Goal: Task Accomplishment & Management: Complete application form

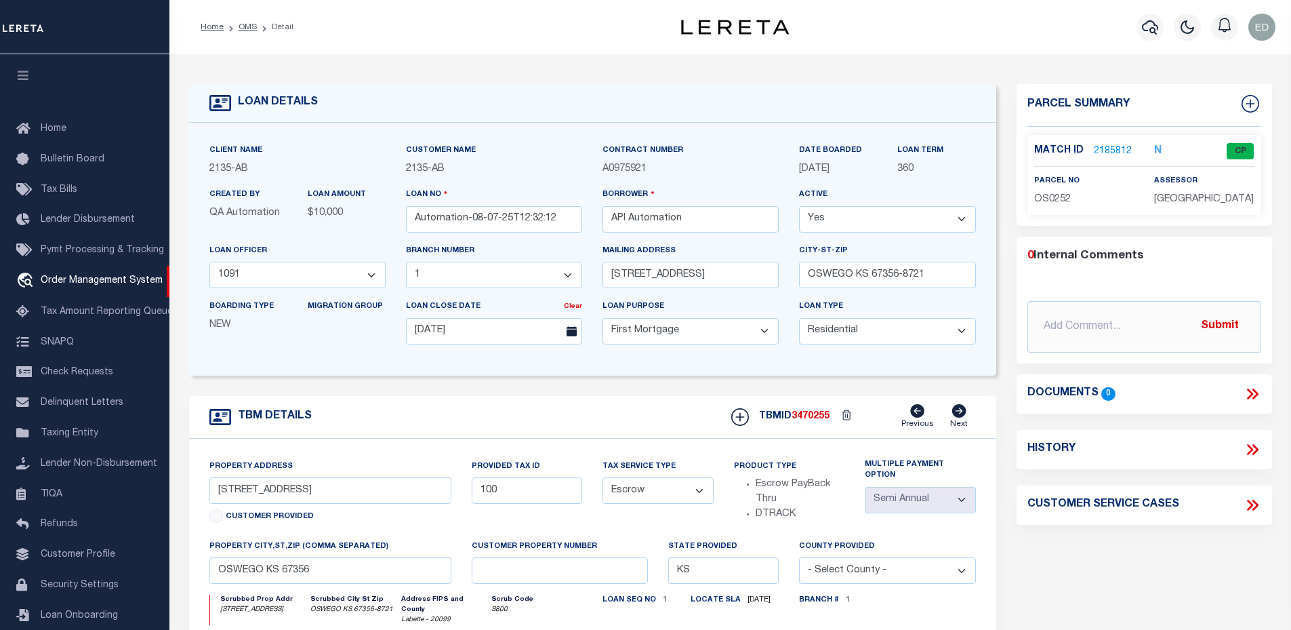
select select "43963"
select select "2586"
select select "10"
select select "Escrow"
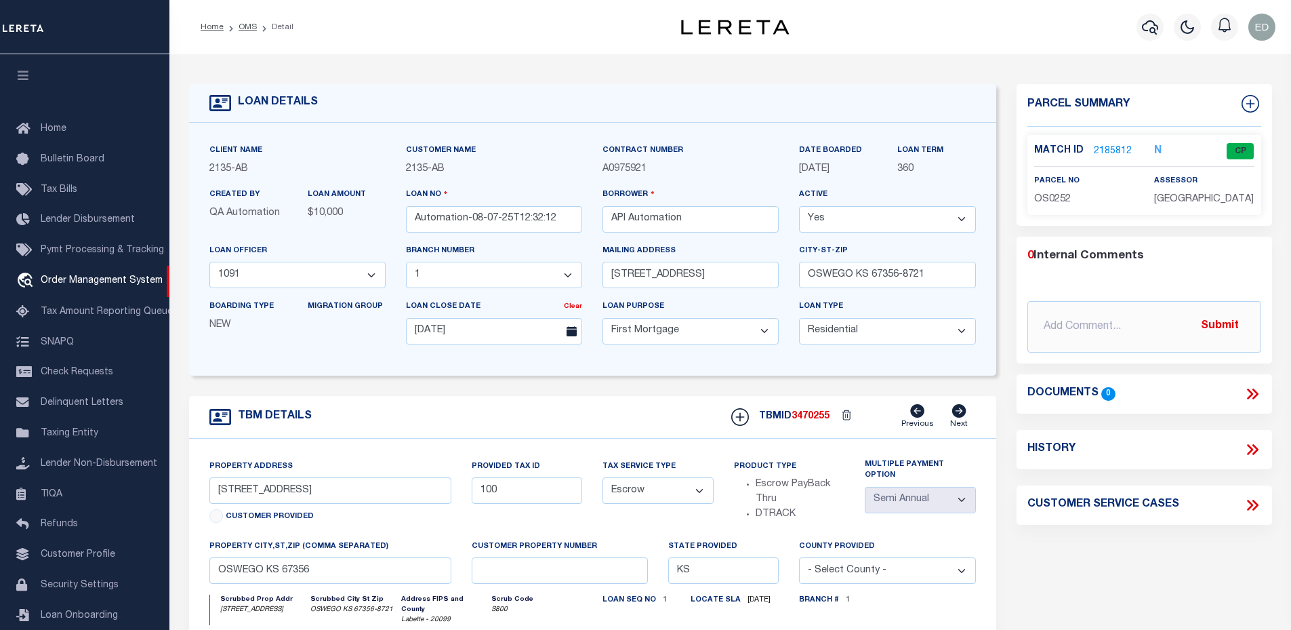
select select "2"
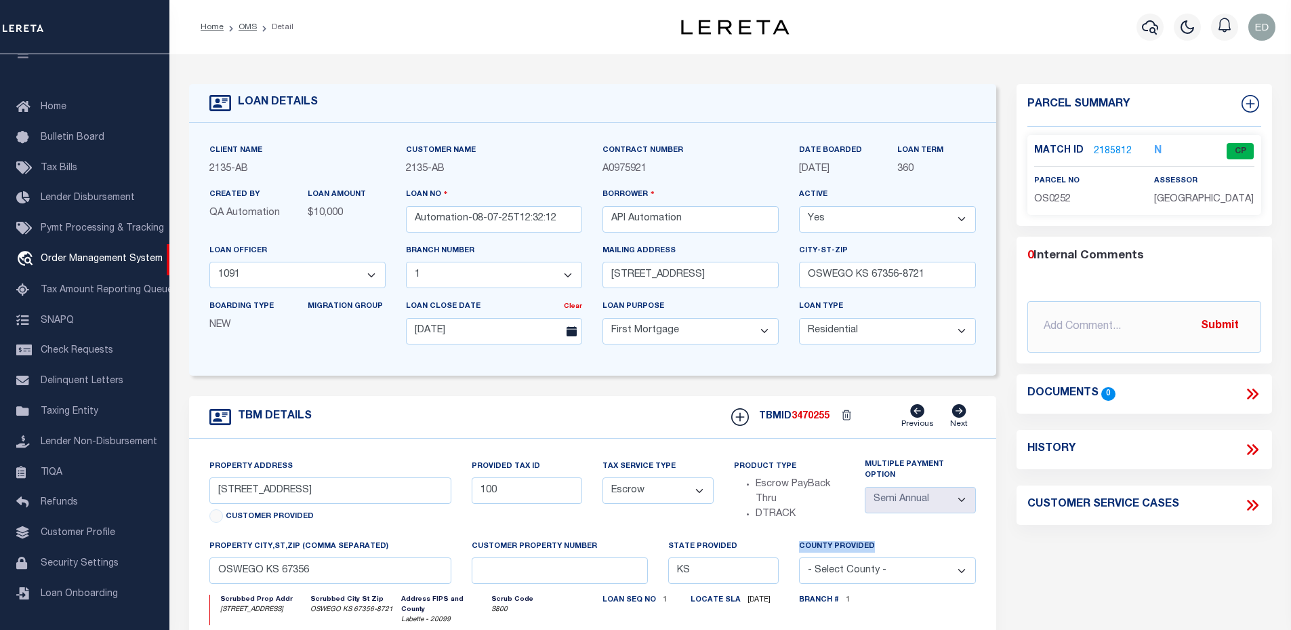
click at [1112, 148] on link "2185812" at bounding box center [1113, 151] width 38 height 14
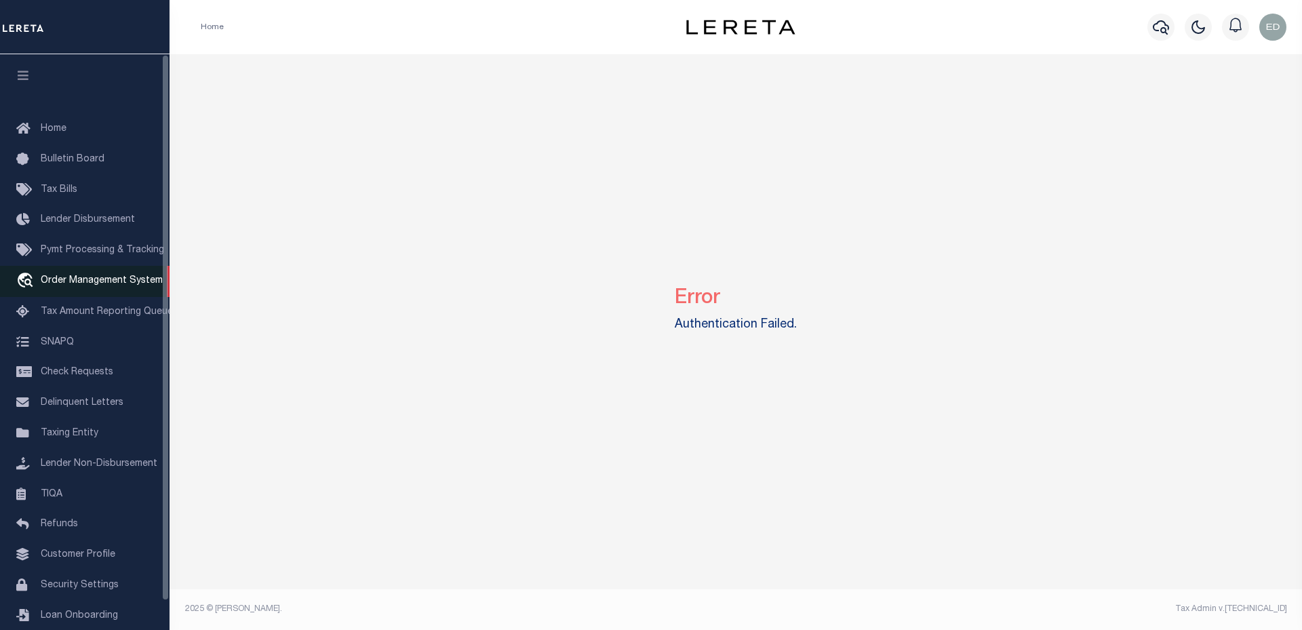
click at [99, 284] on span "Order Management System" at bounding box center [102, 280] width 122 height 9
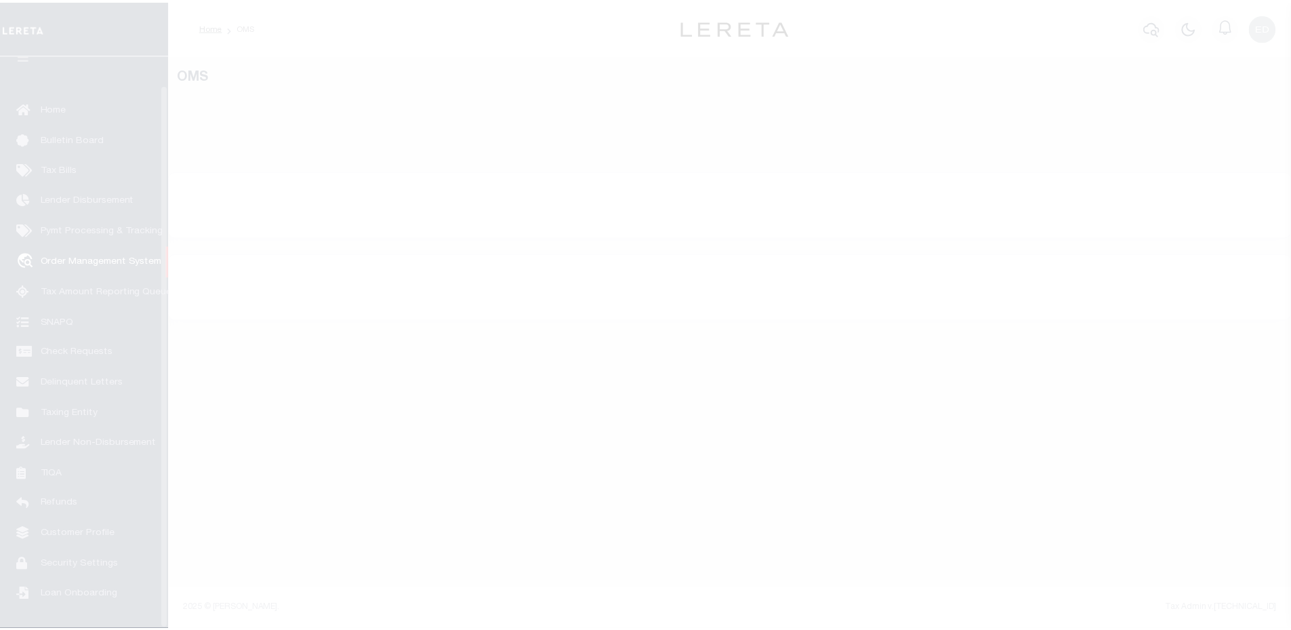
scroll to position [31, 0]
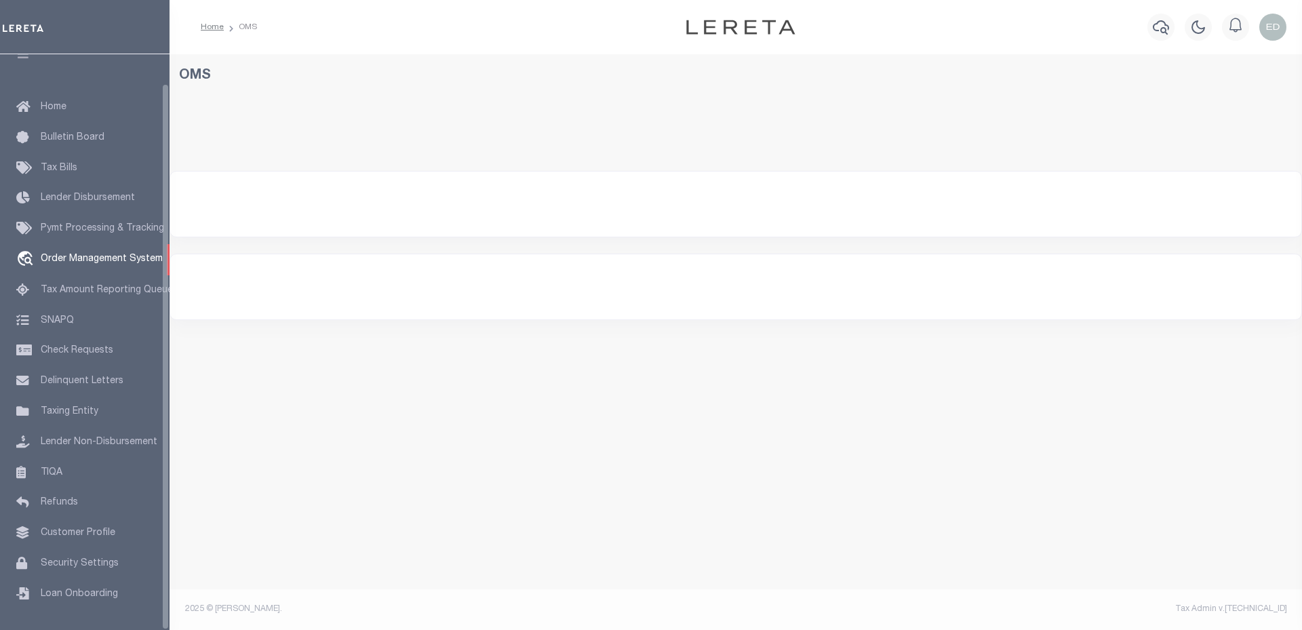
select select "200"
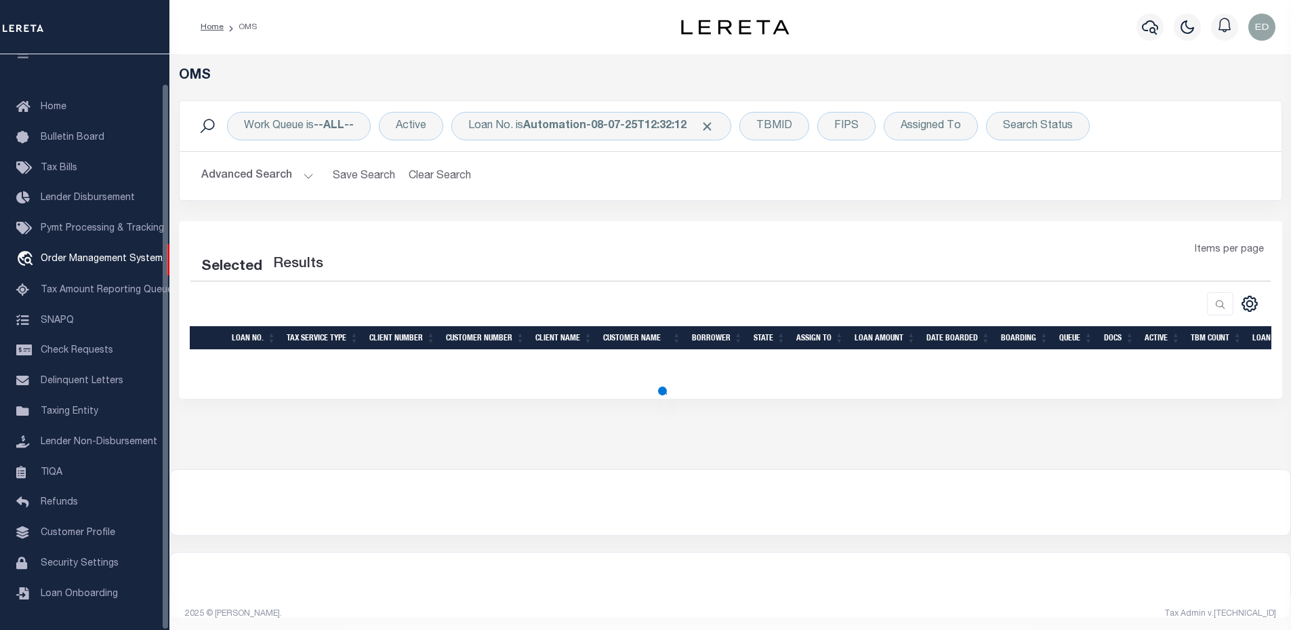
select select "200"
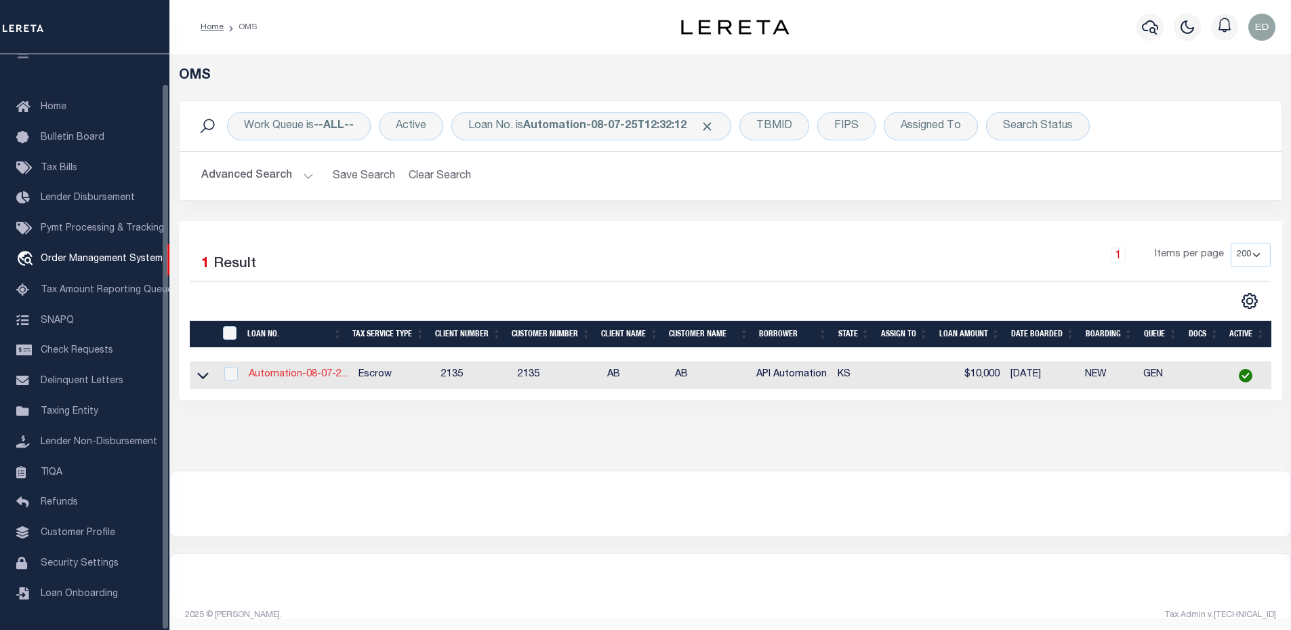
click at [289, 378] on link "Automation-08-07-2..." at bounding box center [298, 373] width 99 height 9
type input "Automation-08-07-25T12:32:12"
type input "API Automation"
select select
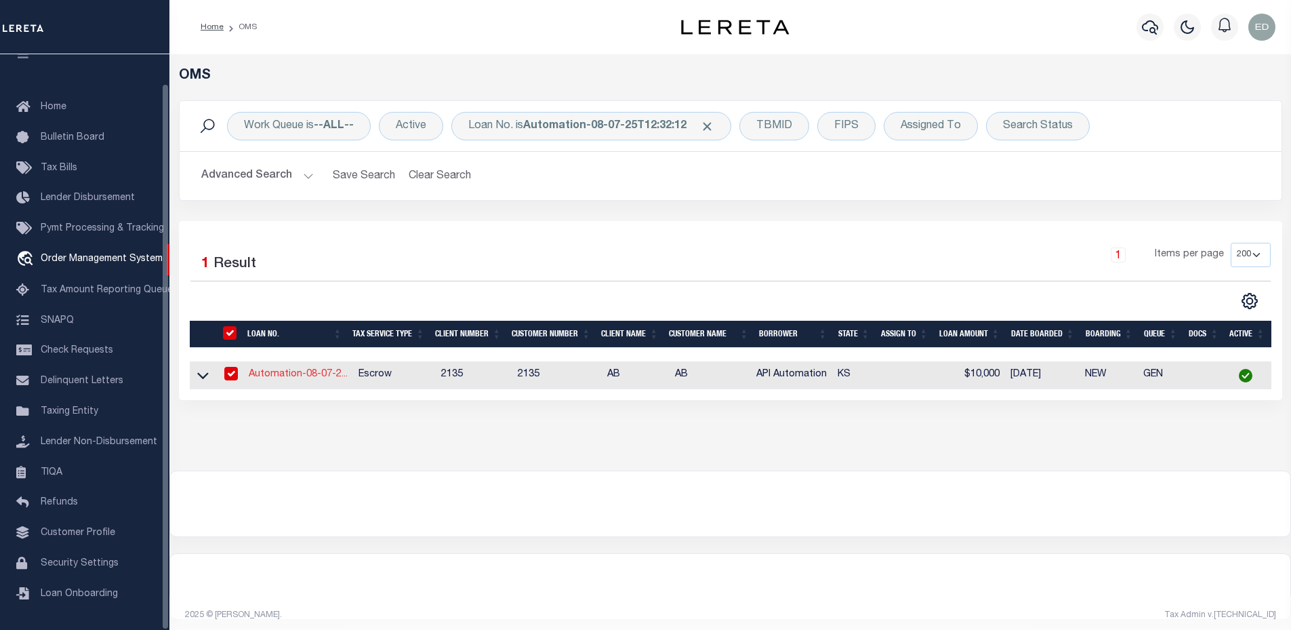
type input "2508 9000 RD"
type input "OSWEGO KS 67356-8721"
type input "08/06/2025"
select select "10"
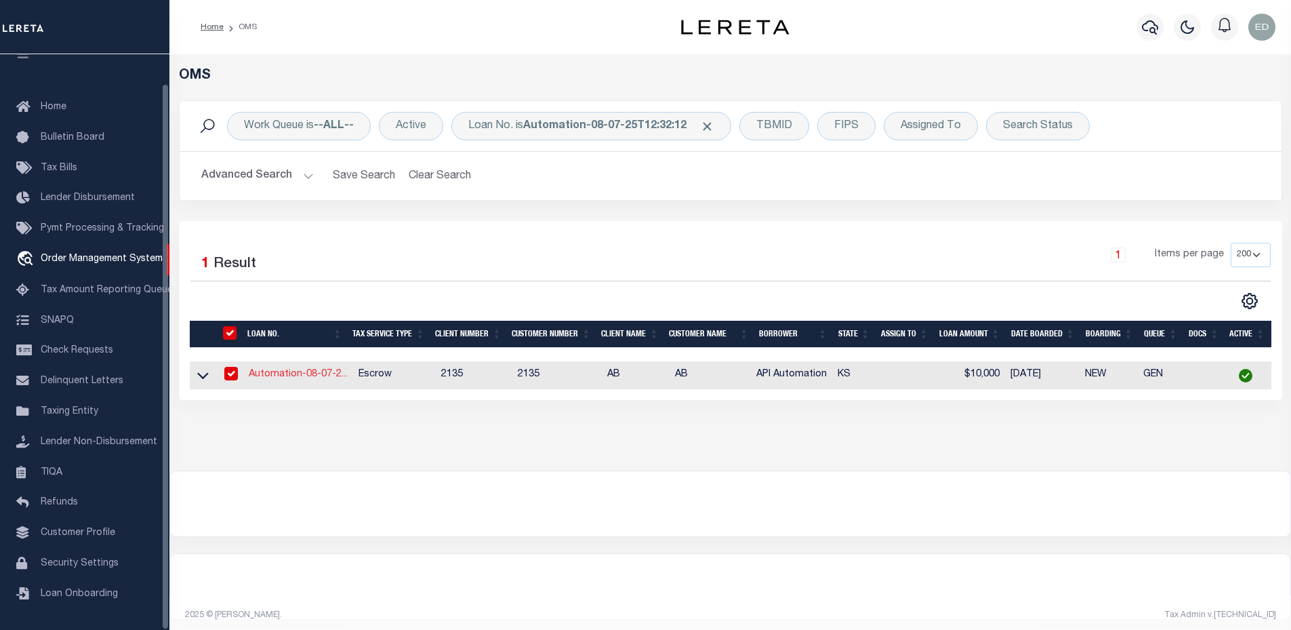
select select "Escrow"
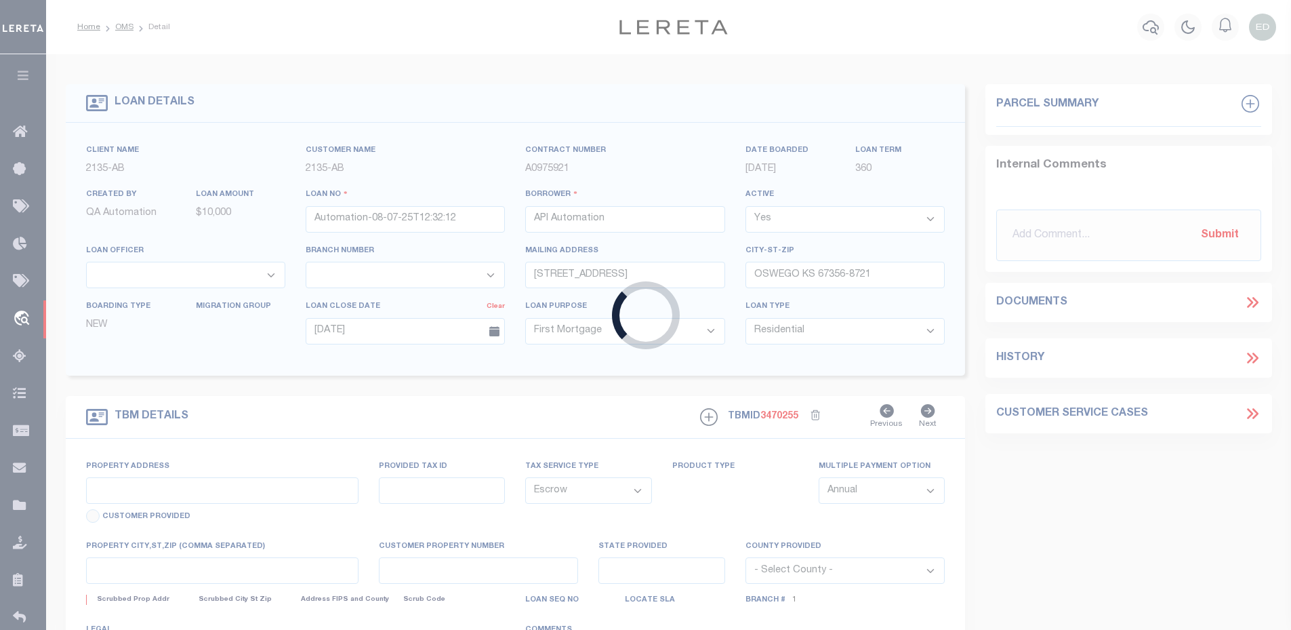
type input "2508 9000 RD"
type input "100"
type input "OSWEGO KS 67356"
type input "KS"
select select
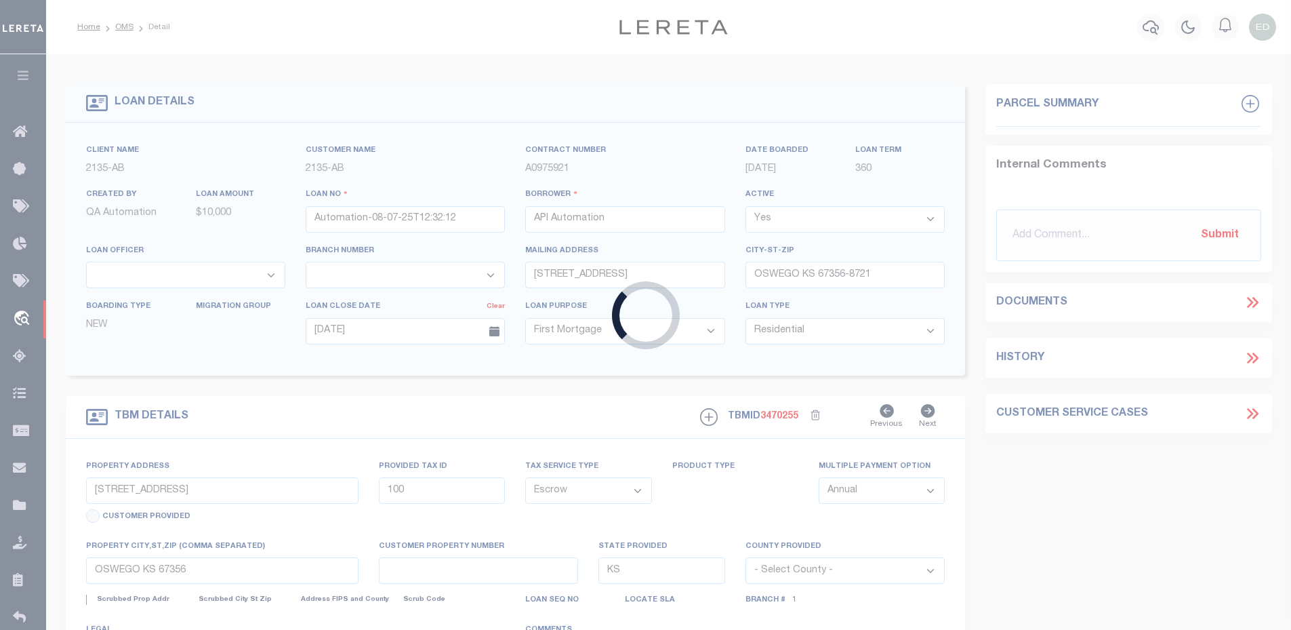
type textarea "This is a test legal description"
select select "43963"
select select "2586"
select select "2"
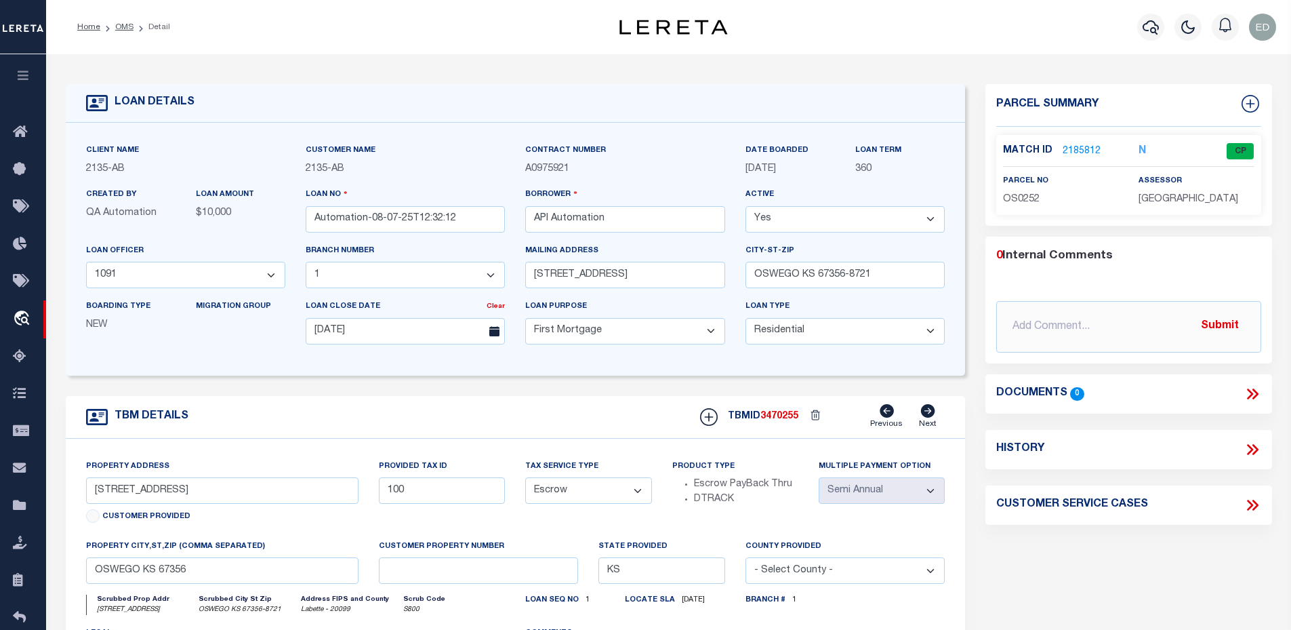
click at [1080, 147] on link "2185812" at bounding box center [1082, 151] width 38 height 14
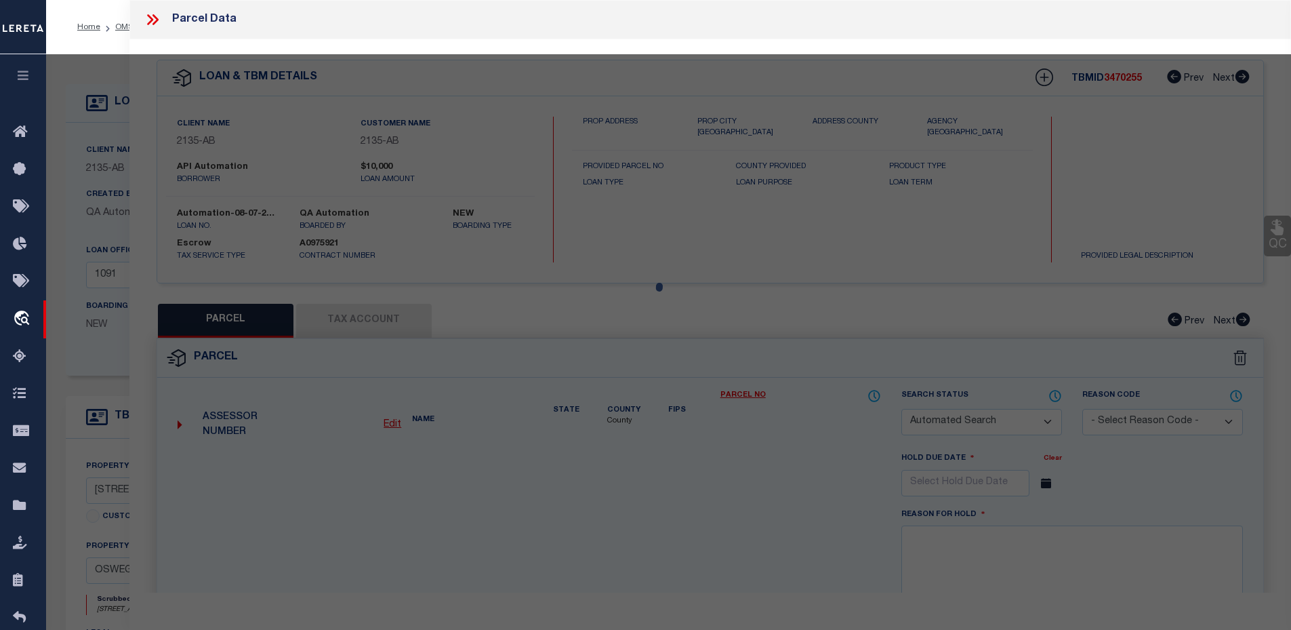
checkbox input "false"
select select "CP"
type input "CAMPER,GLEN A"
select select "ATL"
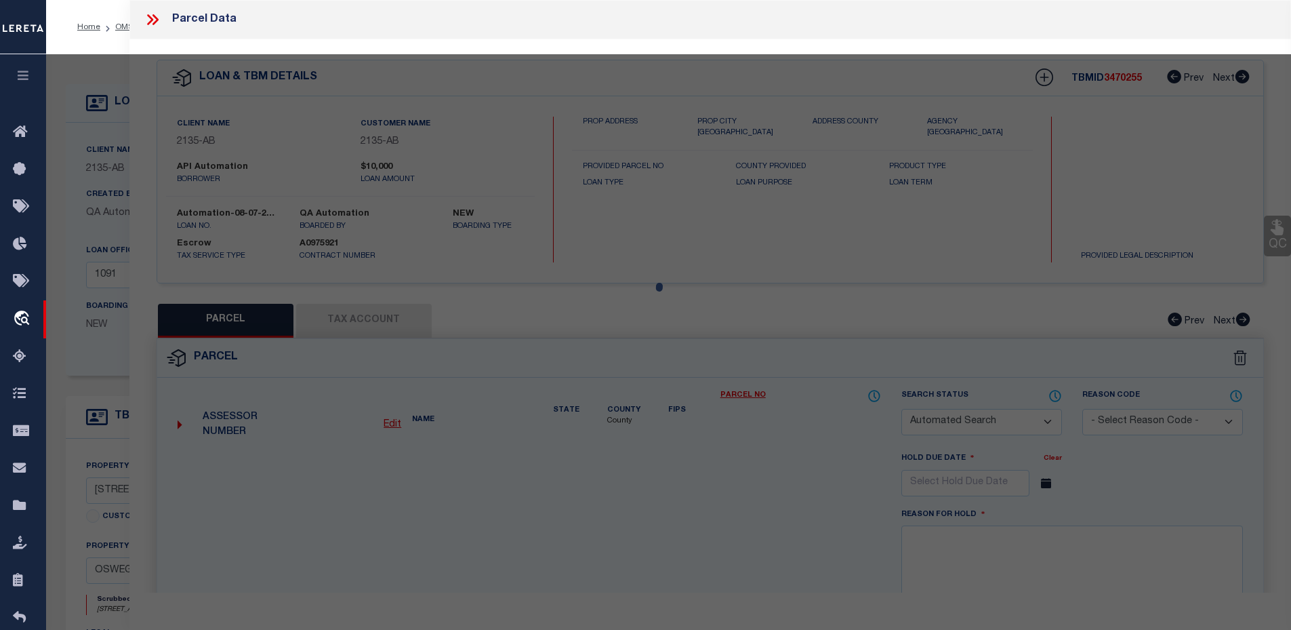
select select "ADD"
type input "2508 9000 RD"
checkbox input "false"
type input "OSWEGO, KS 67356"
type textarea "S35, T33, R21, ACRES 9.2, LT 4 EXC N 10 AC & EXC BEG 175'W SE/C NW210' E TO CTR…"
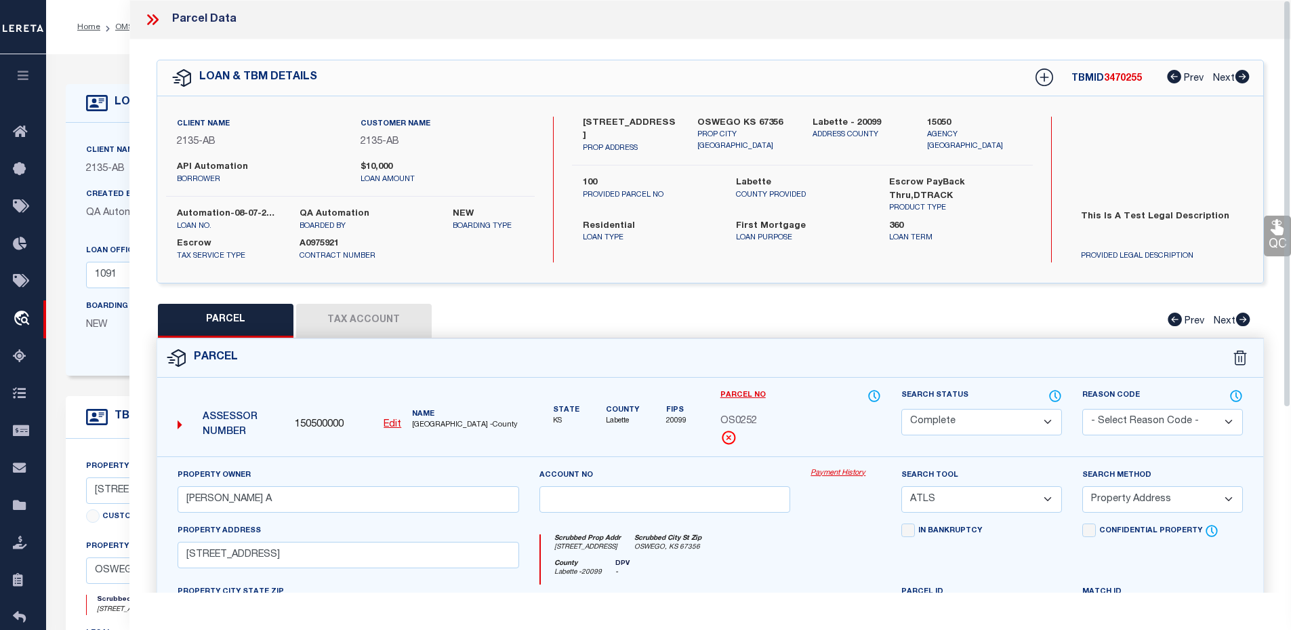
click at [822, 473] on link "Payment History" at bounding box center [846, 474] width 71 height 12
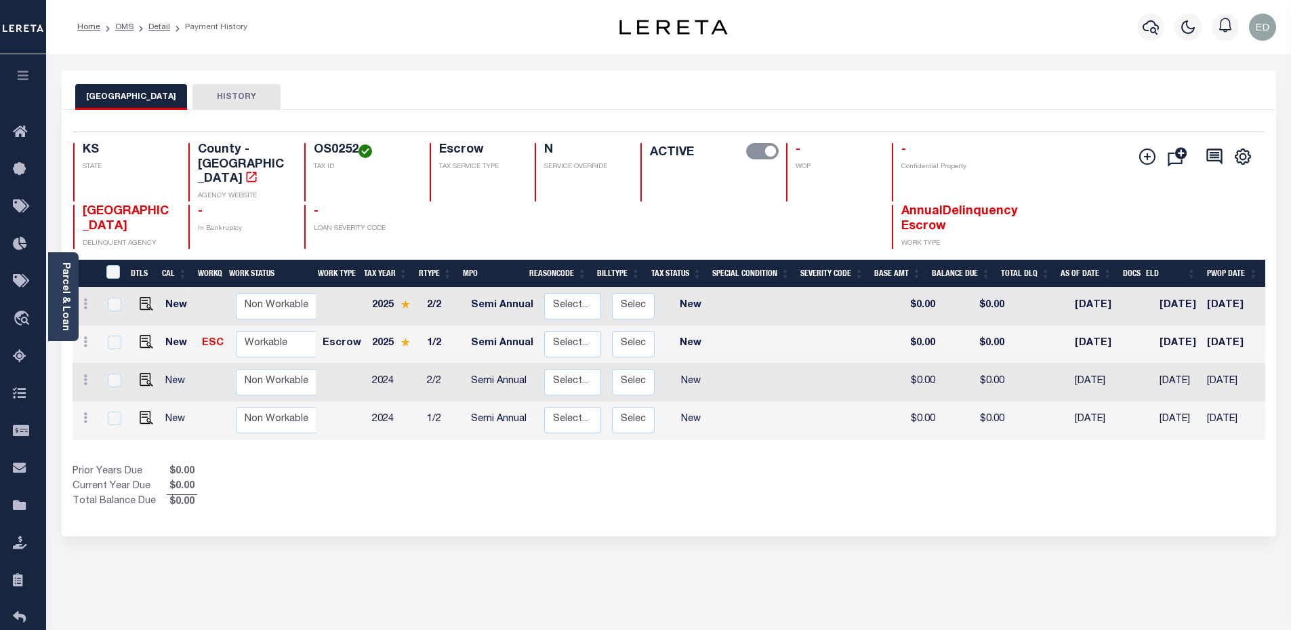
click at [350, 151] on h4 "OS0252" at bounding box center [364, 150] width 100 height 15
copy h4 "OS0252"
click at [28, 83] on button "button" at bounding box center [23, 77] width 46 height 46
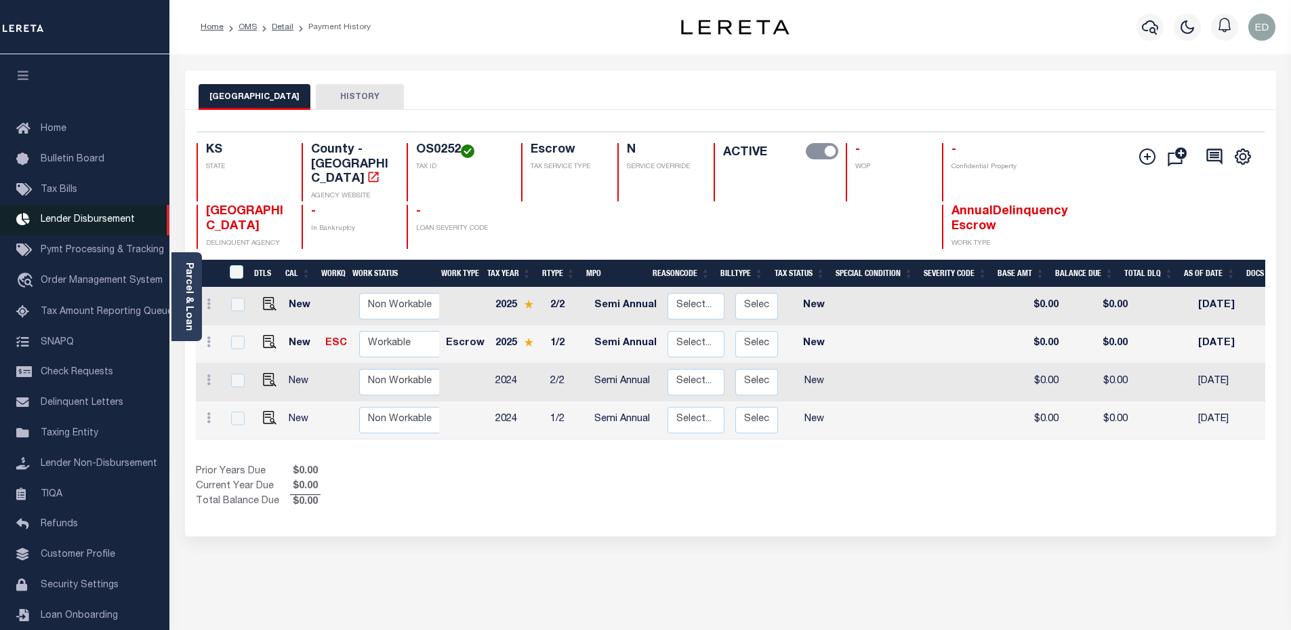
click at [107, 220] on span "Lender Disbursement" at bounding box center [88, 219] width 94 height 9
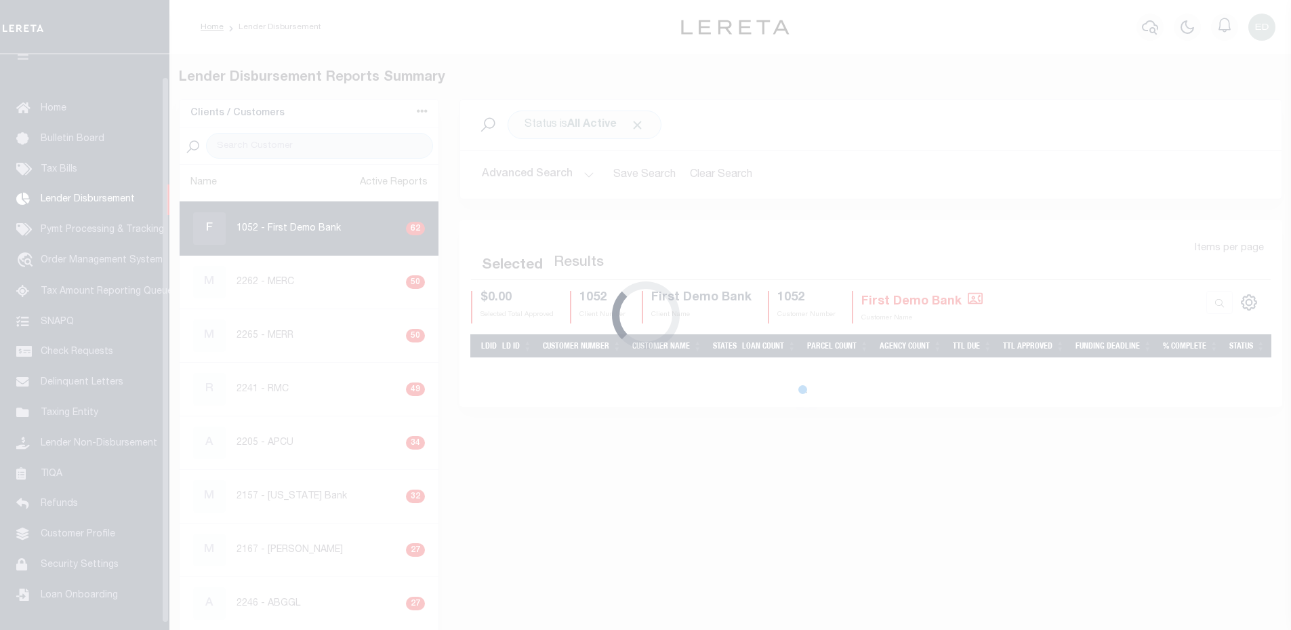
scroll to position [24, 0]
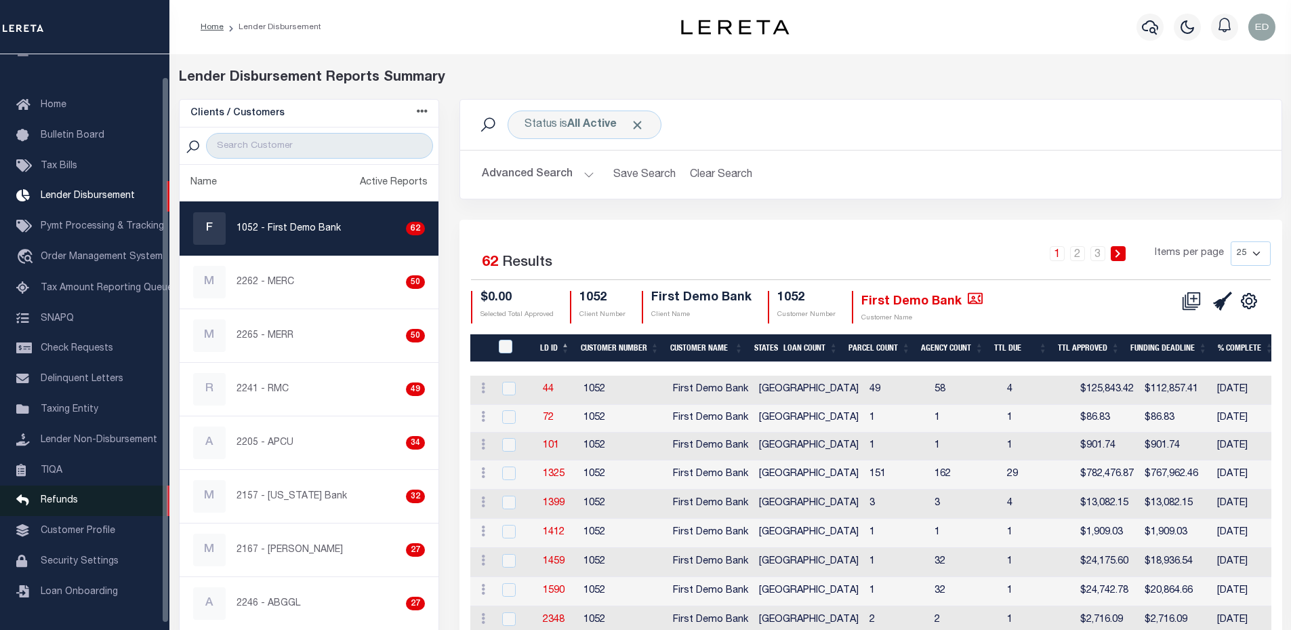
click at [79, 516] on link "Refunds" at bounding box center [84, 500] width 169 height 31
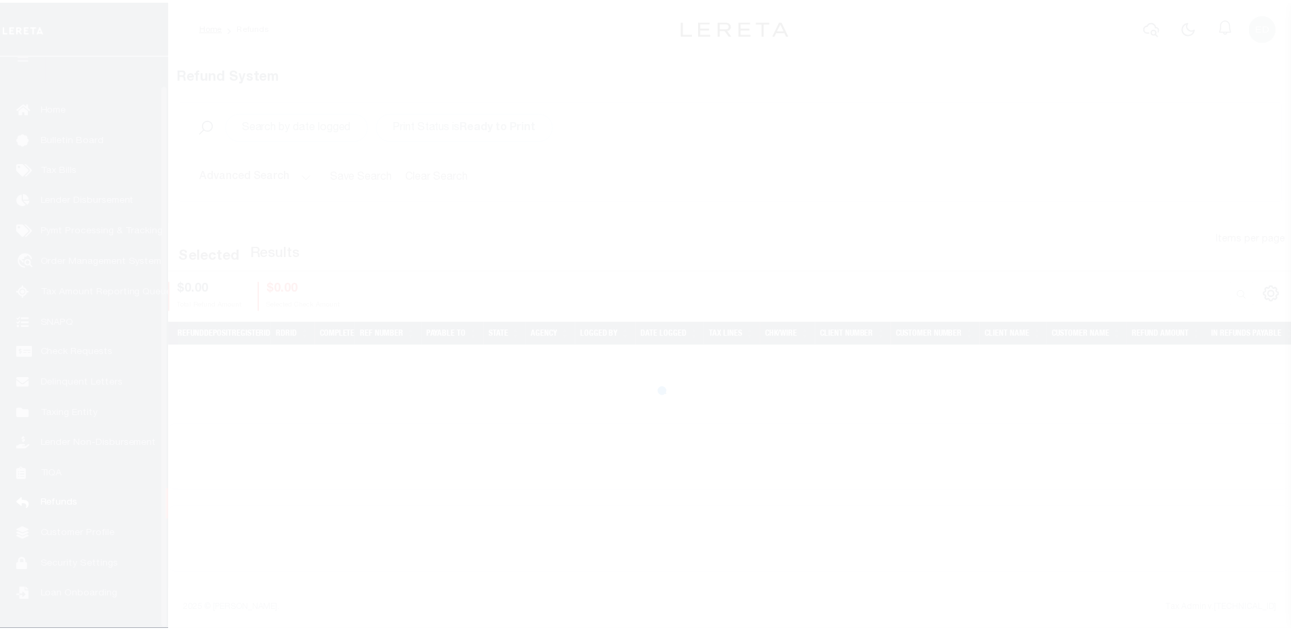
scroll to position [31, 0]
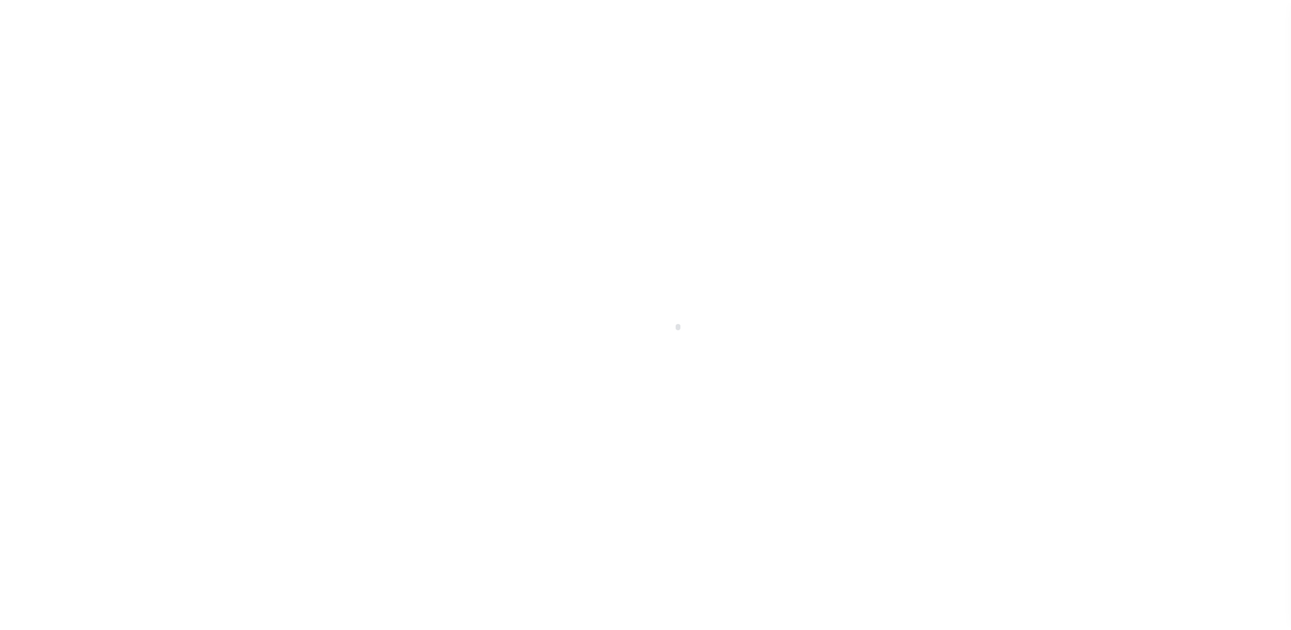
scroll to position [31, 0]
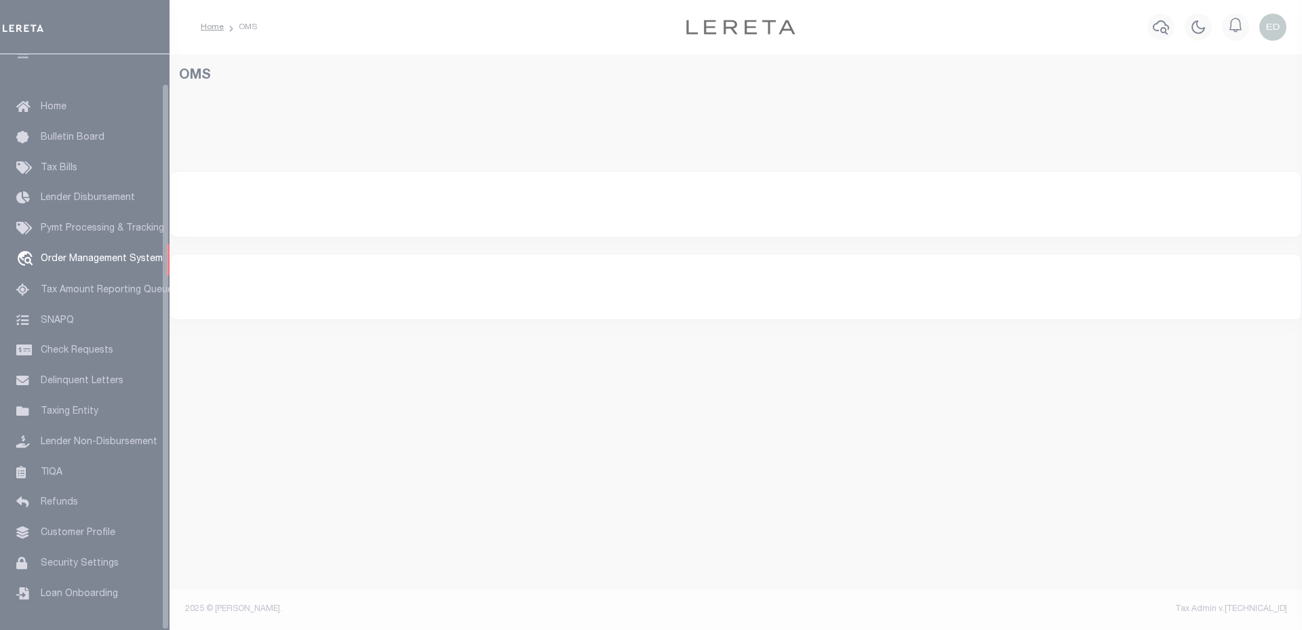
select select "200"
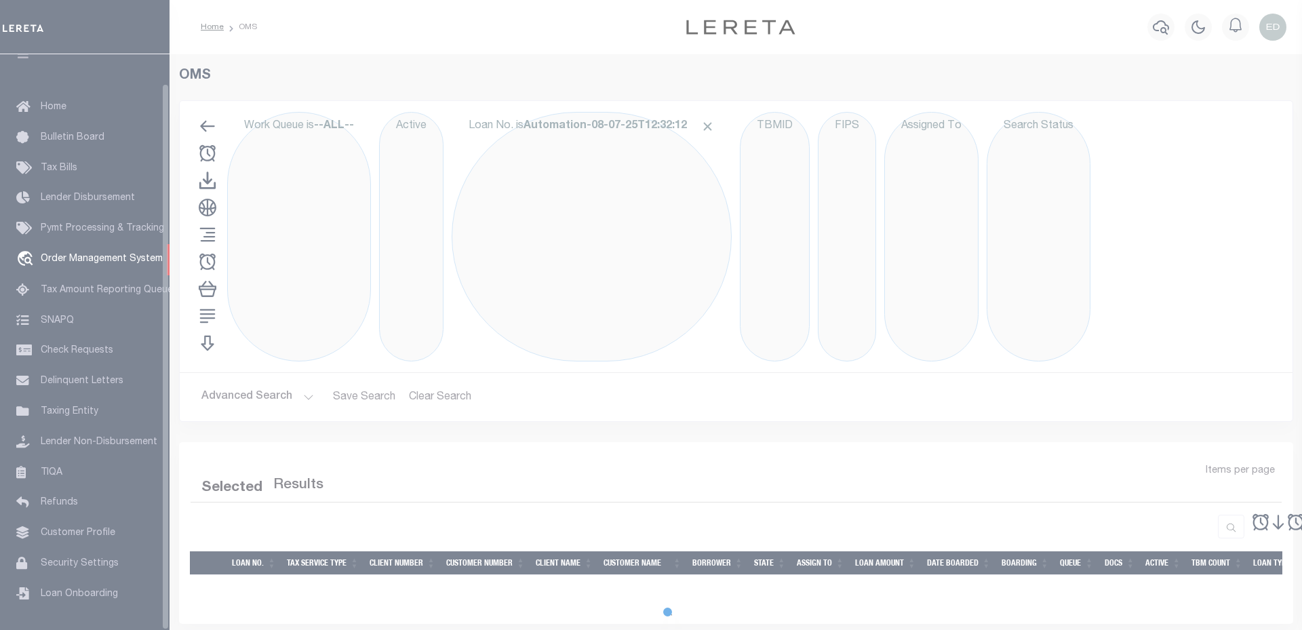
select select "200"
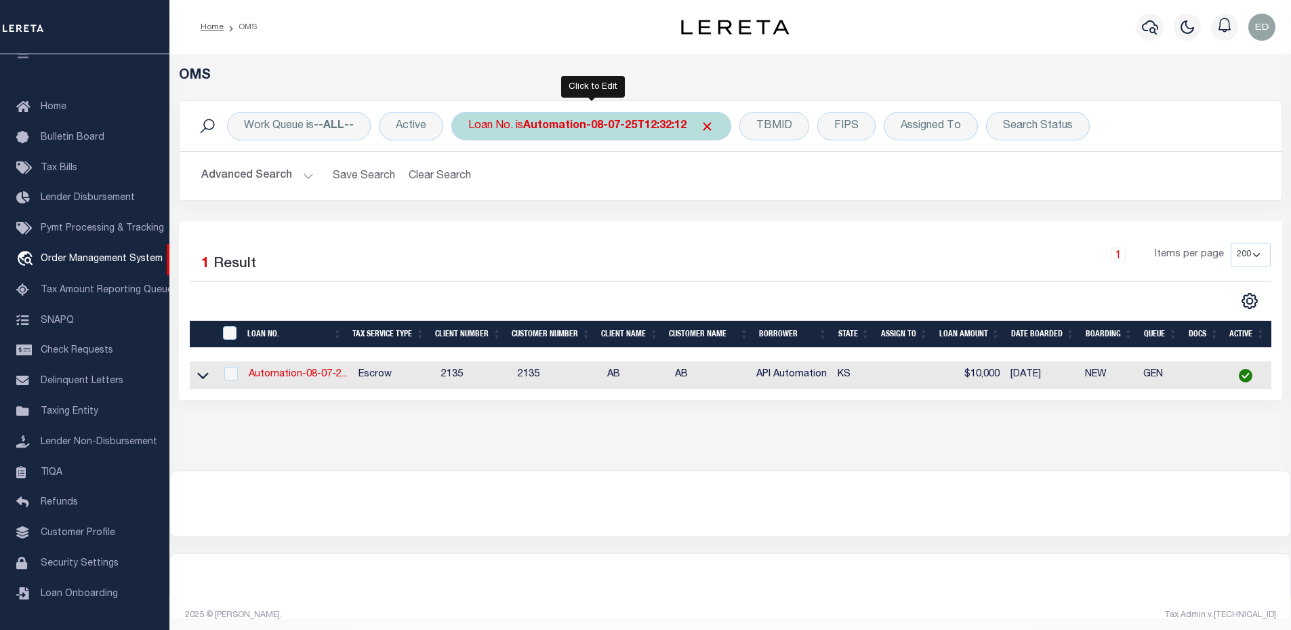
click at [511, 131] on div "Loan No. is Automation-08-07-25T12:32:12" at bounding box center [592, 126] width 280 height 28
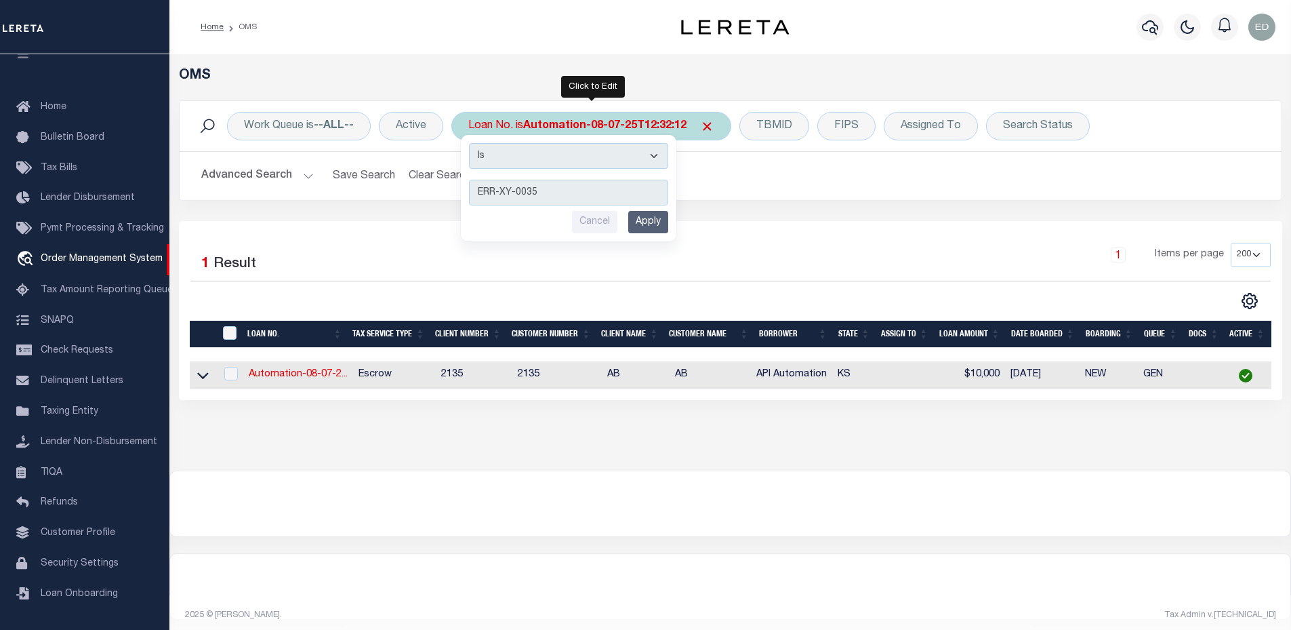
type input "ERR-XY-0035"
click at [654, 221] on input "Apply" at bounding box center [648, 222] width 40 height 22
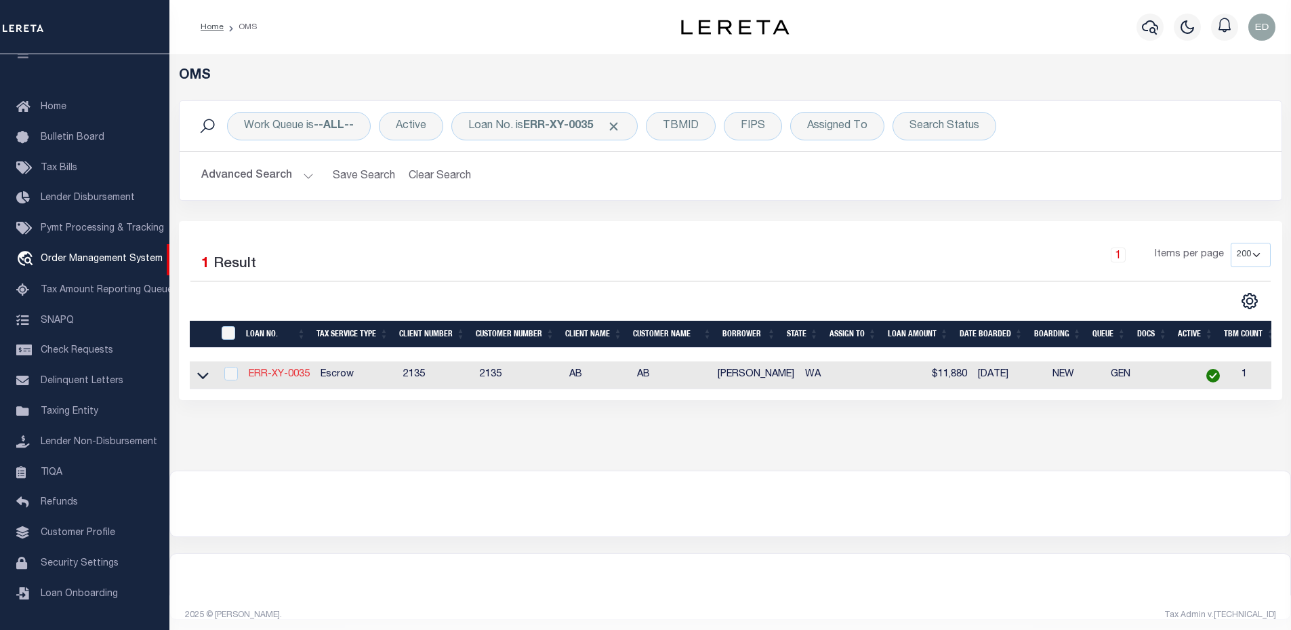
click at [300, 379] on link "ERR-XY-0035" at bounding box center [279, 373] width 61 height 9
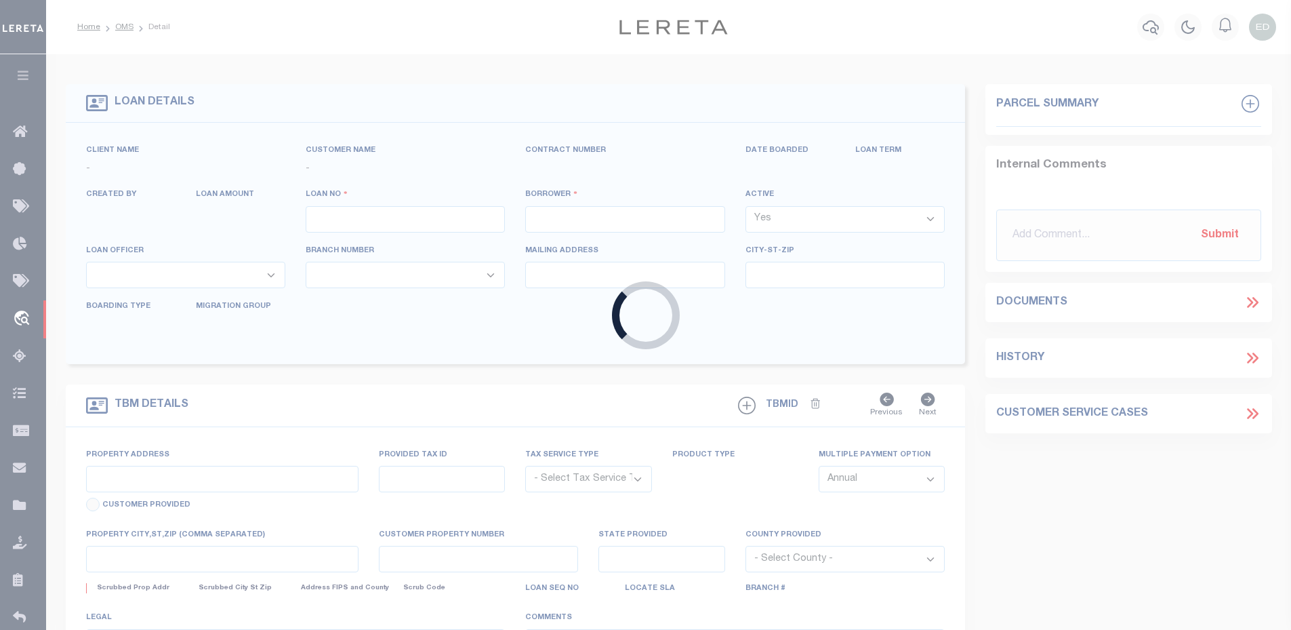
type input "ERR-XY-0035"
type input "John Brown"
select select
type input "08/03/2025"
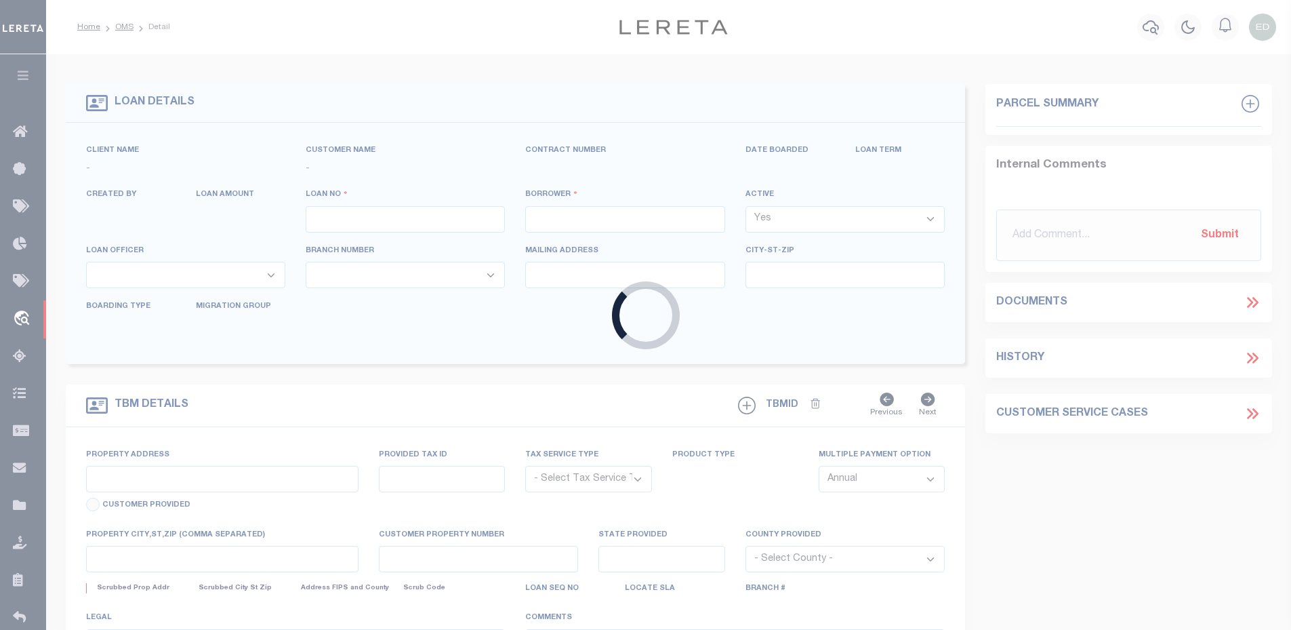
select select "10"
select select "Escrow"
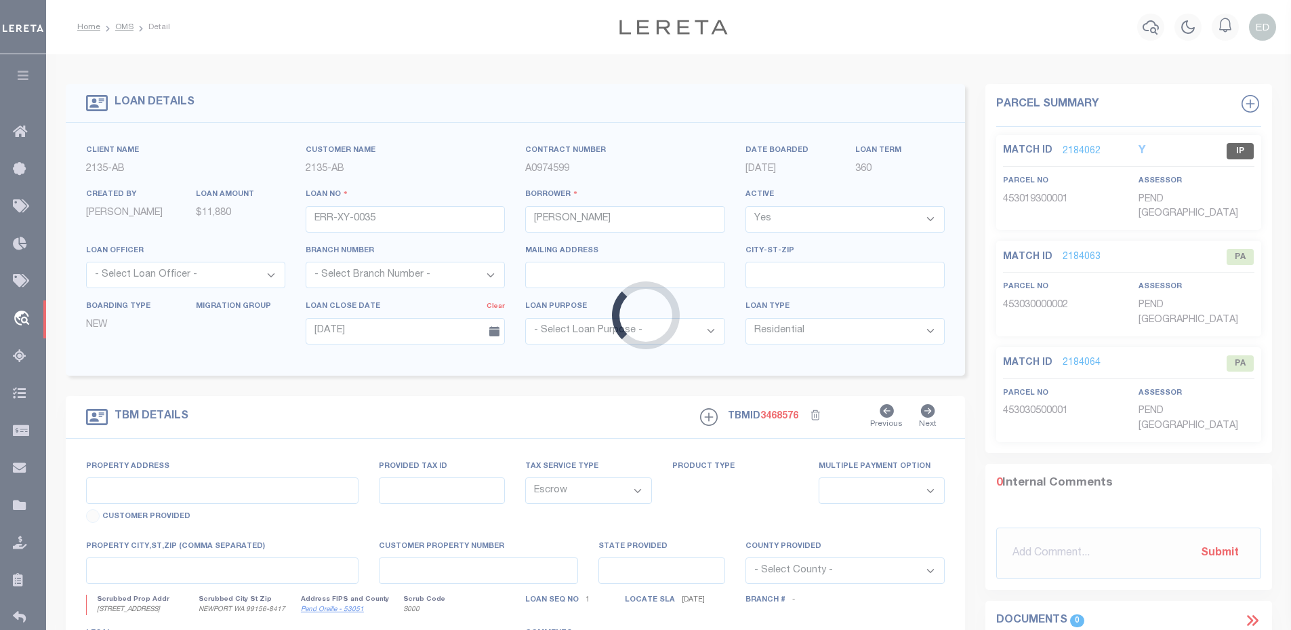
type input "822 LITTLE SPOKANE RIVER RD"
select select
type input "NEWPORT WA 99156-8417"
type input "WA"
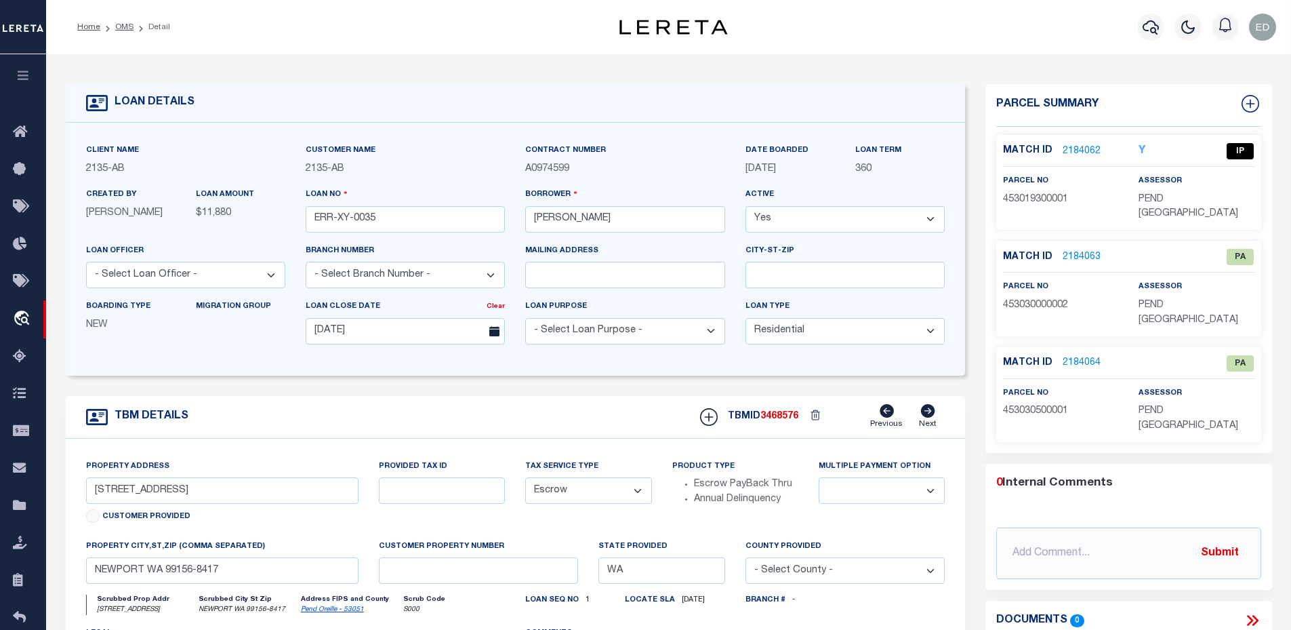
click at [1089, 250] on link "2184063" at bounding box center [1082, 257] width 38 height 14
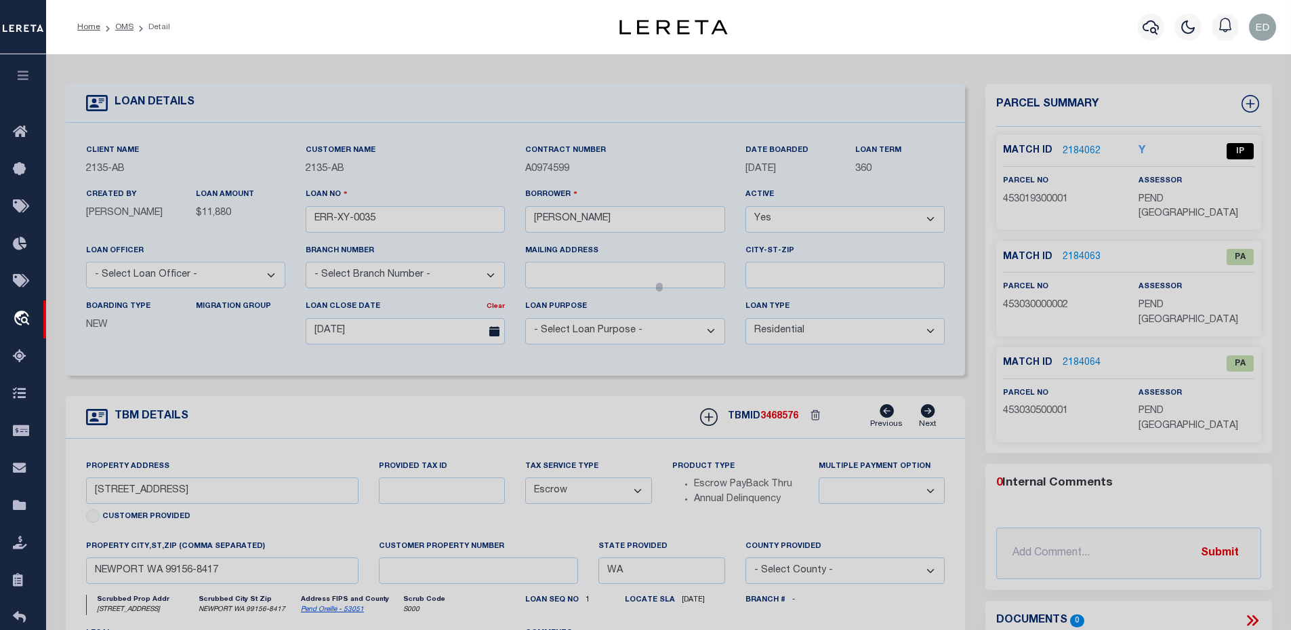
checkbox input "false"
select select "PA"
select select "099"
type input "EMMERLING,RAYMOND PAUL"
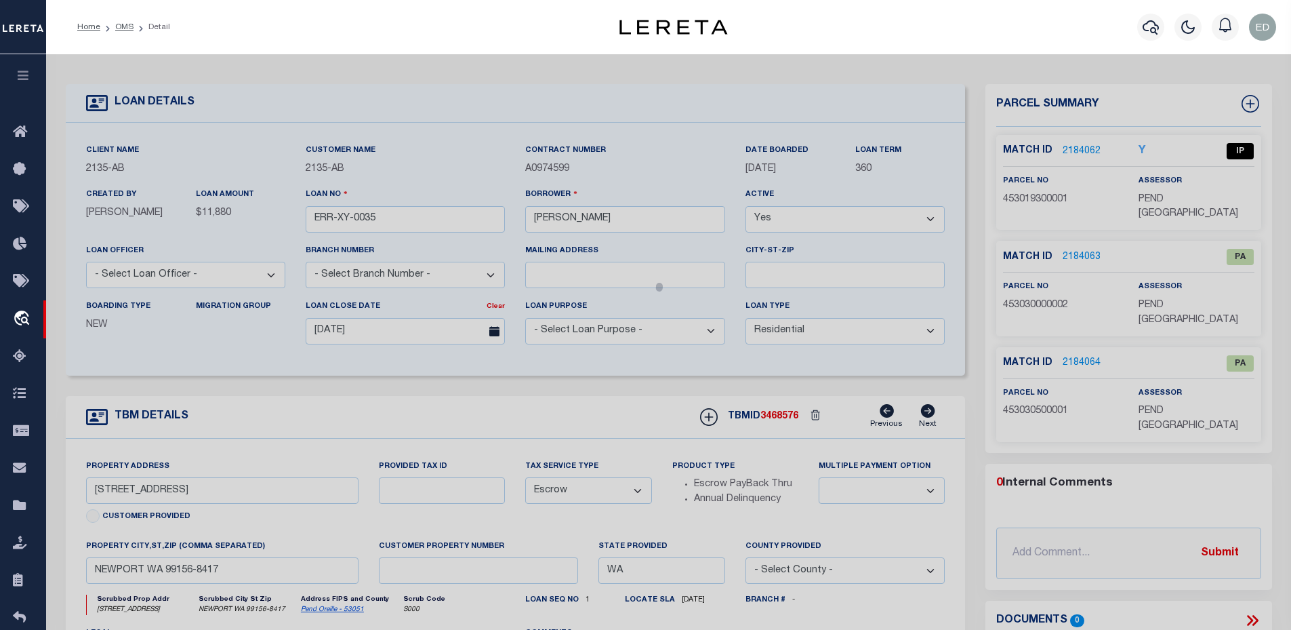
select select "ATL"
select select "ADD"
type input "LITTLE SPOKANE RIVER RD"
type input "NEWPORT, WA 99156"
type textarea "1-56 F8 RR RIGHT WAY THRU 30-30-45"
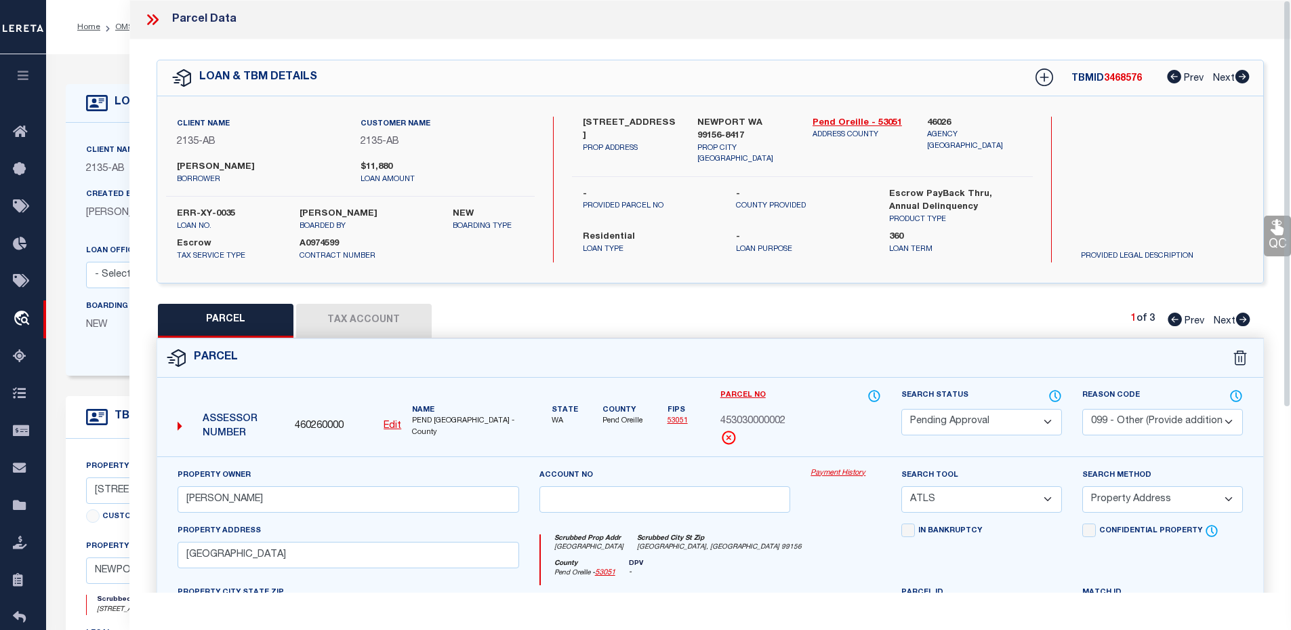
click at [148, 16] on icon at bounding box center [150, 19] width 6 height 11
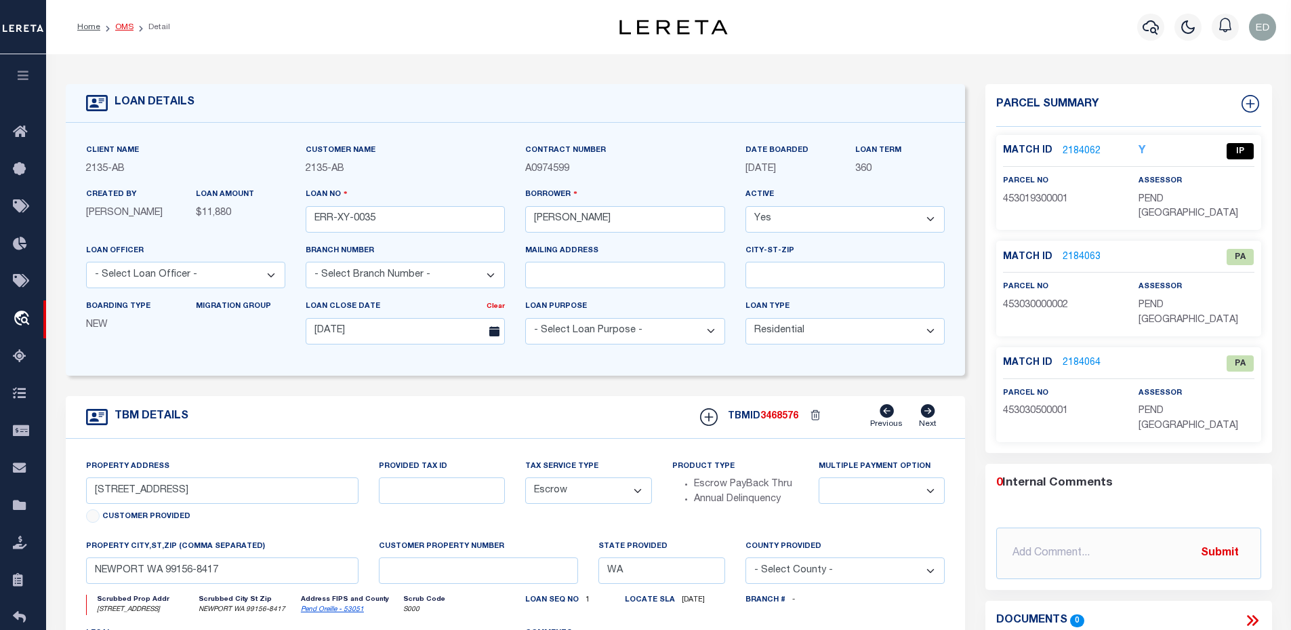
click at [129, 26] on link "OMS" at bounding box center [124, 27] width 18 height 8
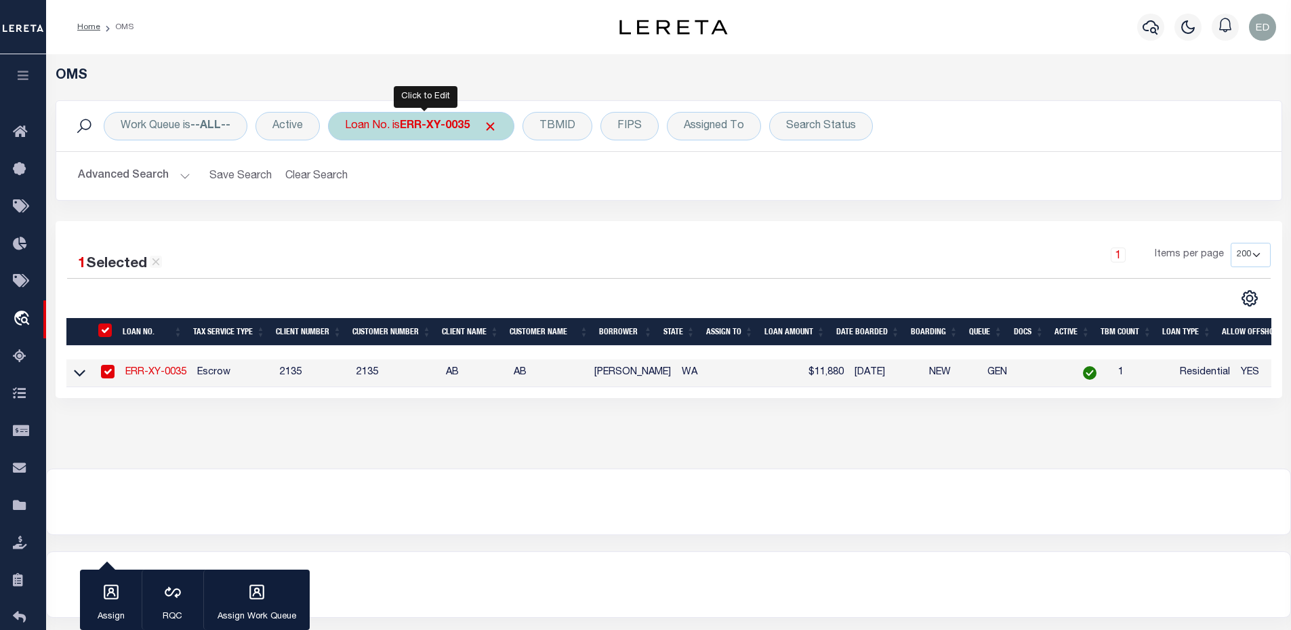
click at [426, 126] on b "ERR-XY-0035" at bounding box center [435, 126] width 70 height 11
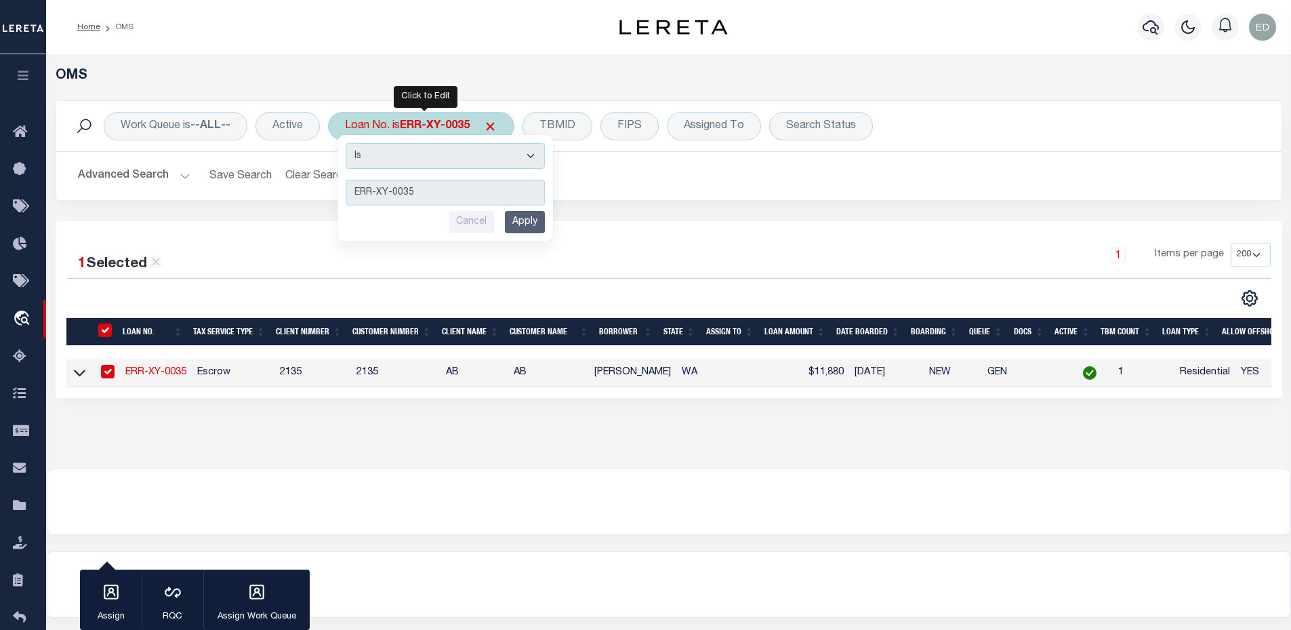
click at [431, 161] on select "Is Contains" at bounding box center [445, 156] width 199 height 26
select select "c"
click at [347, 143] on select "Is Contains" at bounding box center [445, 156] width 199 height 26
click at [459, 193] on input "ERR-XY-0035" at bounding box center [445, 193] width 199 height 26
type input "ERR-XY-0"
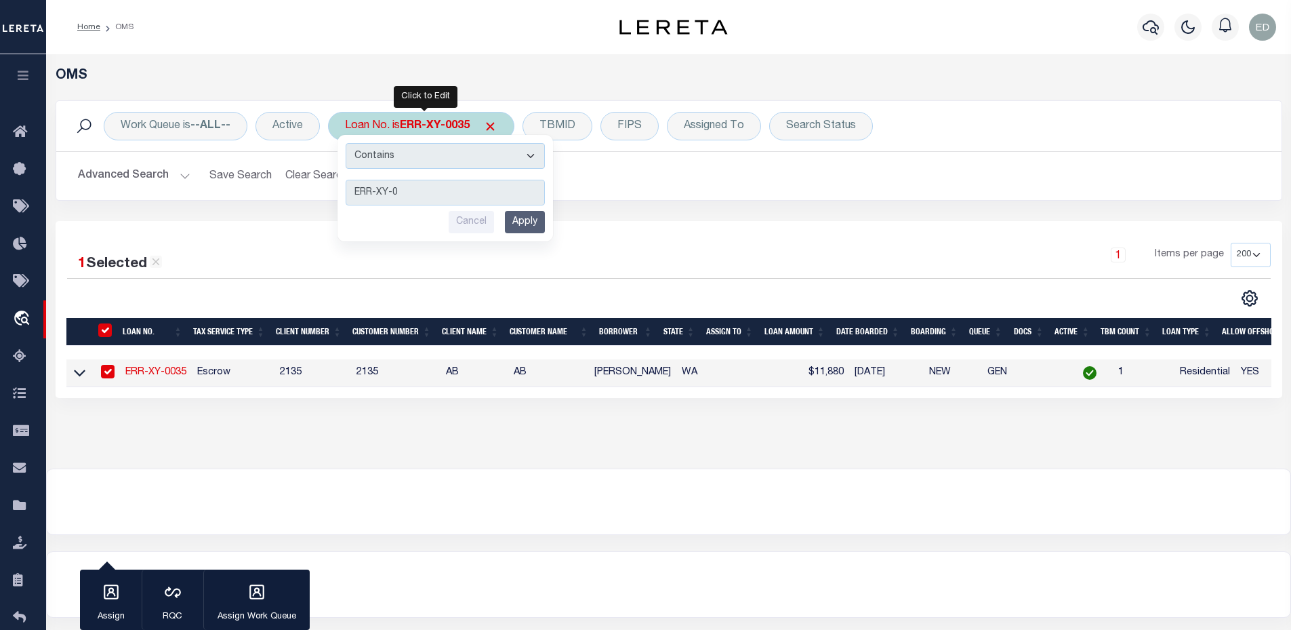
click at [521, 220] on input "Apply" at bounding box center [525, 222] width 40 height 22
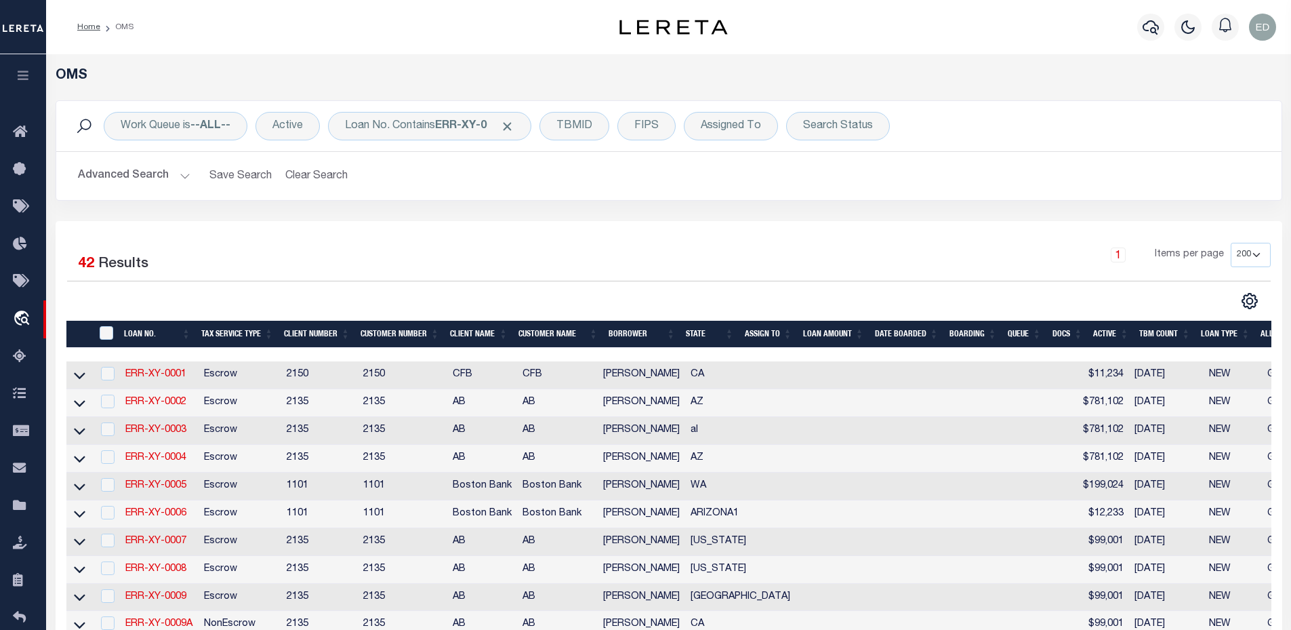
scroll to position [1167, 0]
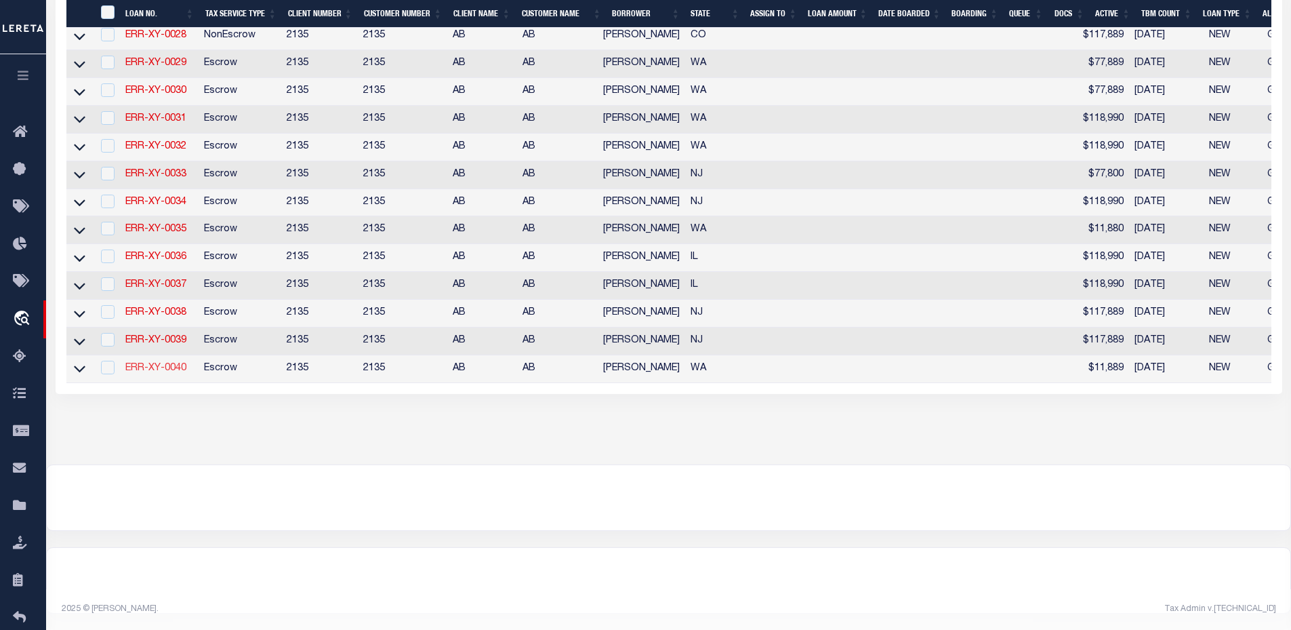
click at [169, 363] on link "ERR-XY-0040" at bounding box center [155, 367] width 61 height 9
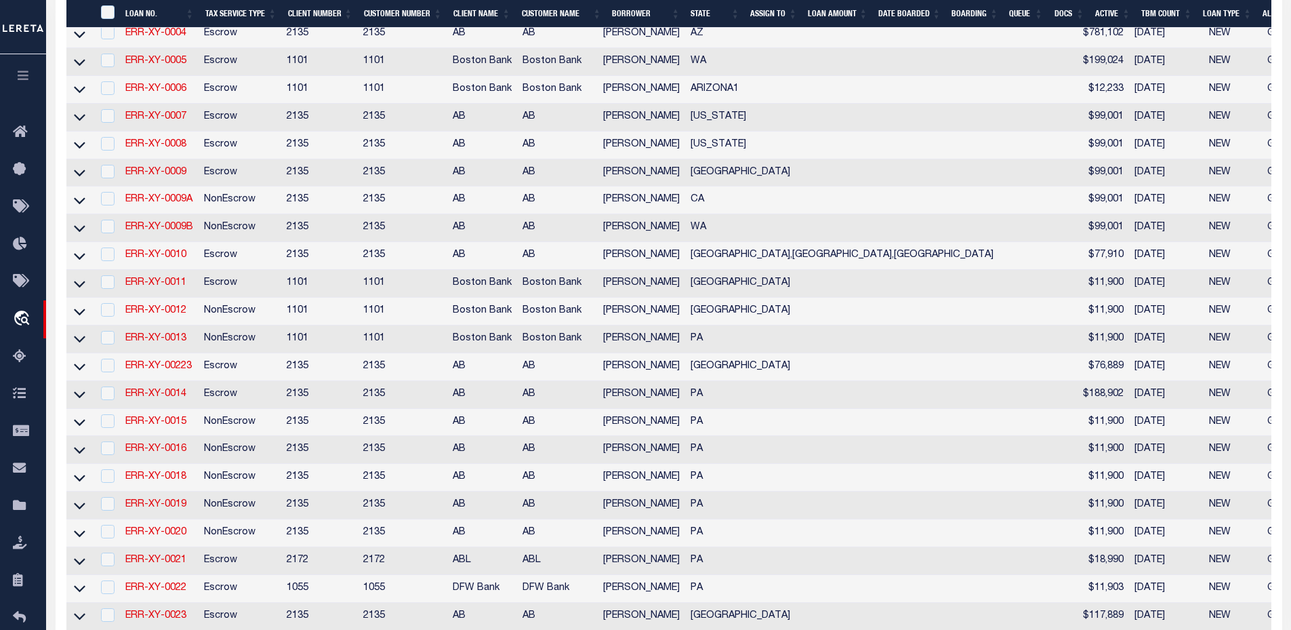
type input "ERR-XY-0040"
select select "43963"
type input "08/05/2025"
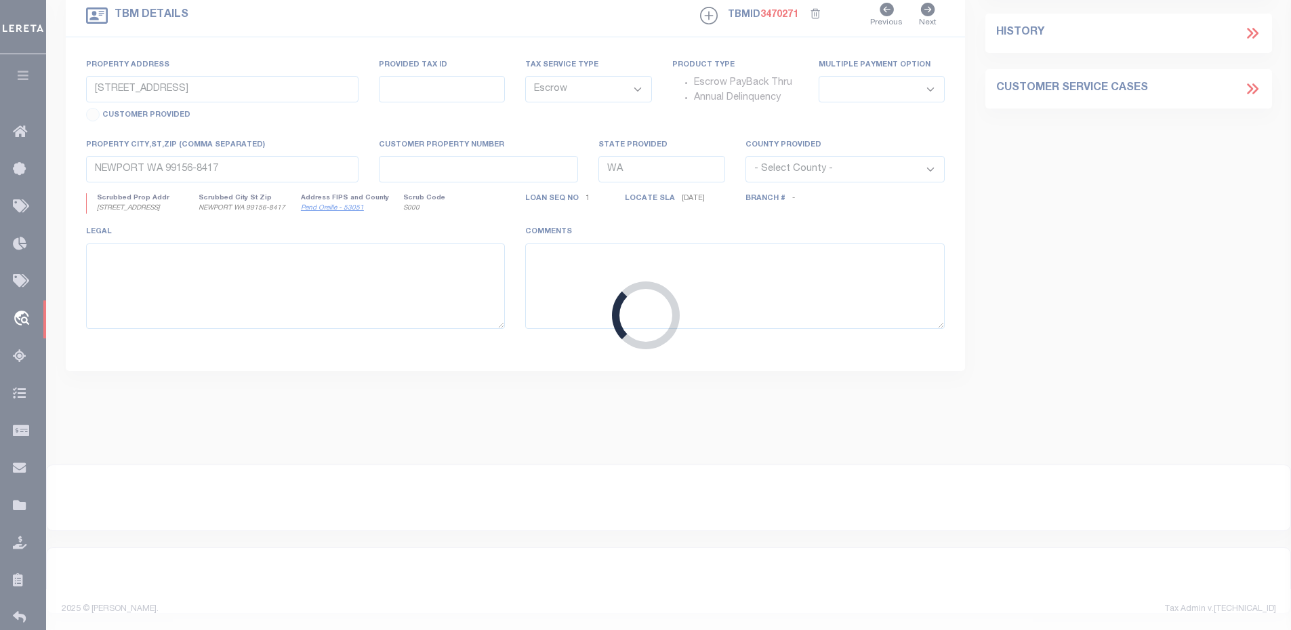
select select "43963"
select select
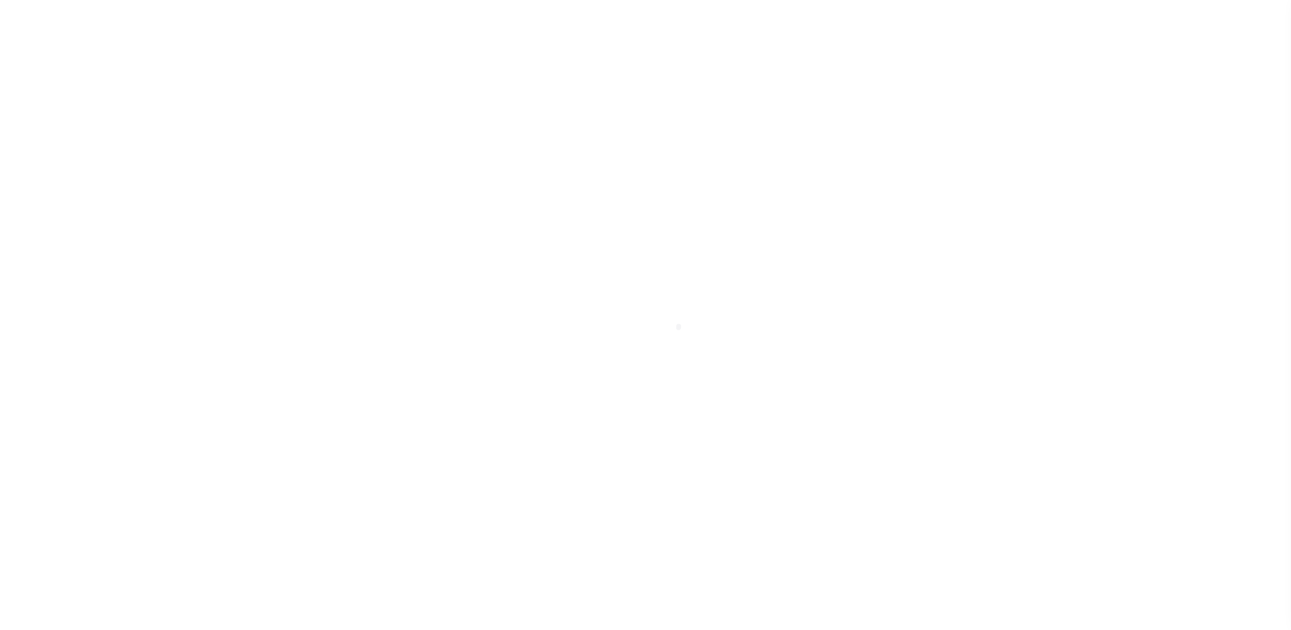
select select "43963"
select select "10"
select select "Escrow"
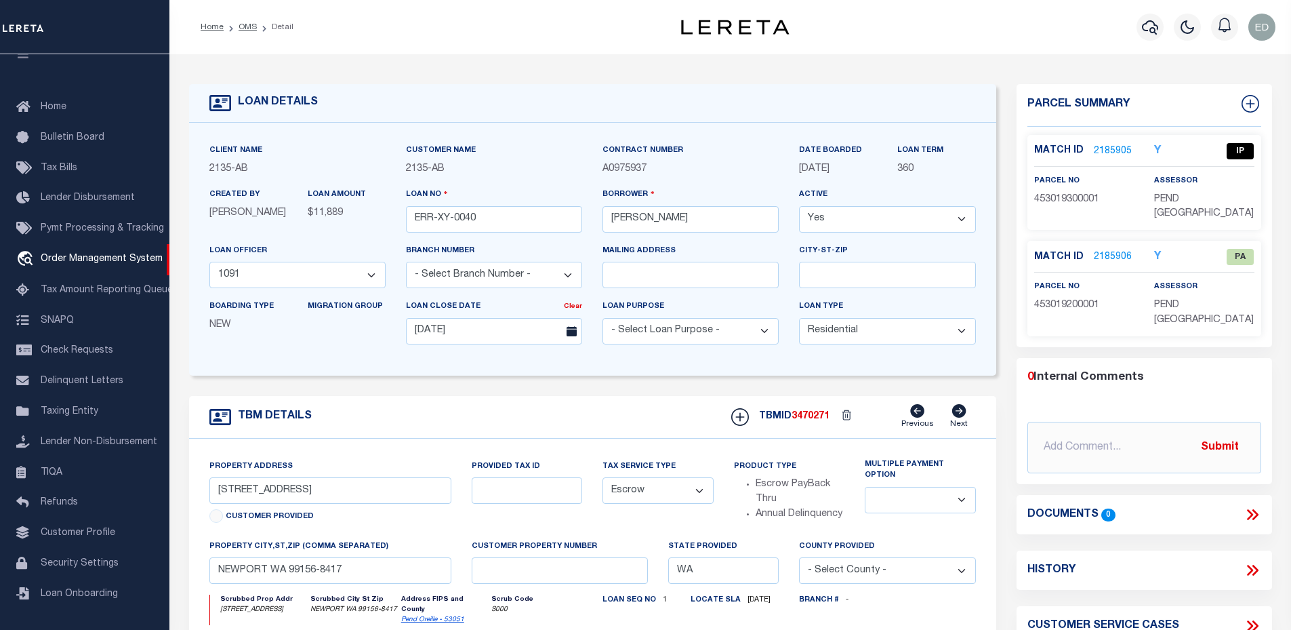
click at [1110, 256] on link "2185906" at bounding box center [1113, 257] width 38 height 14
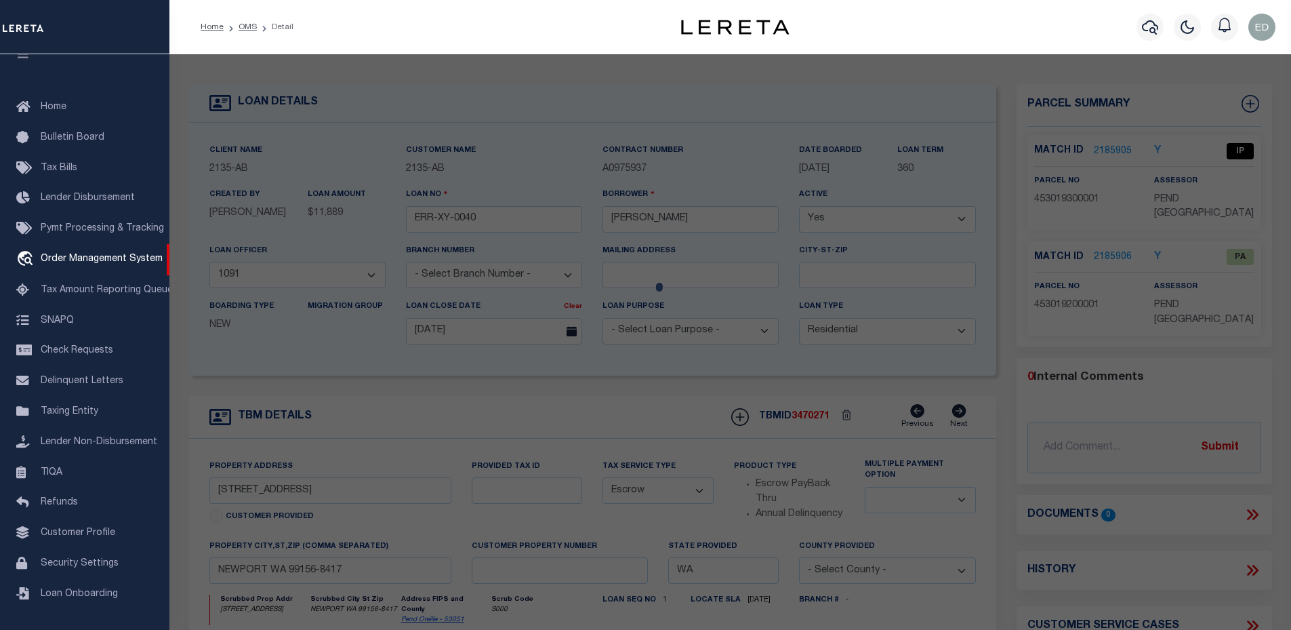
checkbox input "false"
select select "PA"
select select "099"
select select "PRO"
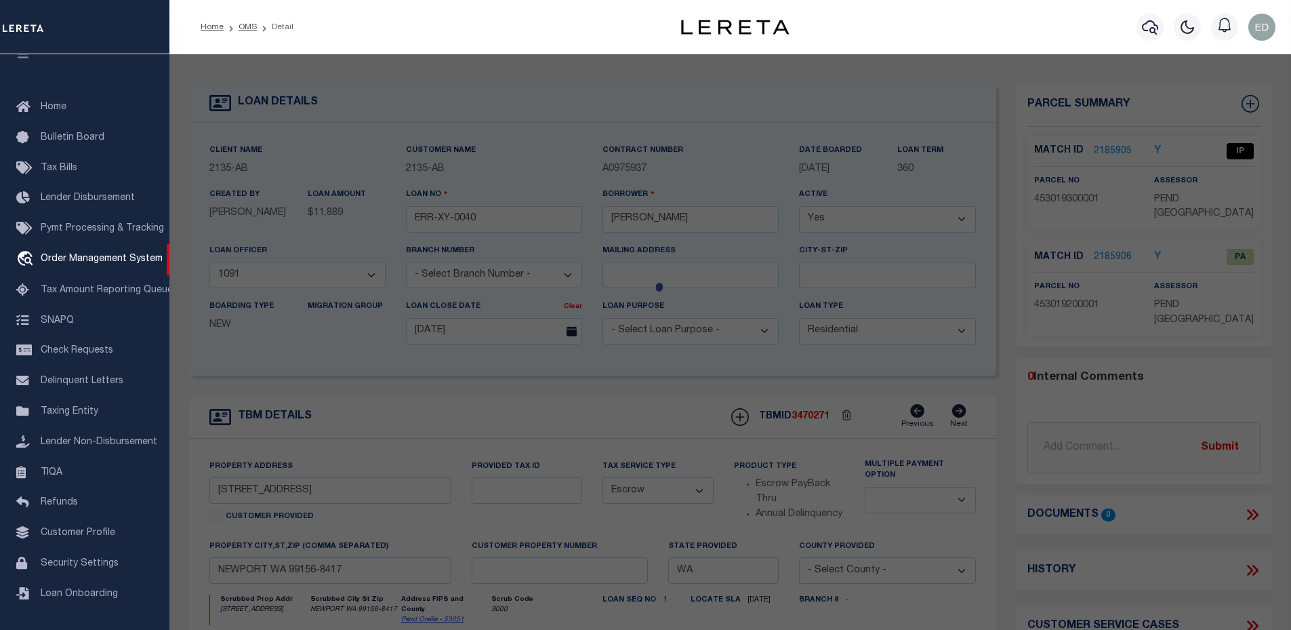
select select "ADD"
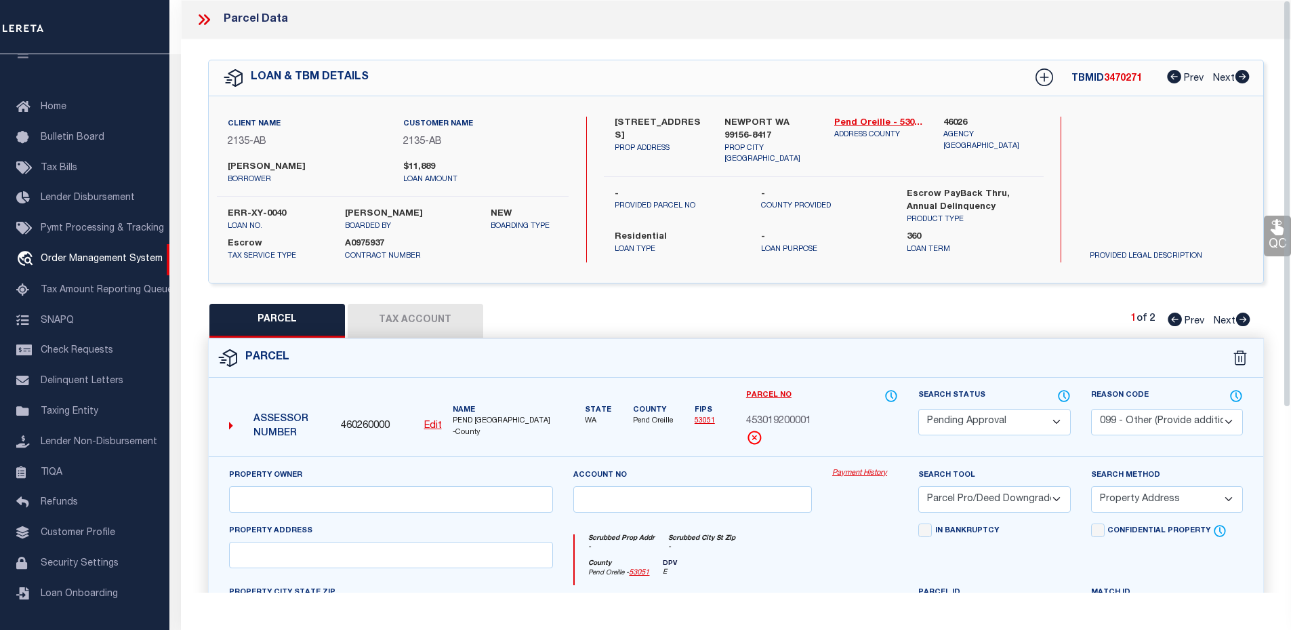
click at [201, 23] on icon at bounding box center [202, 19] width 6 height 11
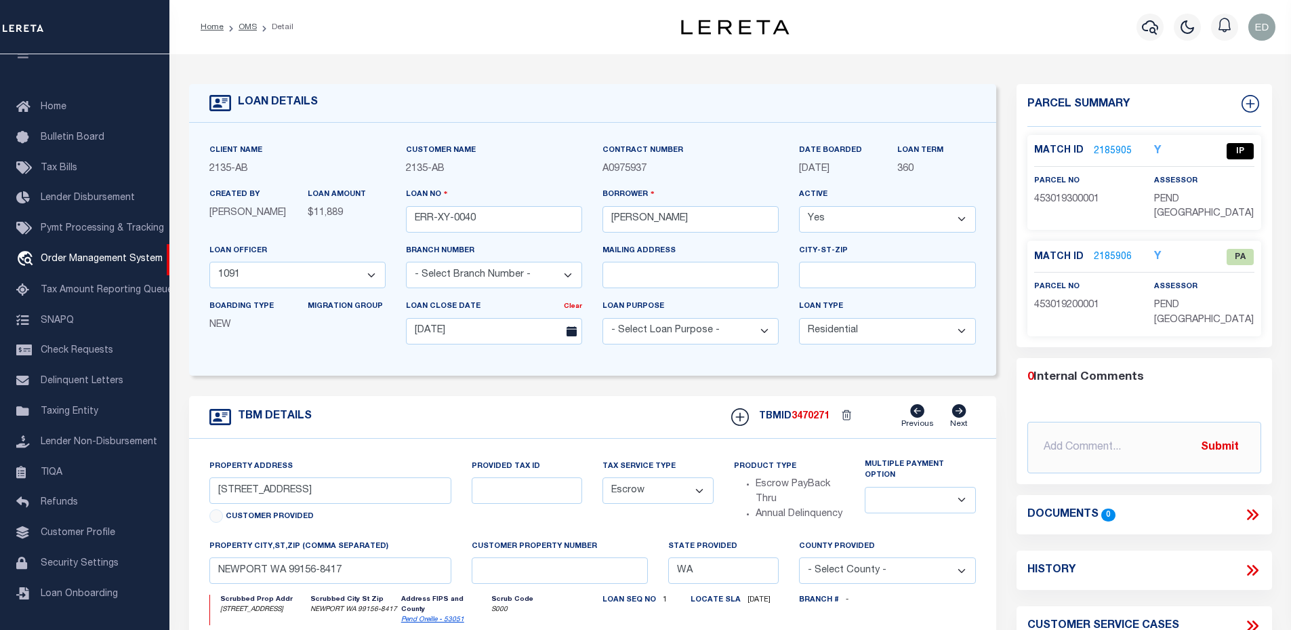
click at [1114, 145] on link "2185905" at bounding box center [1113, 151] width 38 height 14
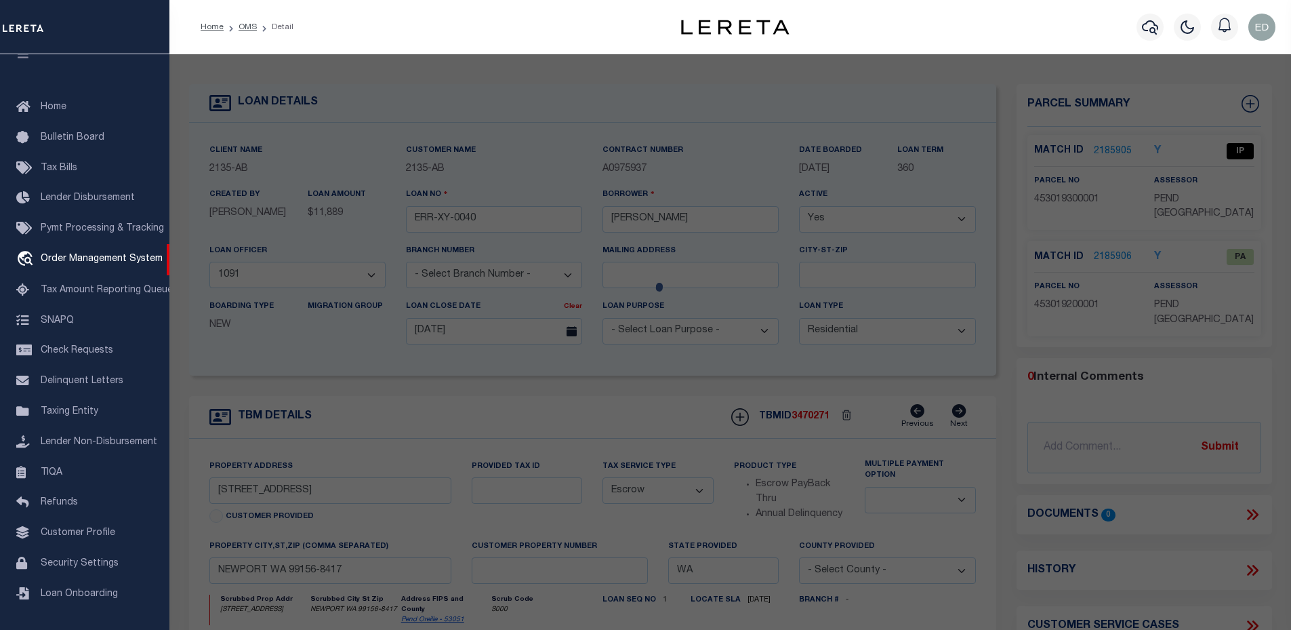
select select "AS"
select select
checkbox input "false"
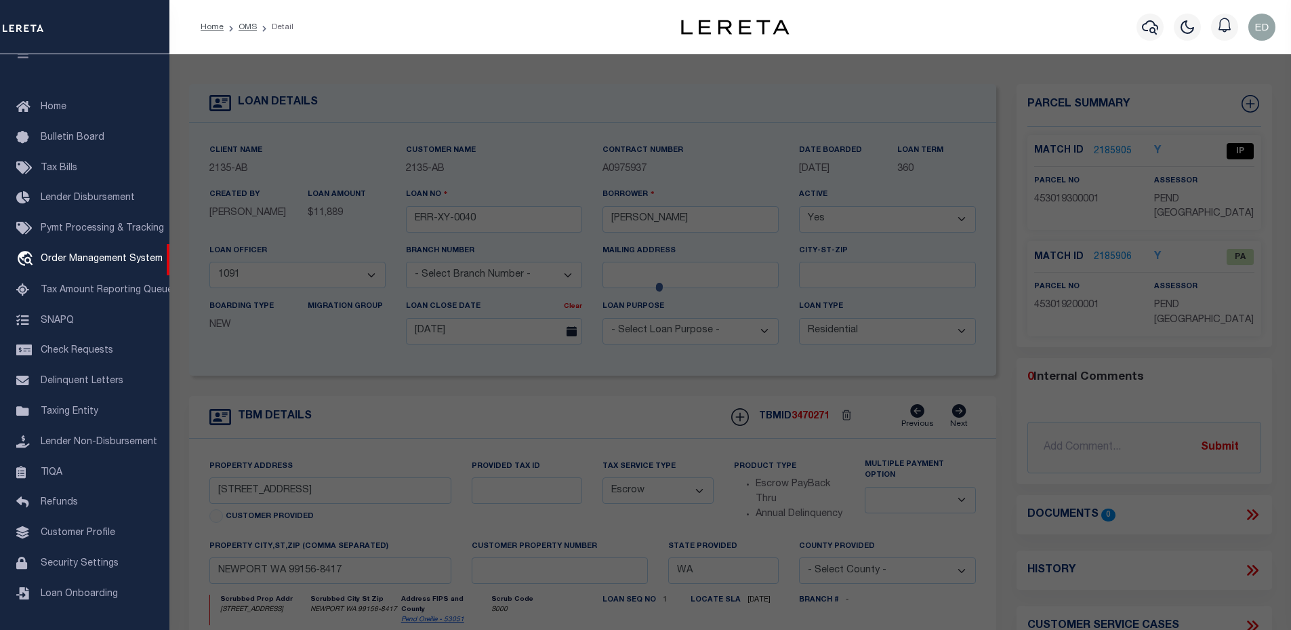
checkbox input "false"
select select "IP"
type input "EMMERLING,RAYMOND PAUL"
select select "ATL"
select select "ADD"
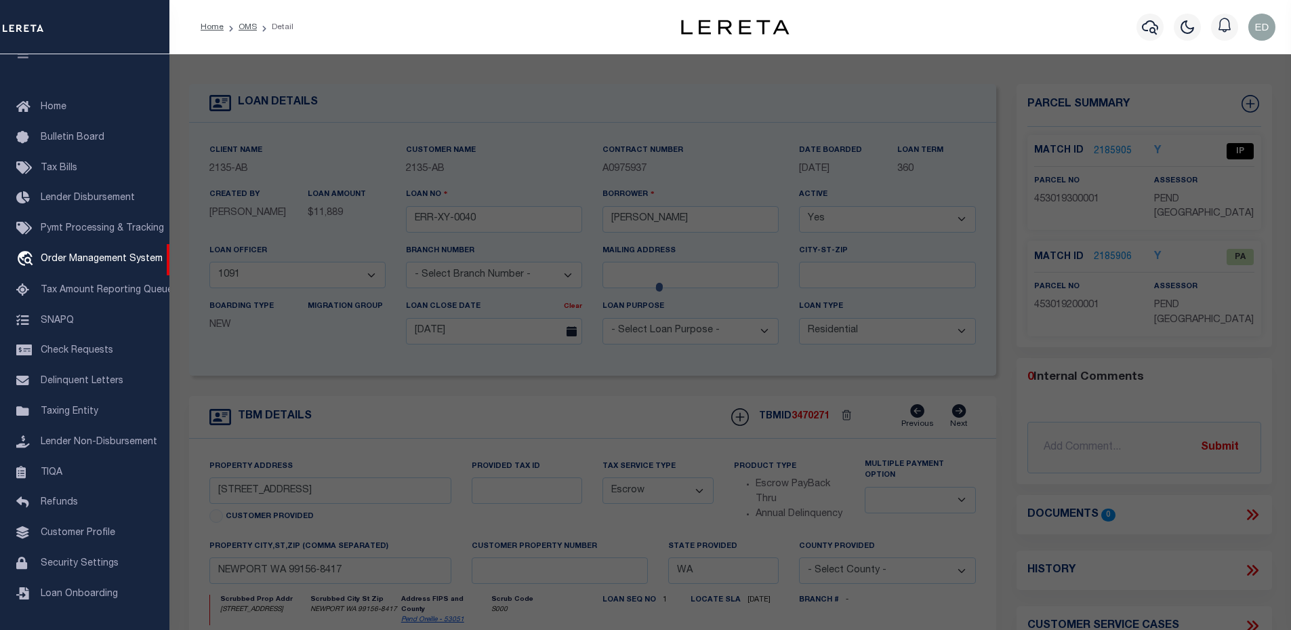
type input "822 LITTLE SPOKANE RIVER RD"
checkbox input "false"
type input "NEWPORT, WA 99156"
type textarea "1-56 F3 TRACT A REVISED BY RS 2506 E12SW14 & RR ROW THRU SW14 19-30-45"
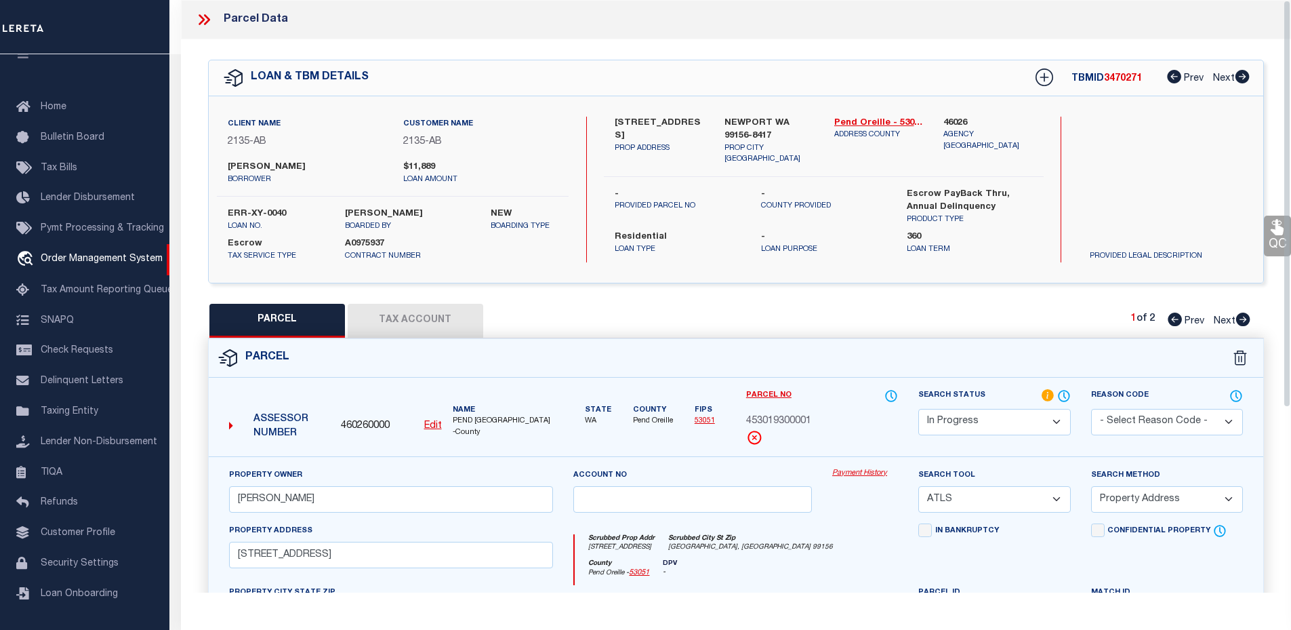
click at [1053, 385] on form "Parcel 460260000 Edit WA" at bounding box center [736, 591] width 1055 height 504
click at [1047, 389] on icon at bounding box center [1048, 395] width 12 height 12
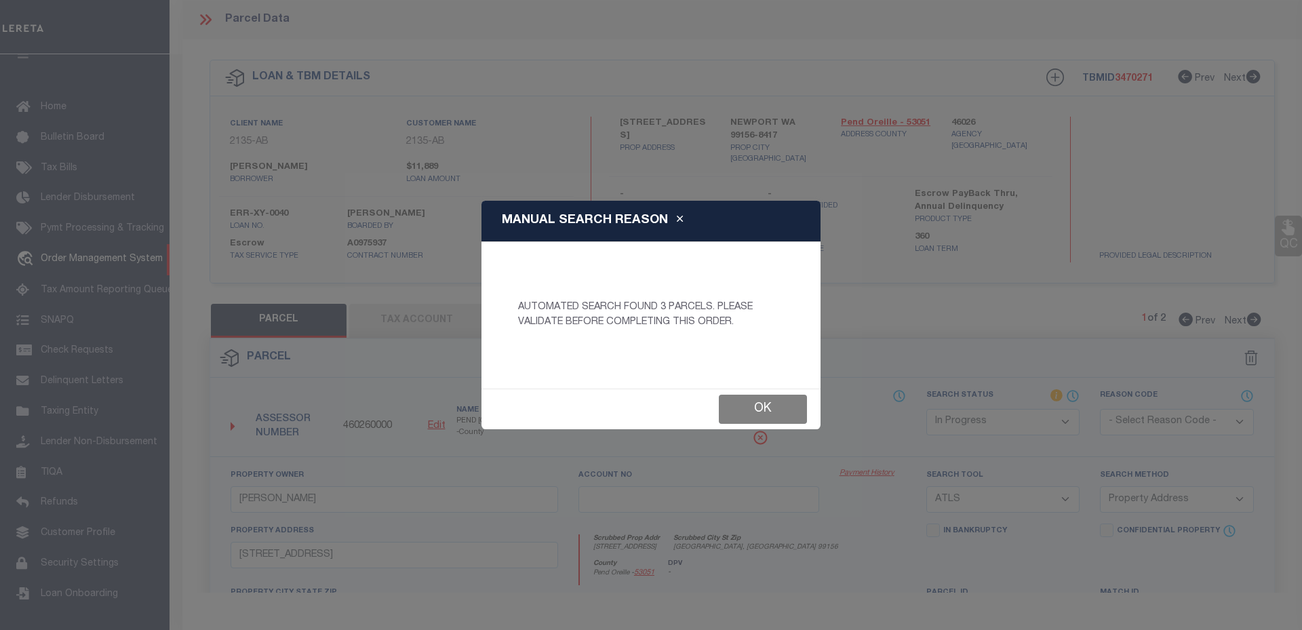
click at [776, 403] on button "Ok" at bounding box center [763, 409] width 88 height 29
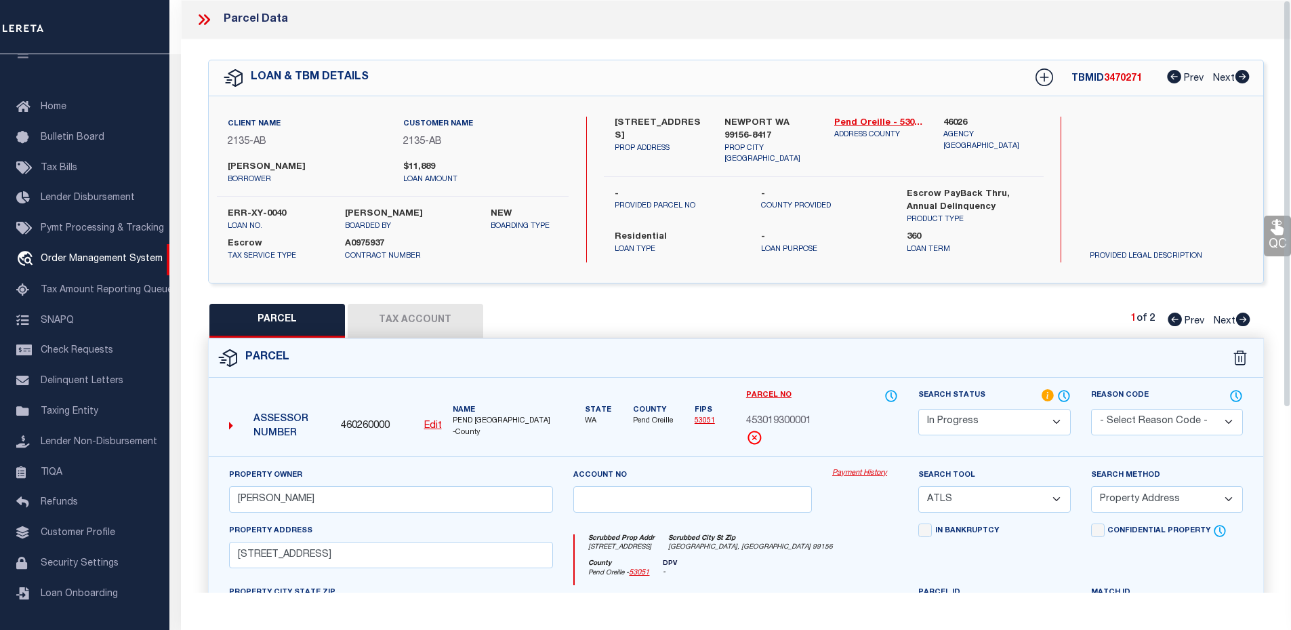
click at [210, 14] on icon at bounding box center [204, 20] width 18 height 18
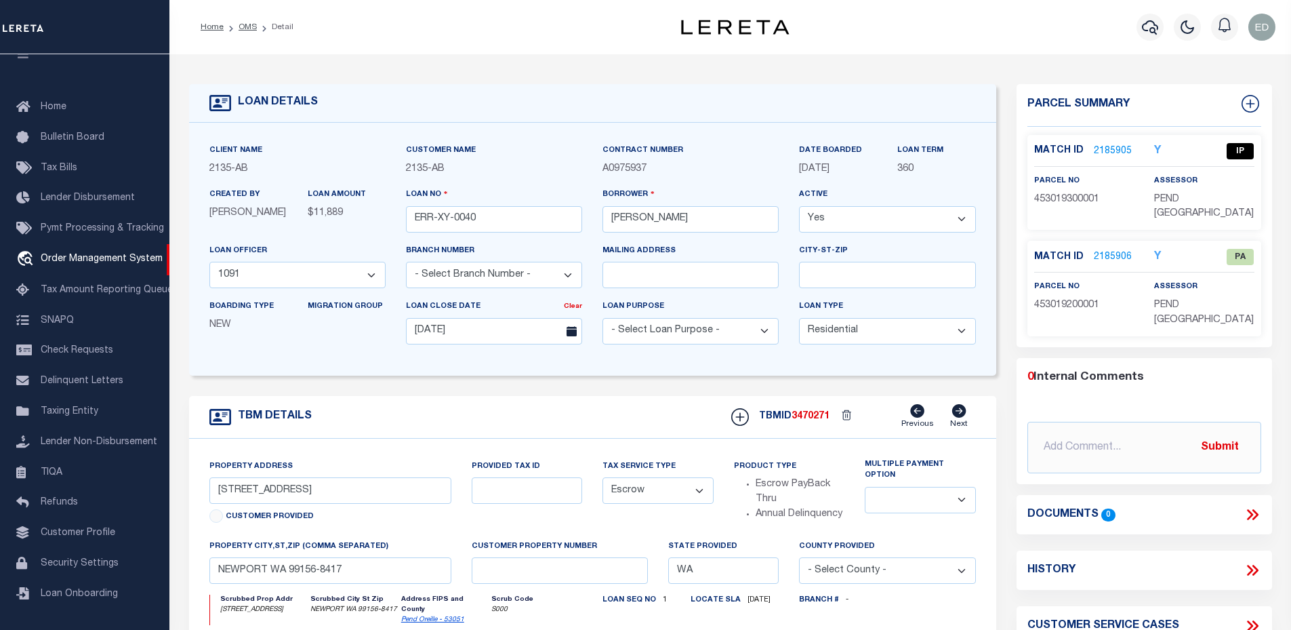
click at [1096, 145] on link "2185905" at bounding box center [1113, 151] width 38 height 14
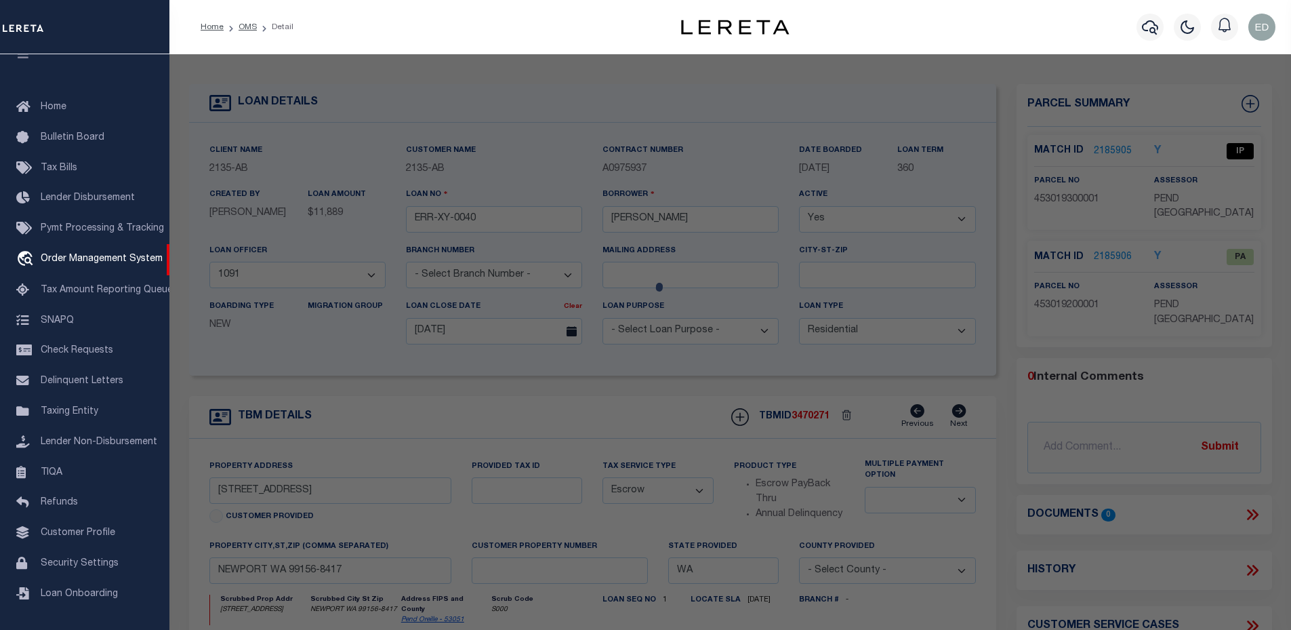
select select "AS"
select select
checkbox input "false"
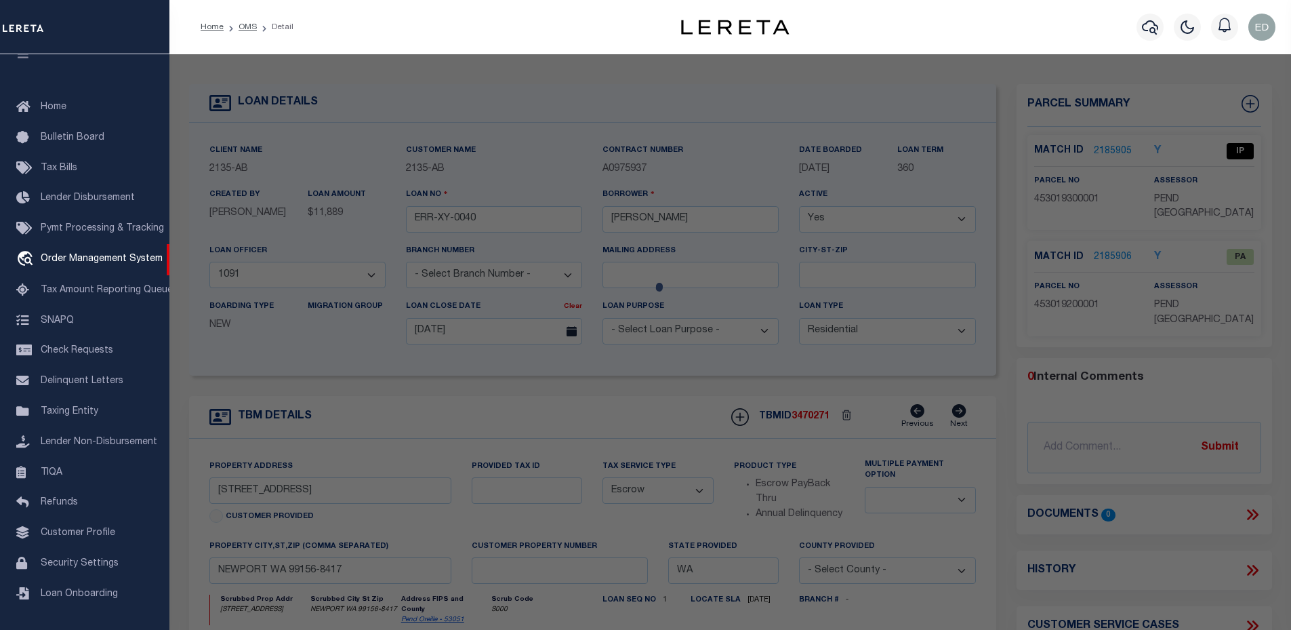
select select "IP"
type input "EMMERLING,RAYMOND PAUL"
select select "ATL"
select select "ADD"
type input "822 LITTLE SPOKANE RIVER RD"
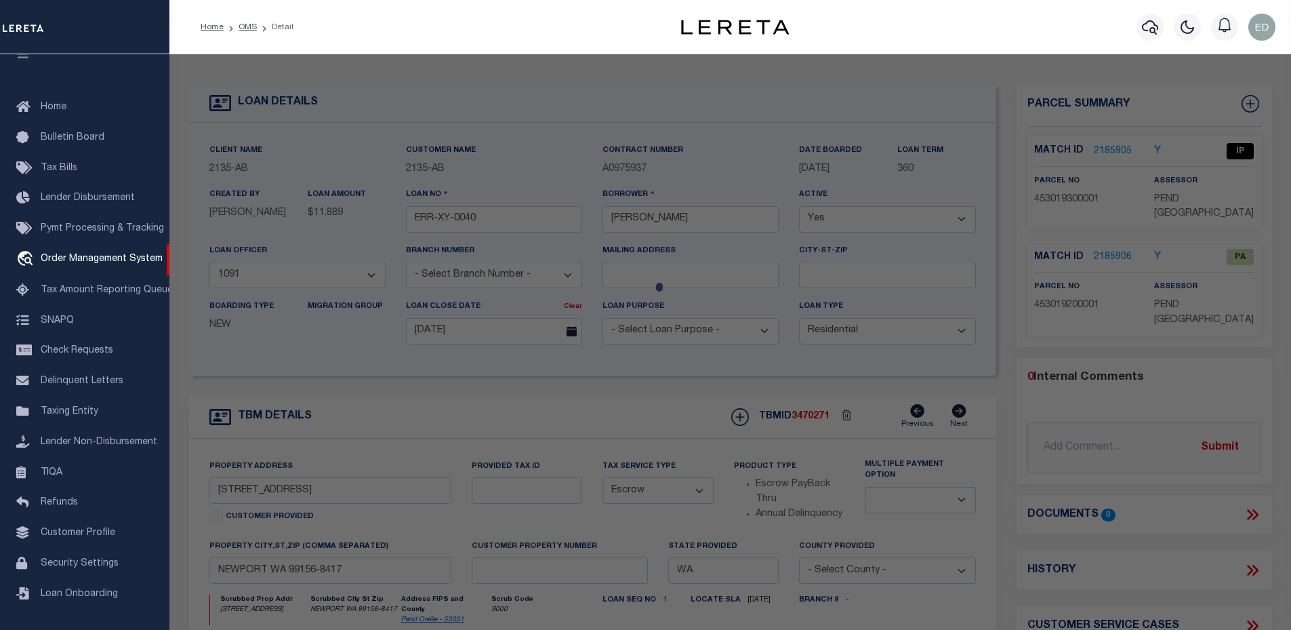
checkbox input "false"
type input "NEWPORT, WA 99156"
type textarea "1-56 F3 TRACT A REVISED BY RS 2506 E12SW14 & RR ROW THRU SW14 19-30-45"
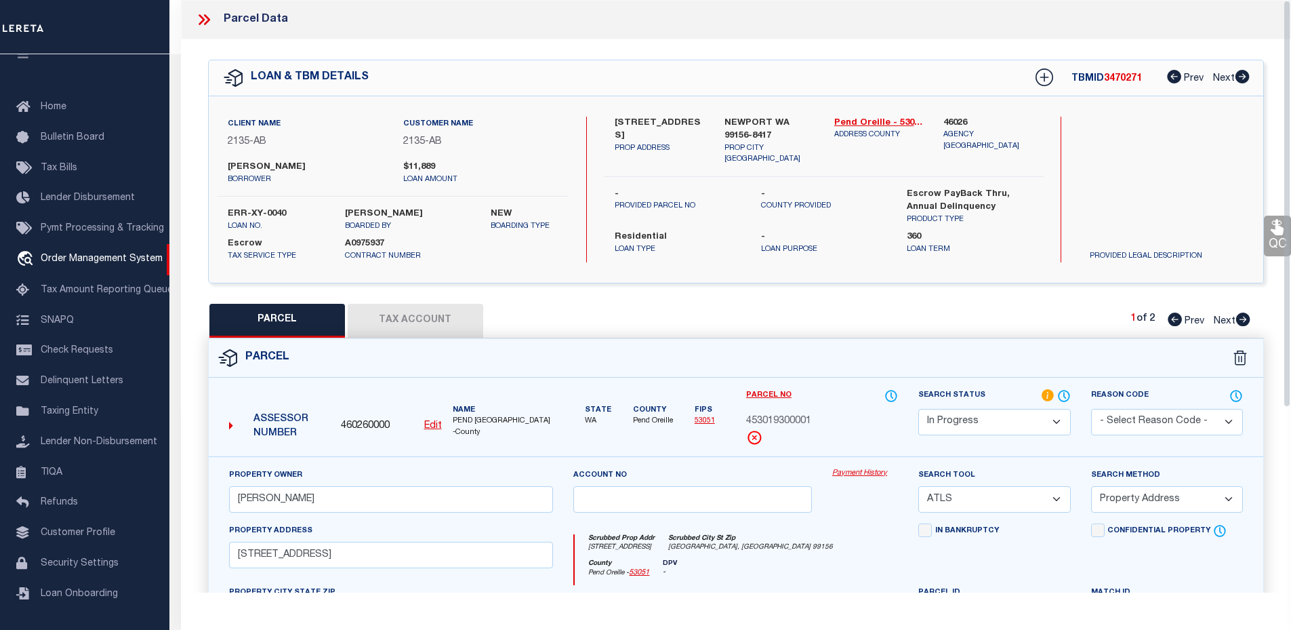
click at [197, 18] on icon at bounding box center [204, 20] width 18 height 18
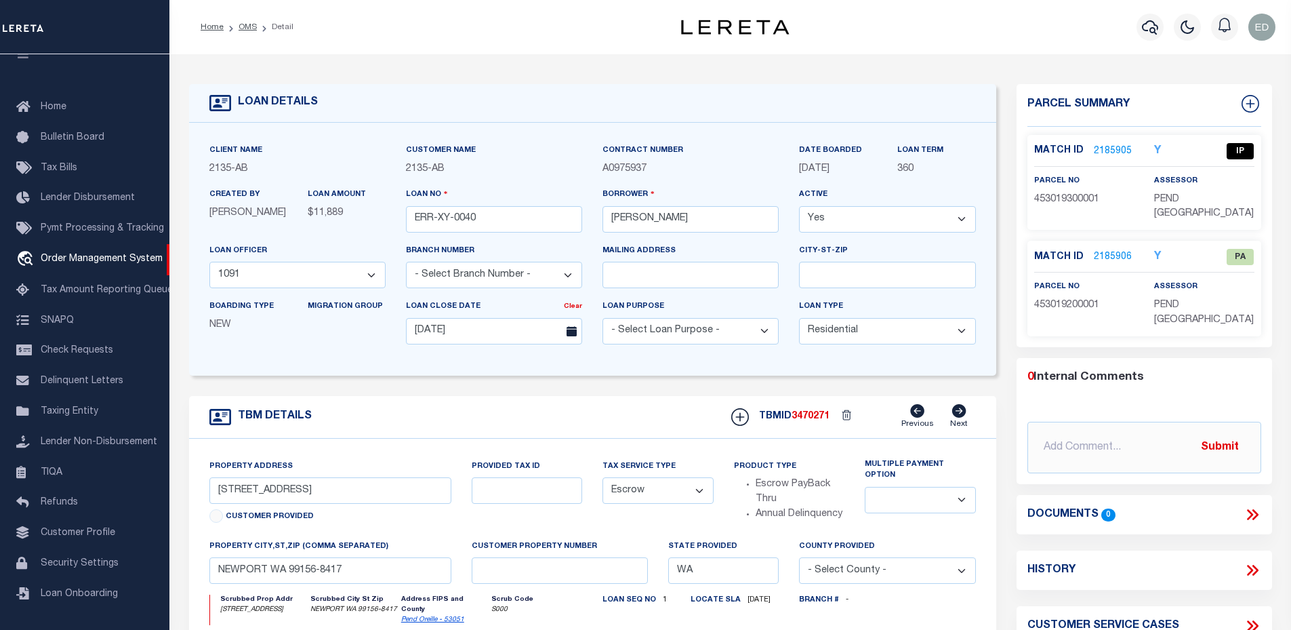
click at [1110, 148] on link "2185905" at bounding box center [1113, 151] width 38 height 14
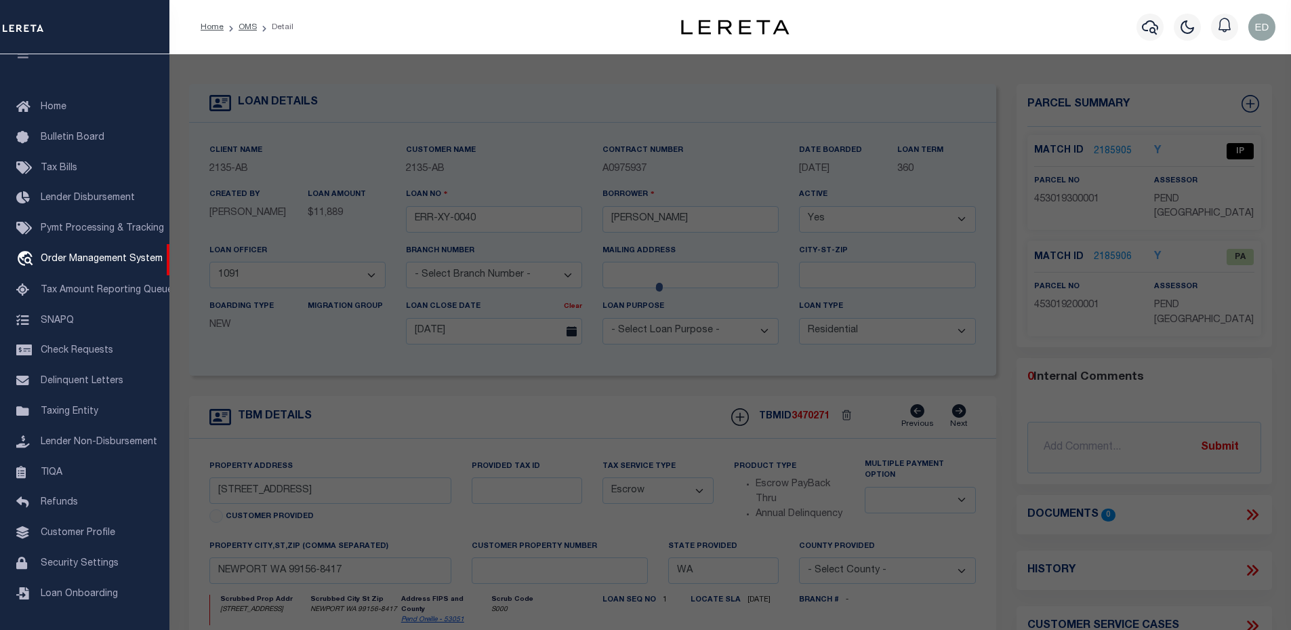
select select "AS"
select select
checkbox input "false"
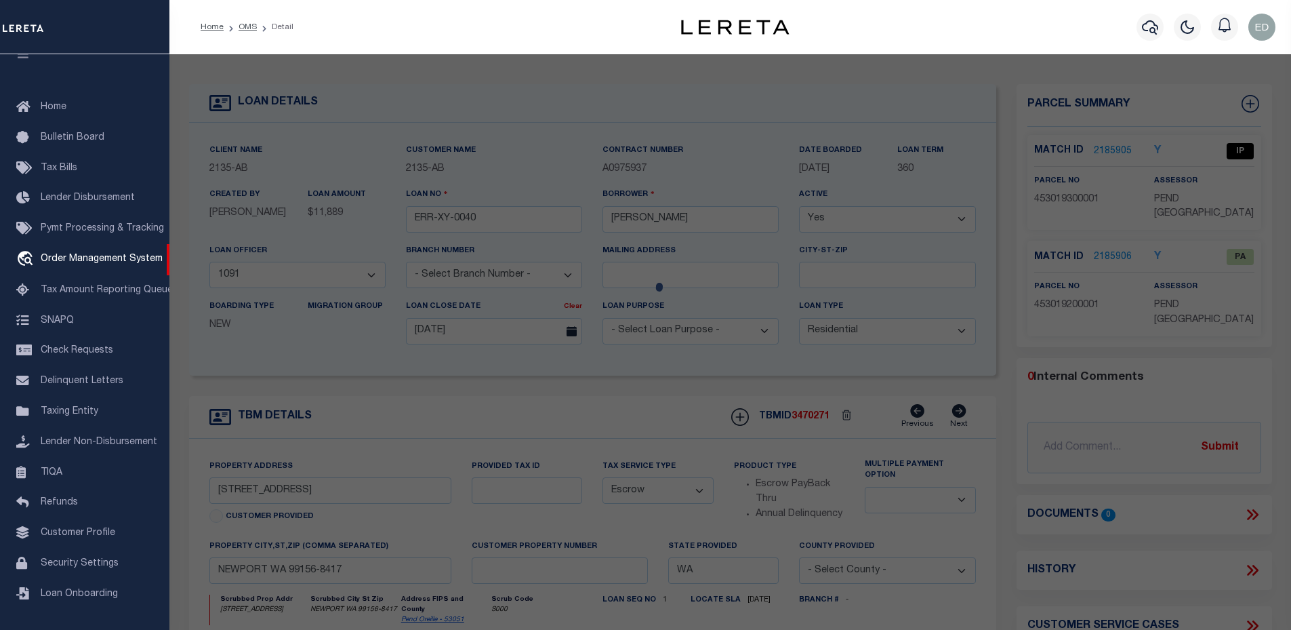
select select "IP"
type input "EMMERLING,RAYMOND PAUL"
select select "ATL"
select select "ADD"
type input "822 LITTLE SPOKANE RIVER RD"
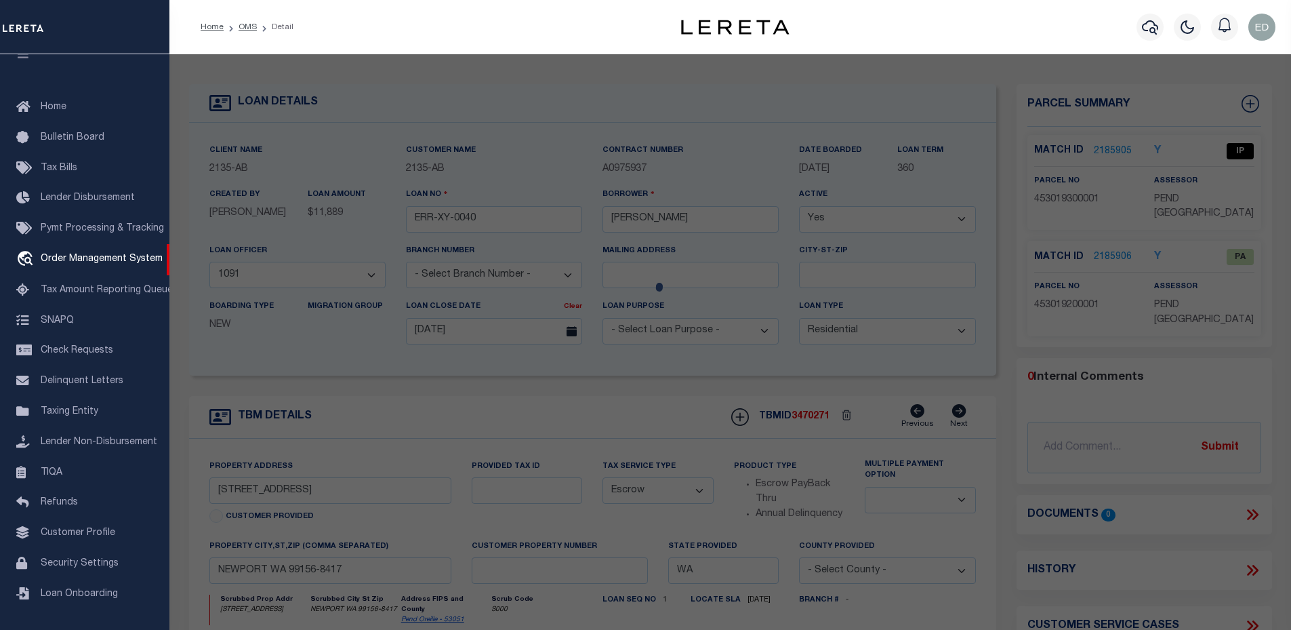
checkbox input "false"
type input "NEWPORT, WA 99156"
type textarea "1-56 F3 TRACT A REVISED BY RS 2506 E12SW14 & RR ROW THRU SW14 19-30-45"
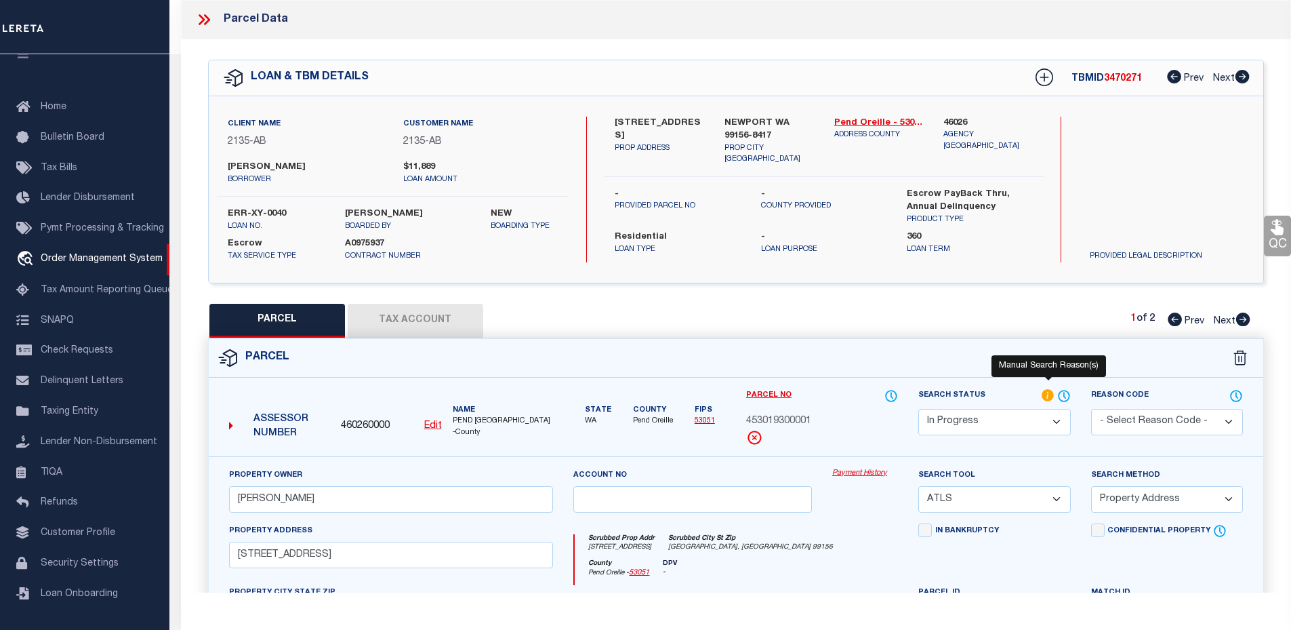
click at [1046, 395] on icon at bounding box center [1048, 395] width 12 height 12
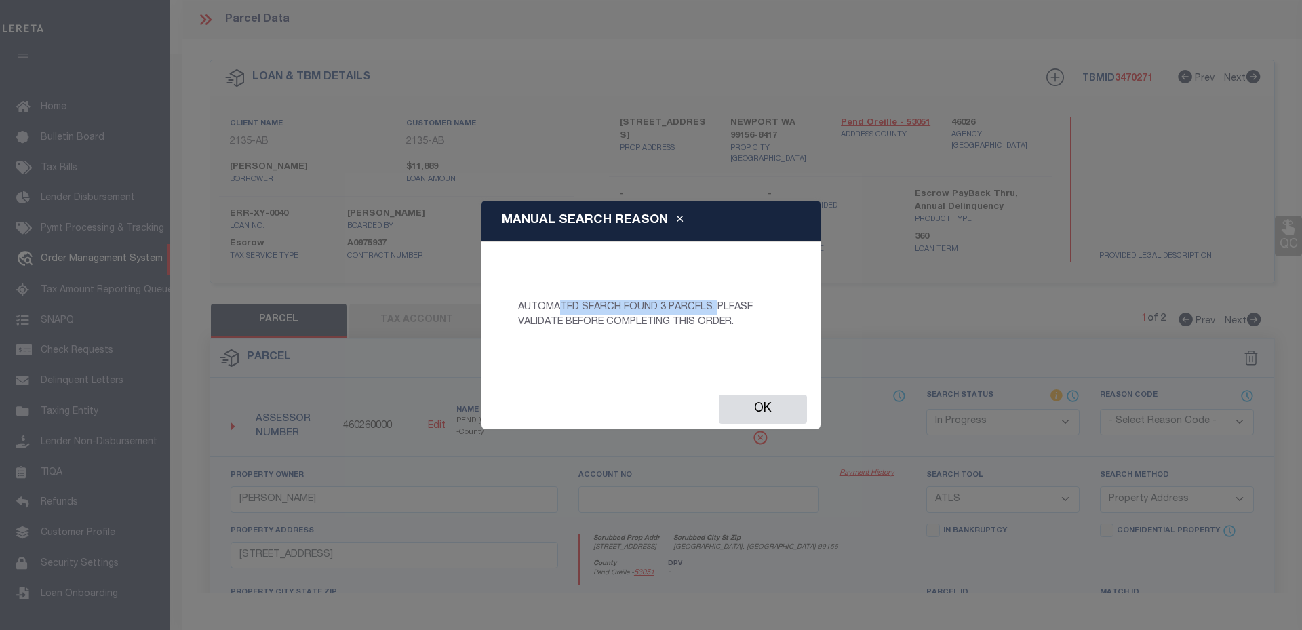
drag, startPoint x: 558, startPoint y: 304, endPoint x: 723, endPoint y: 302, distance: 165.4
click at [723, 302] on p "AUTOMATED SEARCH FOUND 3 PARCELS. PLEASE VALIDATE BEFORE COMPLETING THIS ORDER." at bounding box center [651, 315] width 286 height 30
click at [765, 397] on button "Ok" at bounding box center [763, 409] width 88 height 29
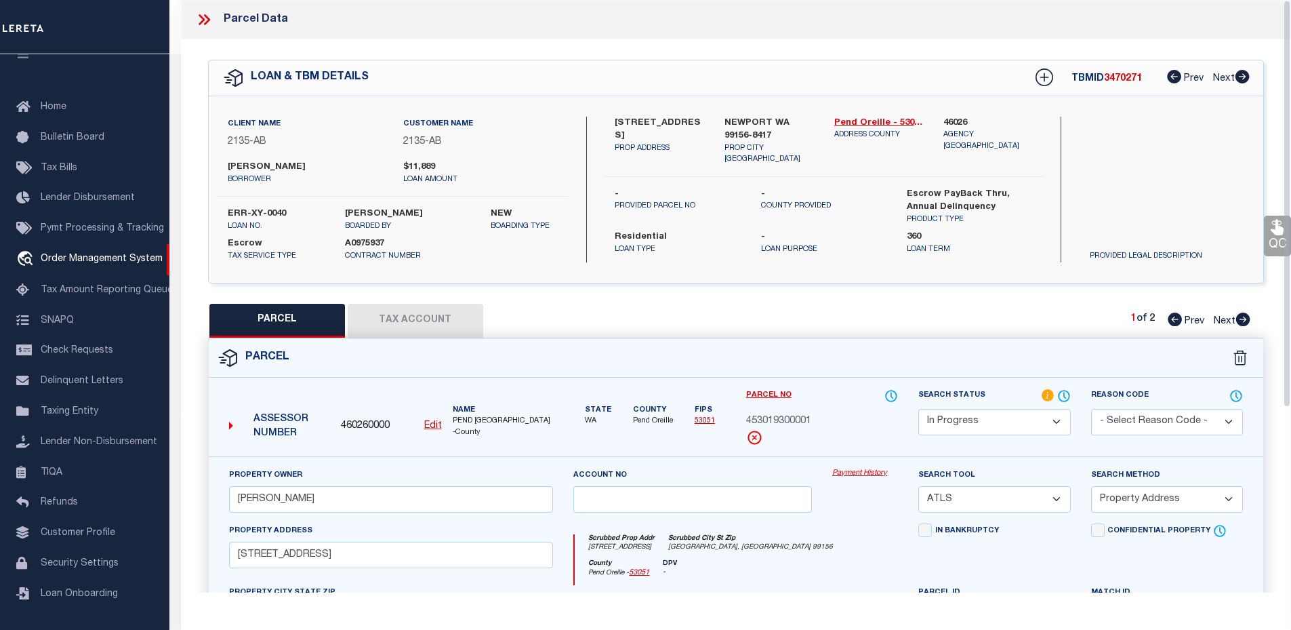
click at [203, 16] on icon at bounding box center [204, 20] width 18 height 18
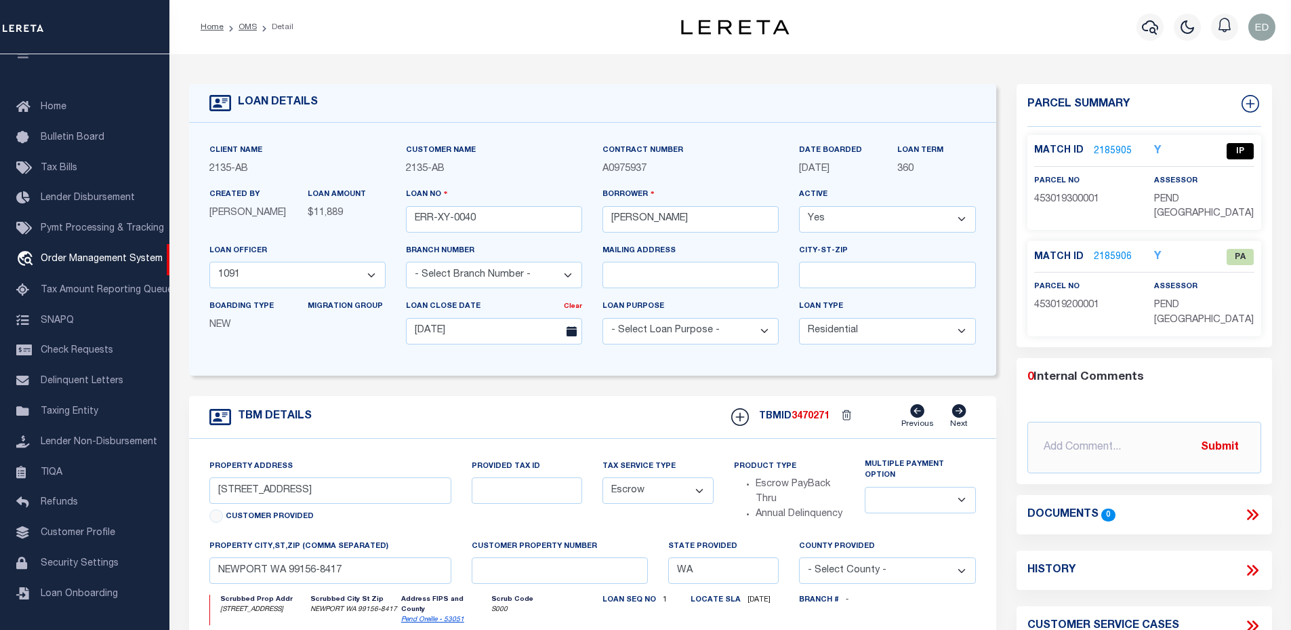
click at [1117, 257] on link "2185906" at bounding box center [1113, 257] width 38 height 14
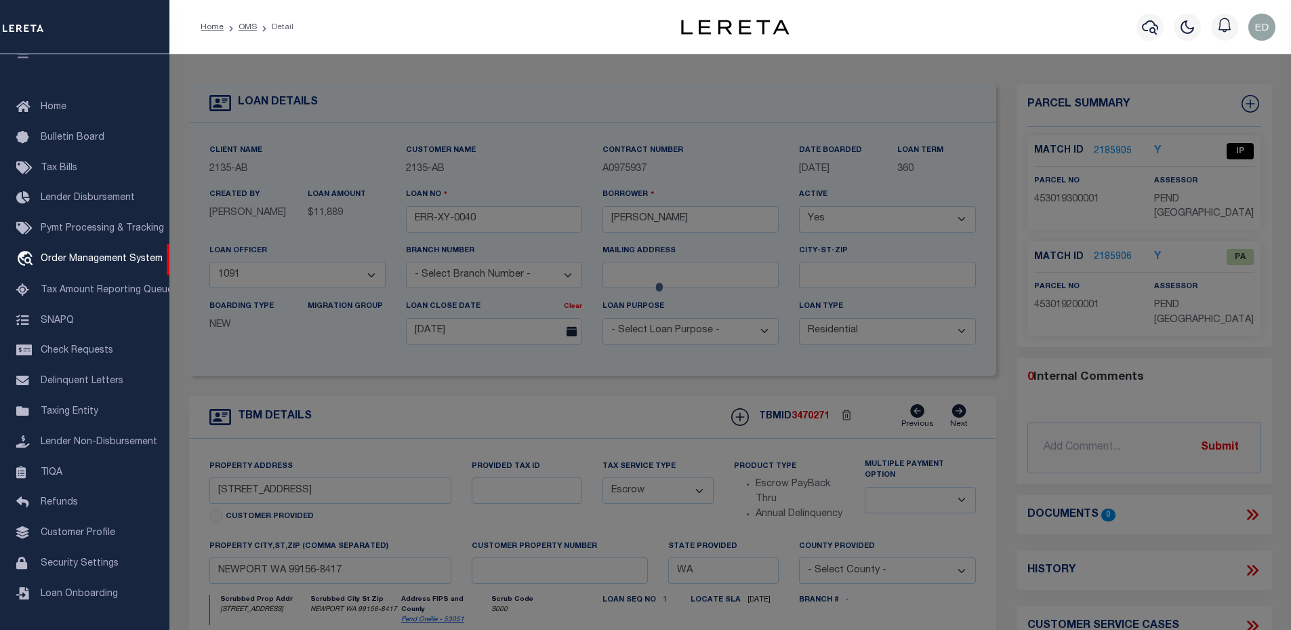
select select "AS"
select select
checkbox input "false"
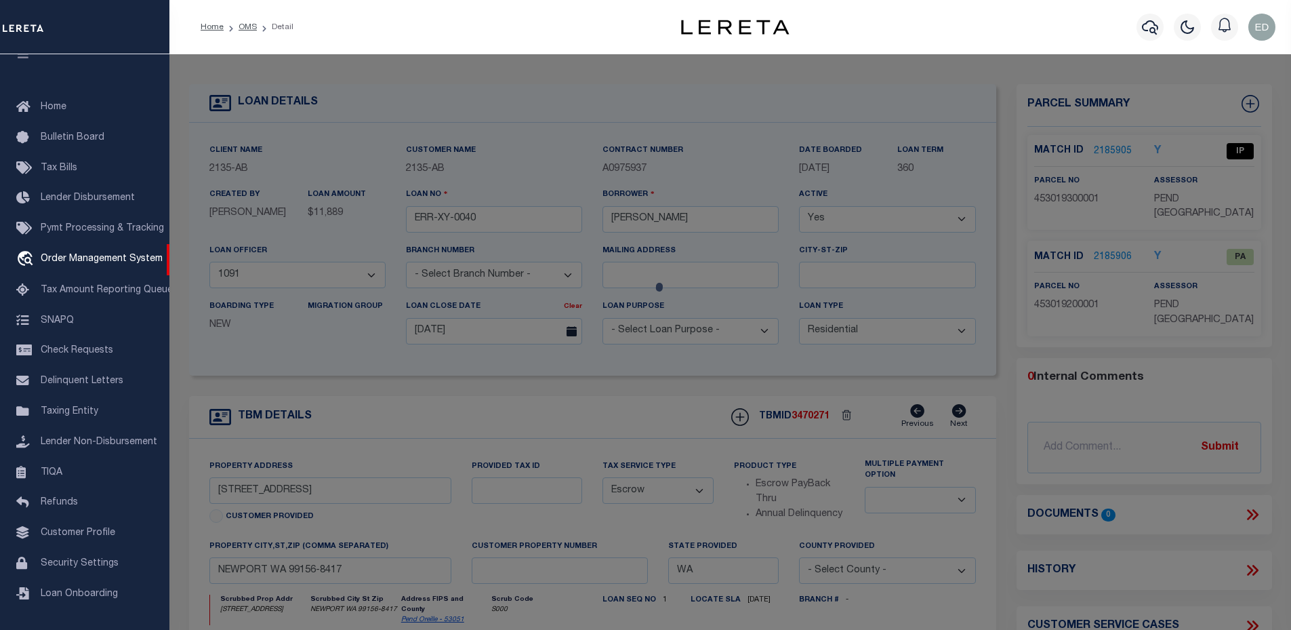
select select "PA"
select select "099"
select select "PRO"
select select "ADD"
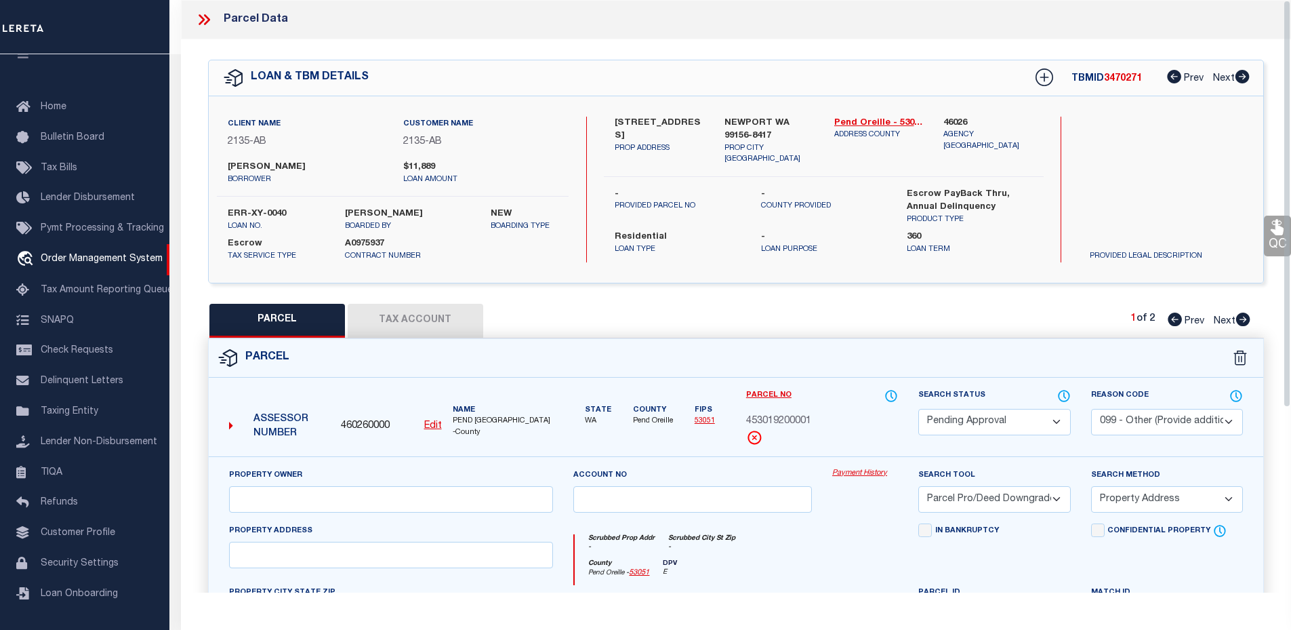
click at [215, 26] on div at bounding box center [209, 20] width 28 height 18
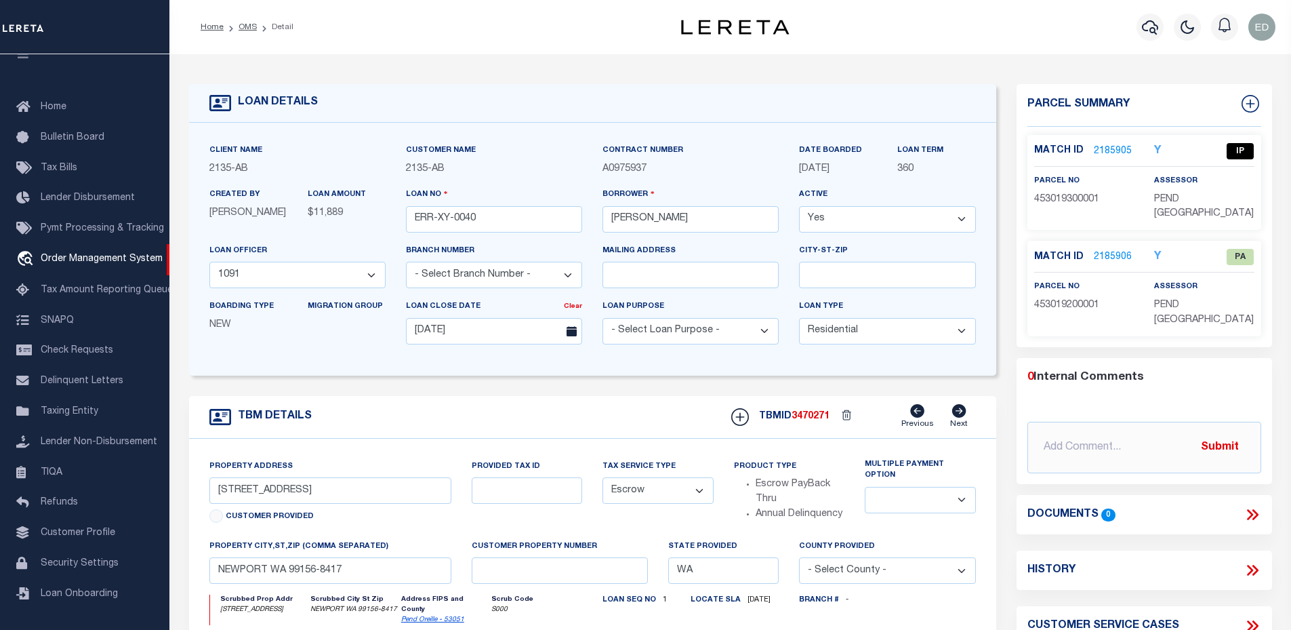
click at [1106, 152] on link "2185905" at bounding box center [1113, 151] width 38 height 14
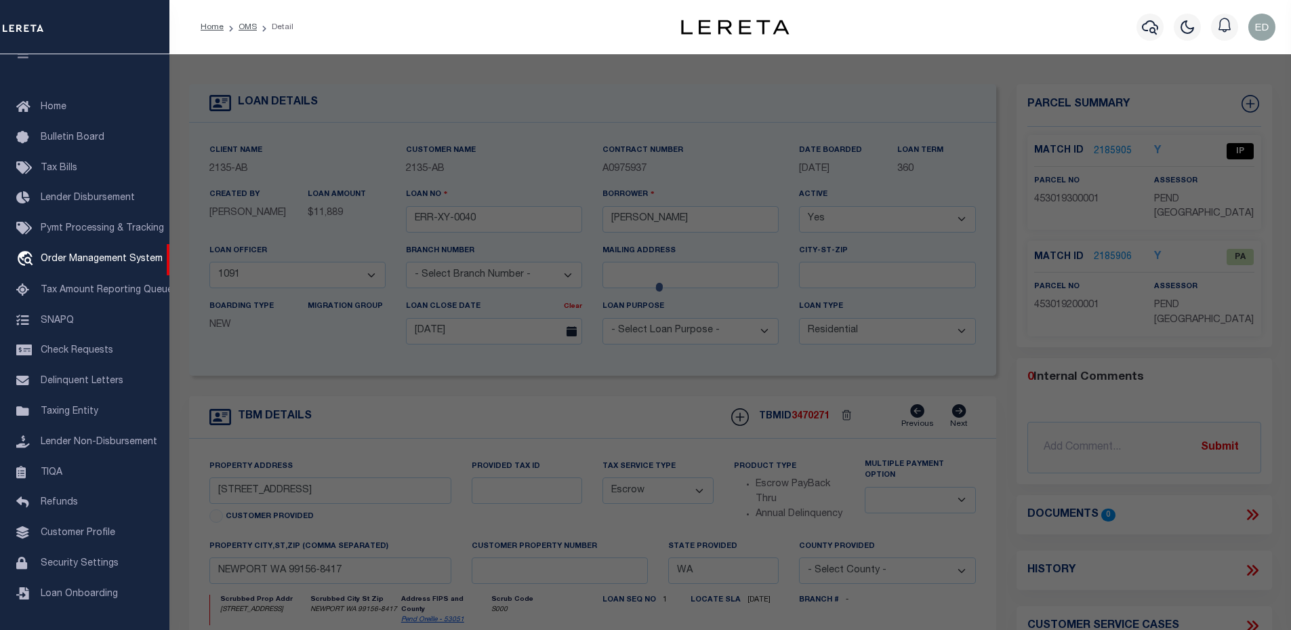
select select "AS"
select select
checkbox input "false"
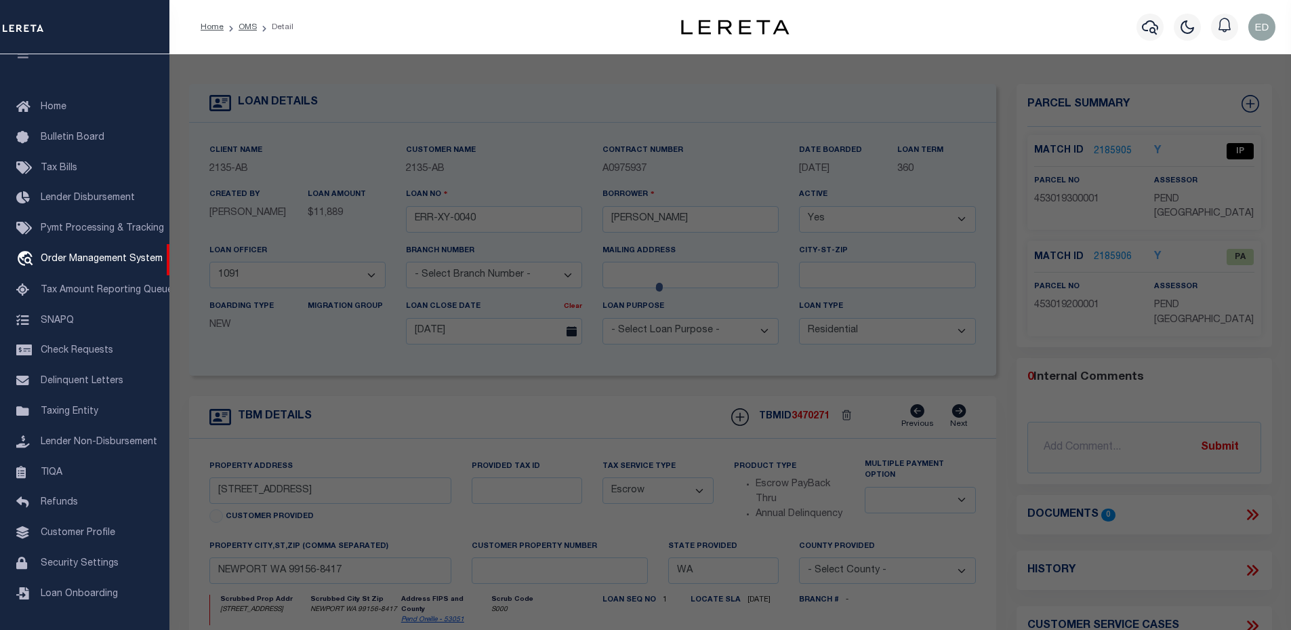
checkbox input "false"
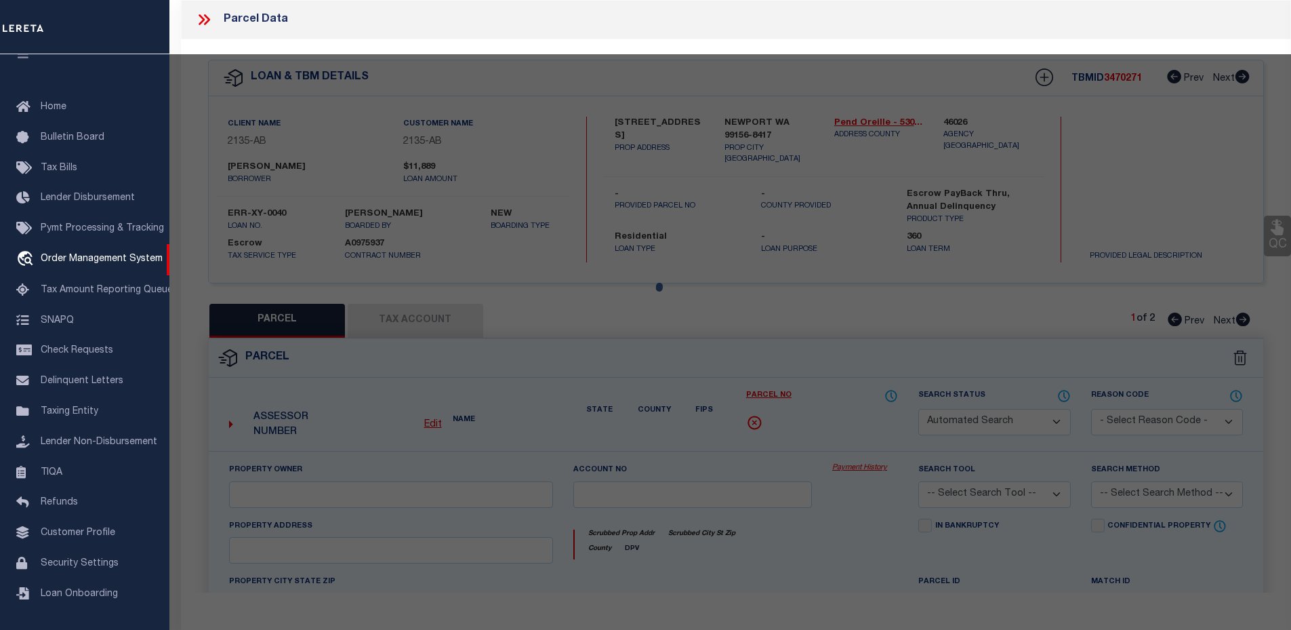
select select "IP"
type input "EMMERLING,RAYMOND PAUL"
select select "ATL"
select select "ADD"
type input "822 LITTLE SPOKANE RIVER RD"
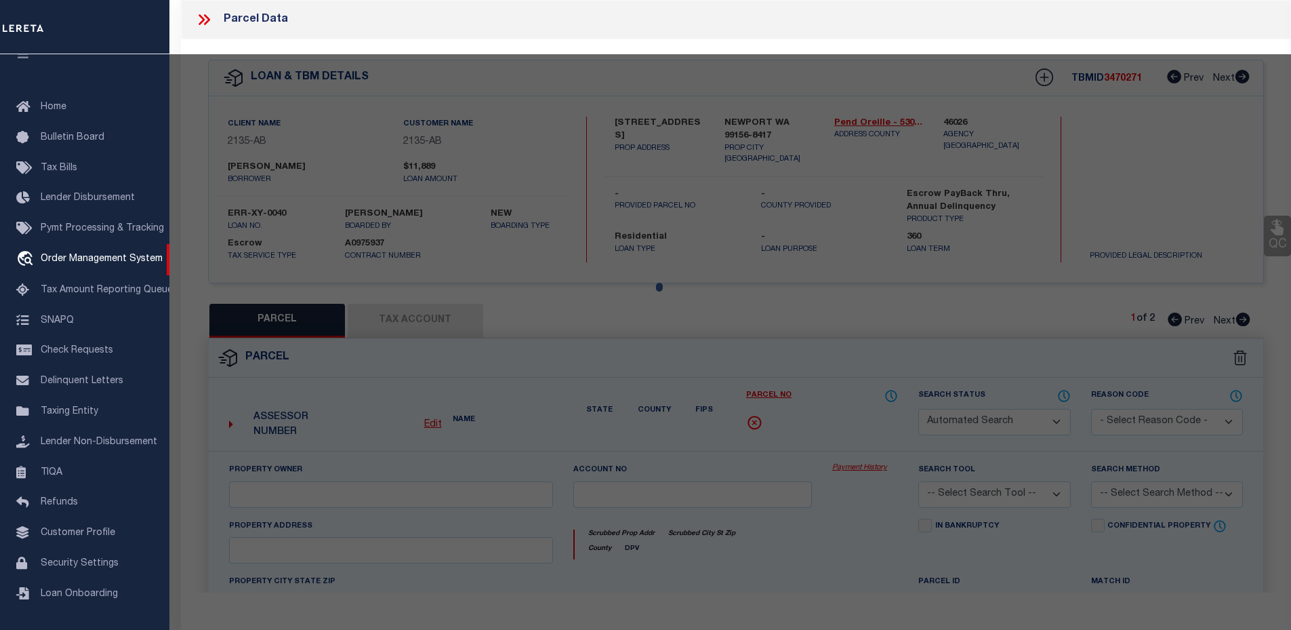
checkbox input "false"
type input "NEWPORT, WA 99156"
type textarea "1-56 F3 TRACT A REVISED BY RS 2506 E12SW14 & RR ROW THRU SW14 19-30-45"
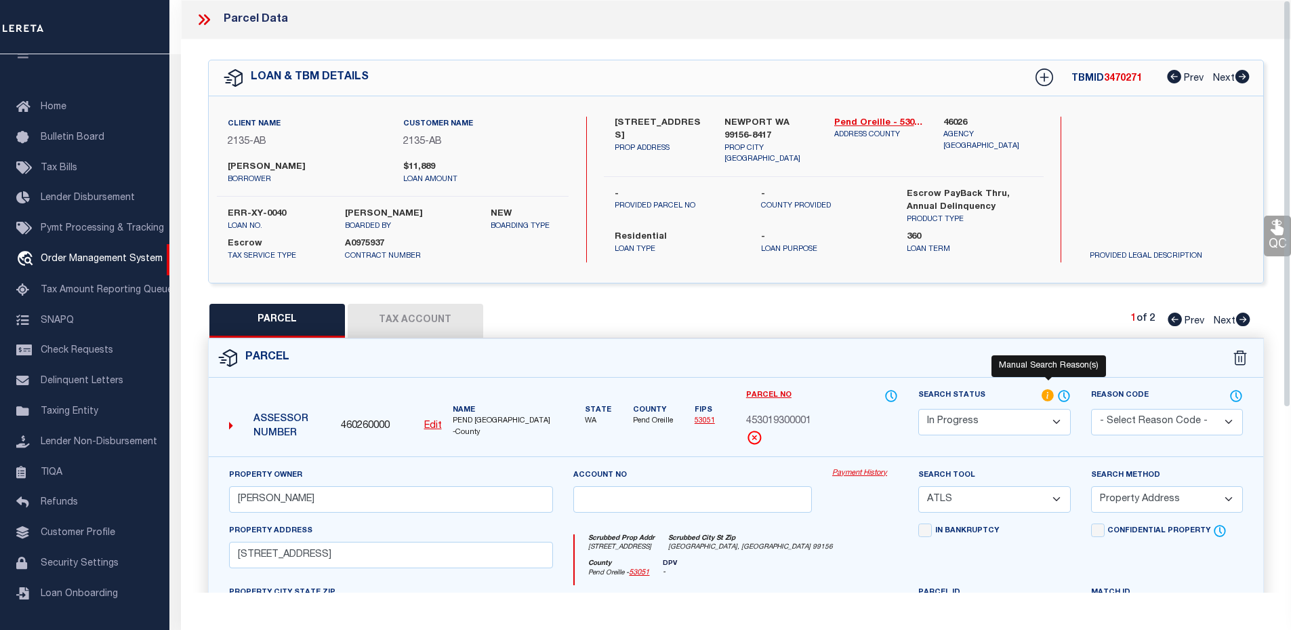
click at [1042, 388] on icon at bounding box center [1049, 395] width 14 height 15
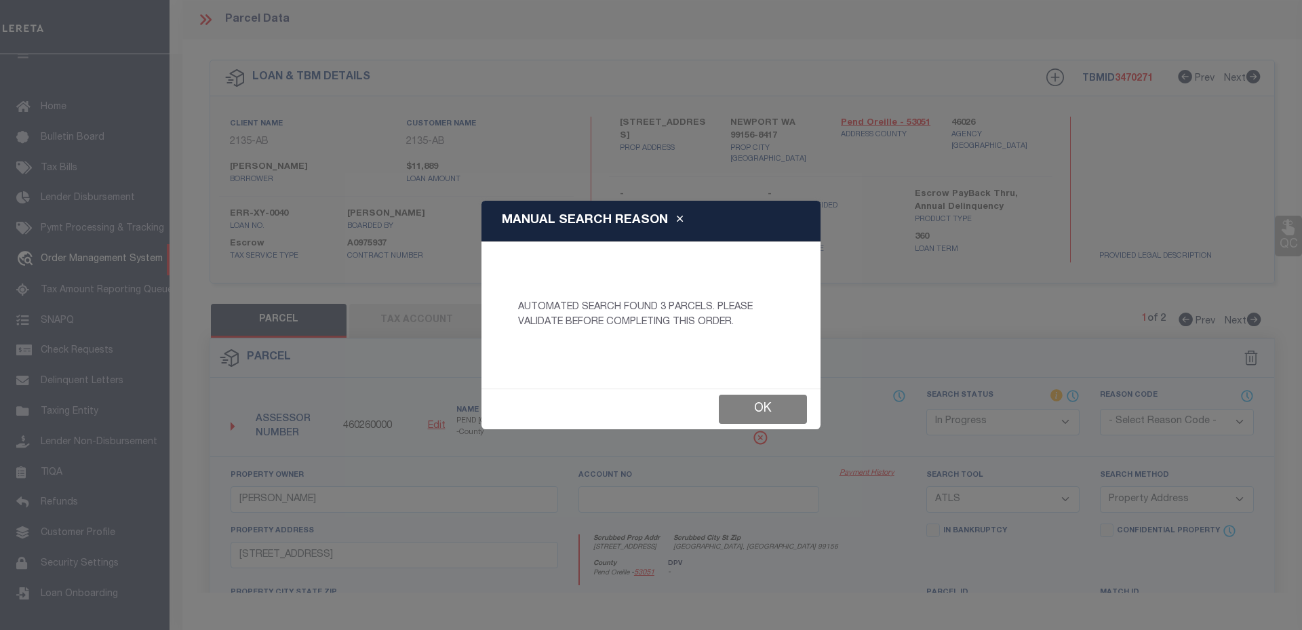
click at [765, 400] on button "Ok" at bounding box center [763, 409] width 88 height 29
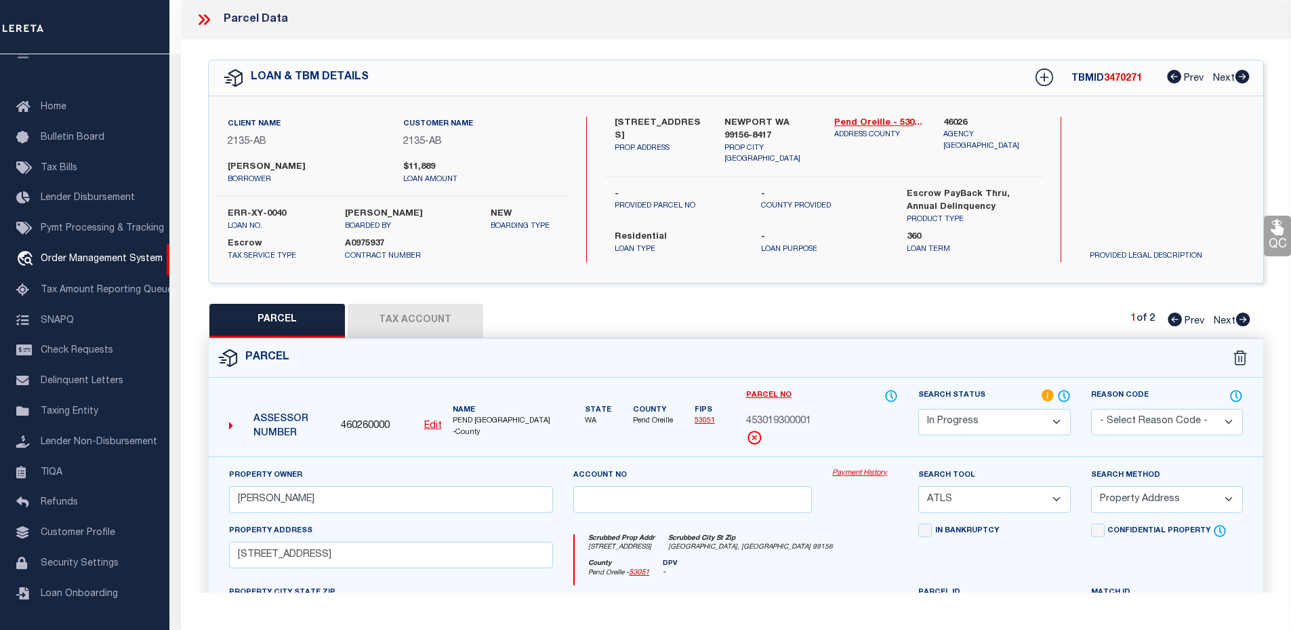
click at [199, 14] on icon at bounding box center [204, 20] width 18 height 18
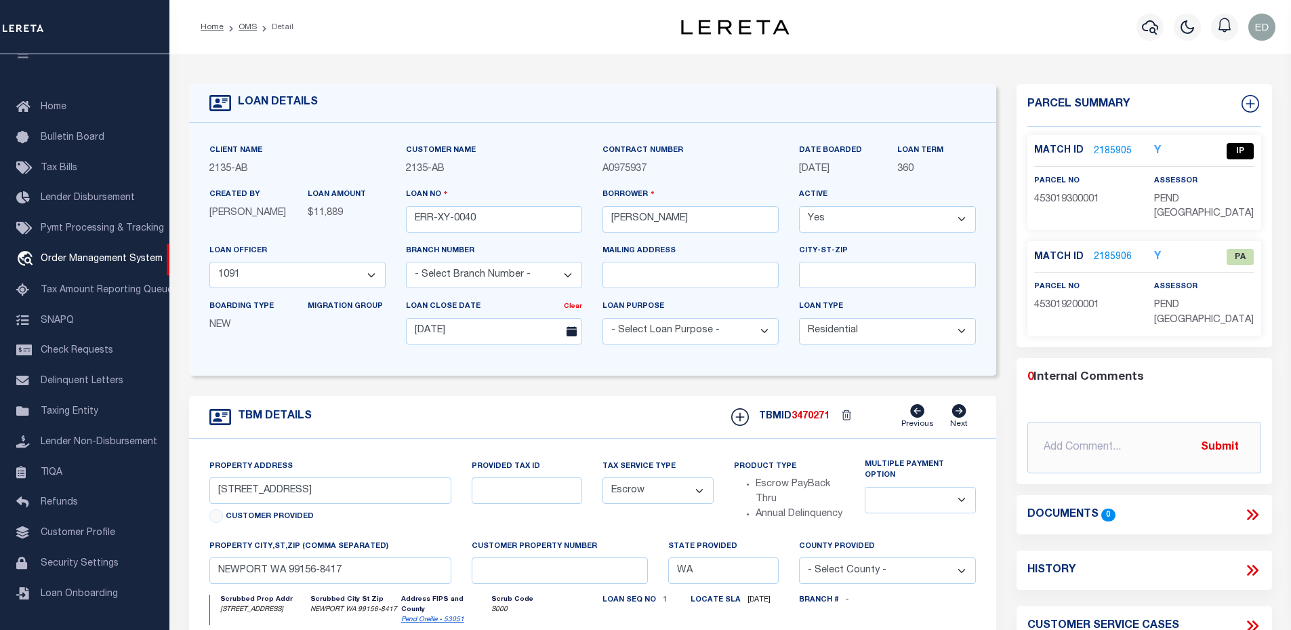
click at [1154, 256] on div "Y" at bounding box center [1164, 257] width 40 height 16
click at [1157, 256] on icon "Y" at bounding box center [1158, 257] width 7 height 11
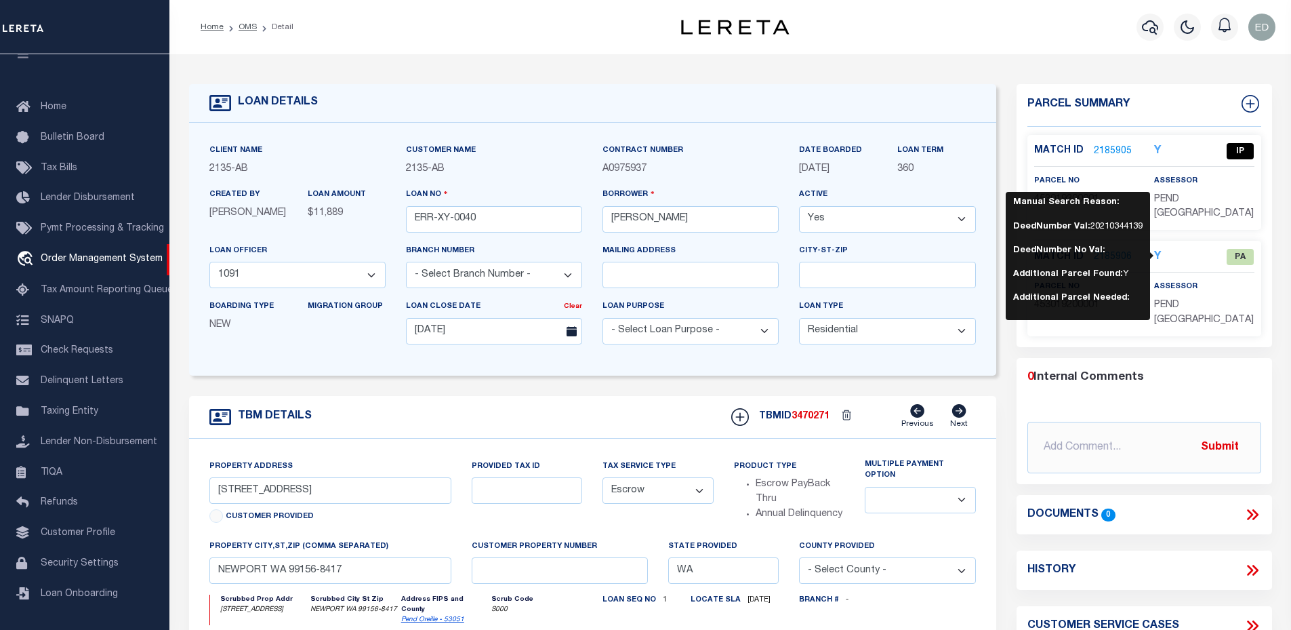
click at [1159, 146] on icon "Y" at bounding box center [1158, 151] width 7 height 11
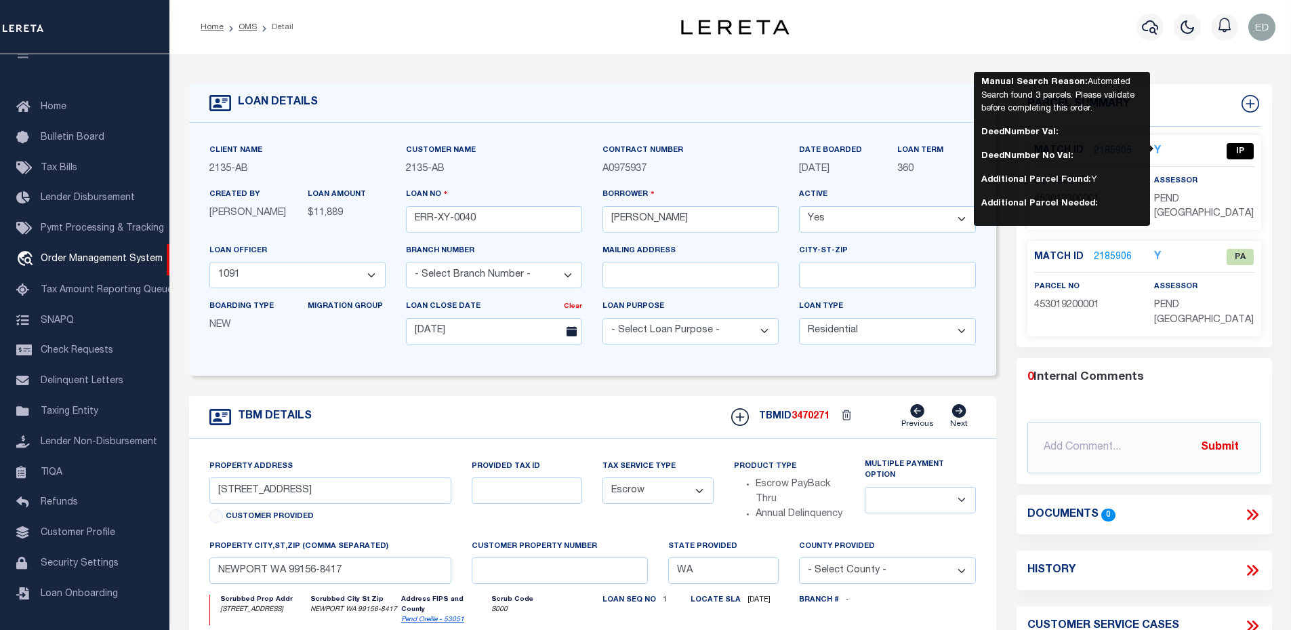
click at [1159, 259] on icon "Y" at bounding box center [1158, 257] width 7 height 11
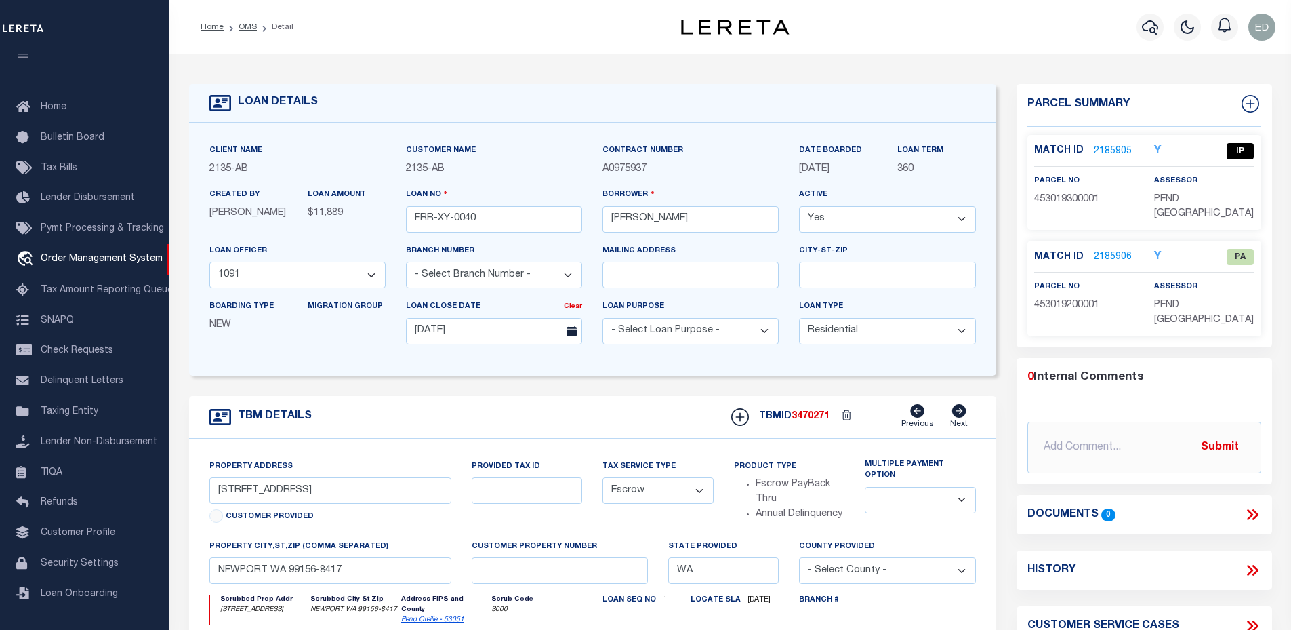
click at [1159, 253] on icon "Y" at bounding box center [1158, 257] width 7 height 11
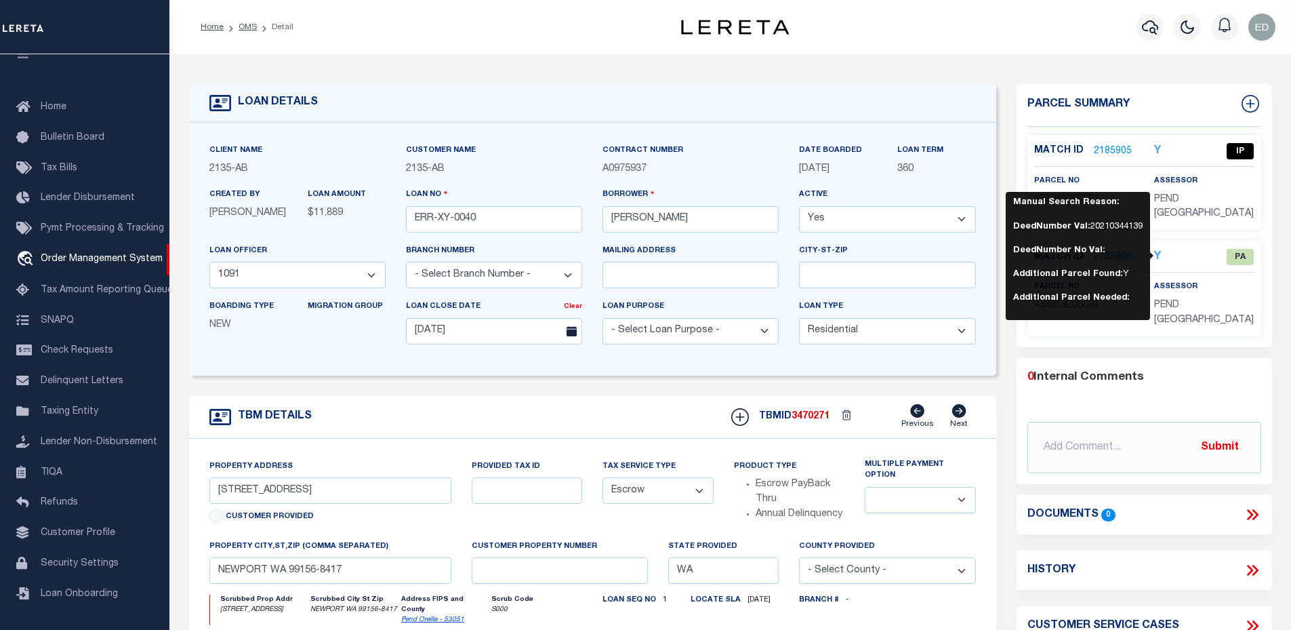
click at [1273, 232] on div "Parcel Summary Match ID 2185905 Y parcel no 453019300001 2185906" at bounding box center [1145, 459] width 276 height 751
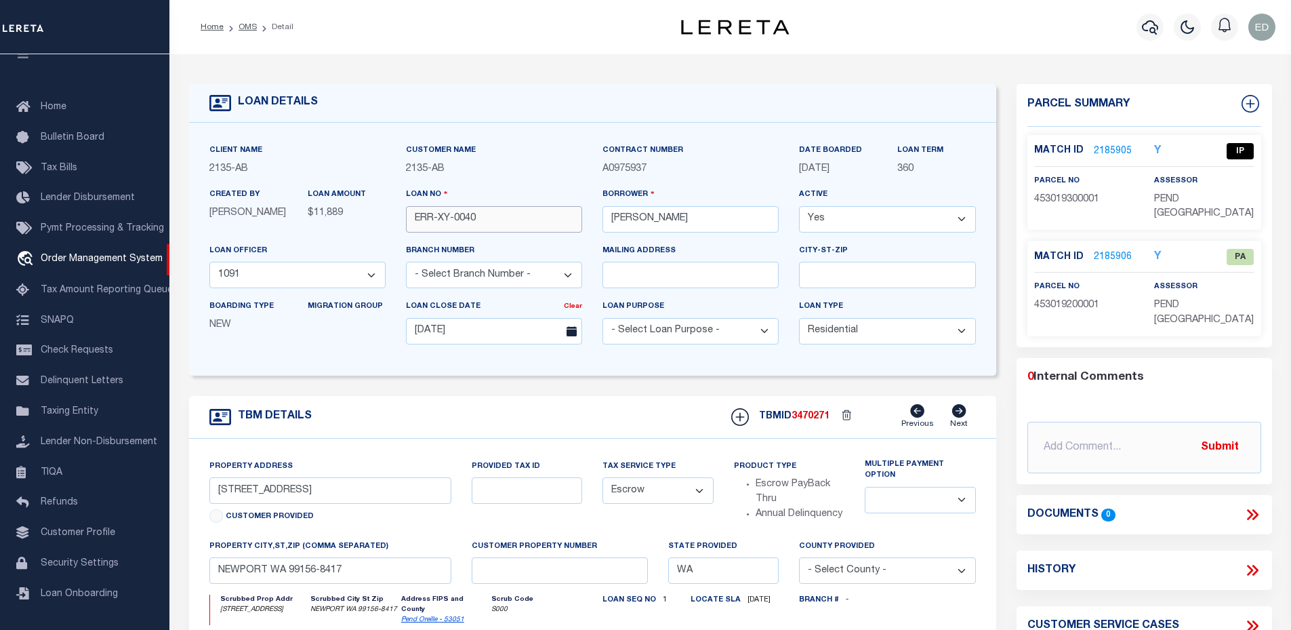
click at [457, 214] on input "ERR-XY-0040" at bounding box center [494, 219] width 176 height 26
click at [1079, 302] on span "453019200001" at bounding box center [1067, 304] width 65 height 9
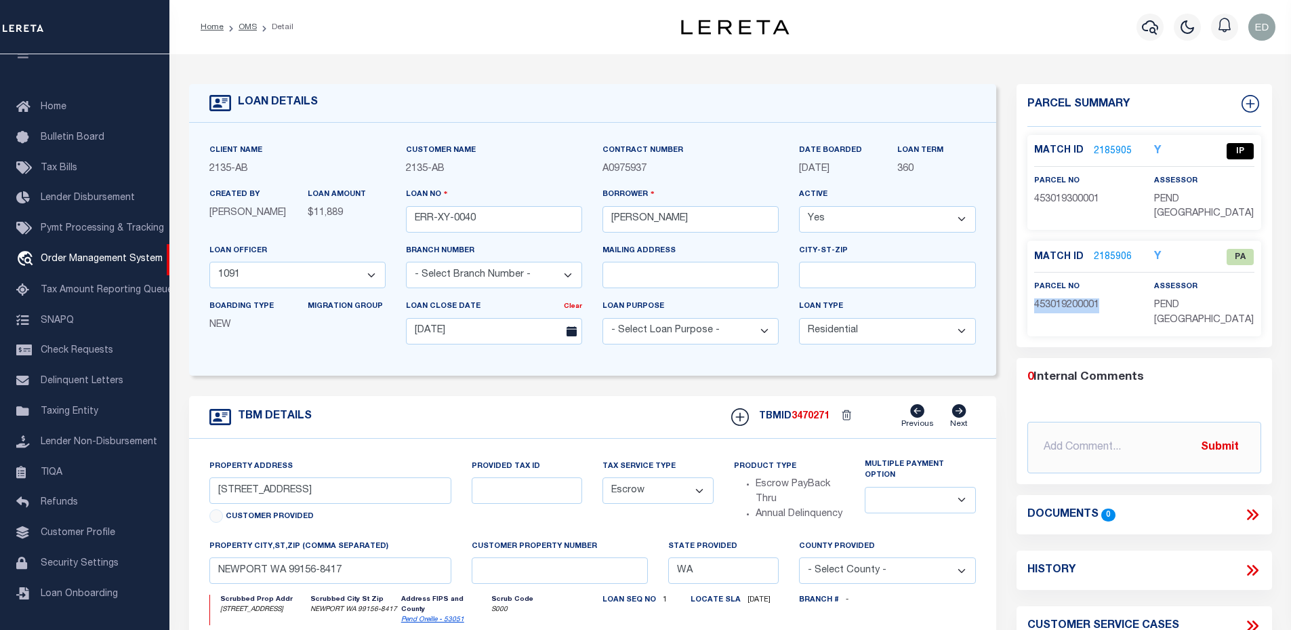
copy span "453019200001"
click at [1105, 256] on link "2185906" at bounding box center [1113, 257] width 38 height 14
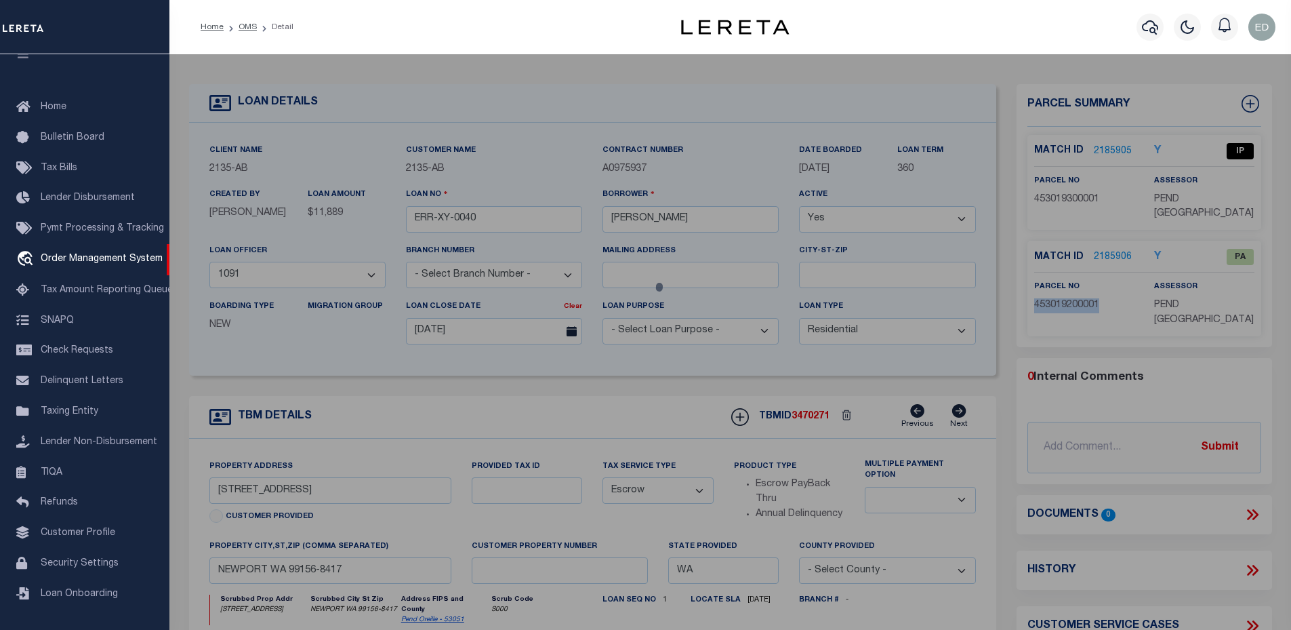
select select "AS"
select select
checkbox input "false"
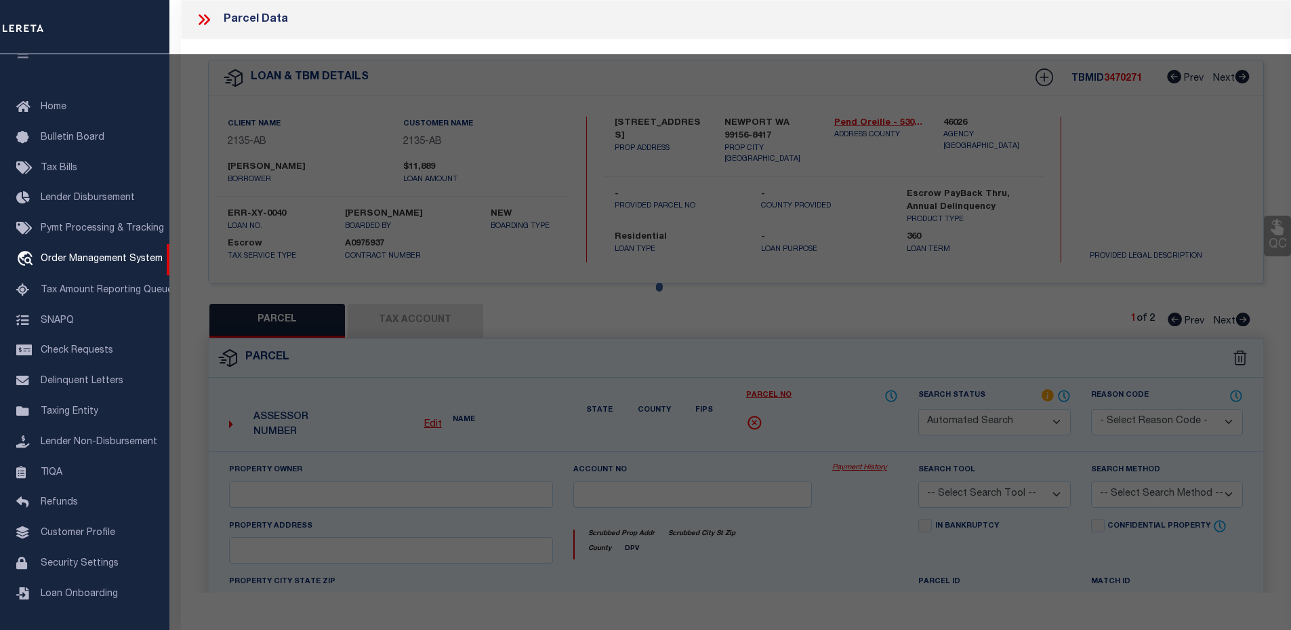
select select "PA"
select select "099"
select select "PRO"
select select "ADD"
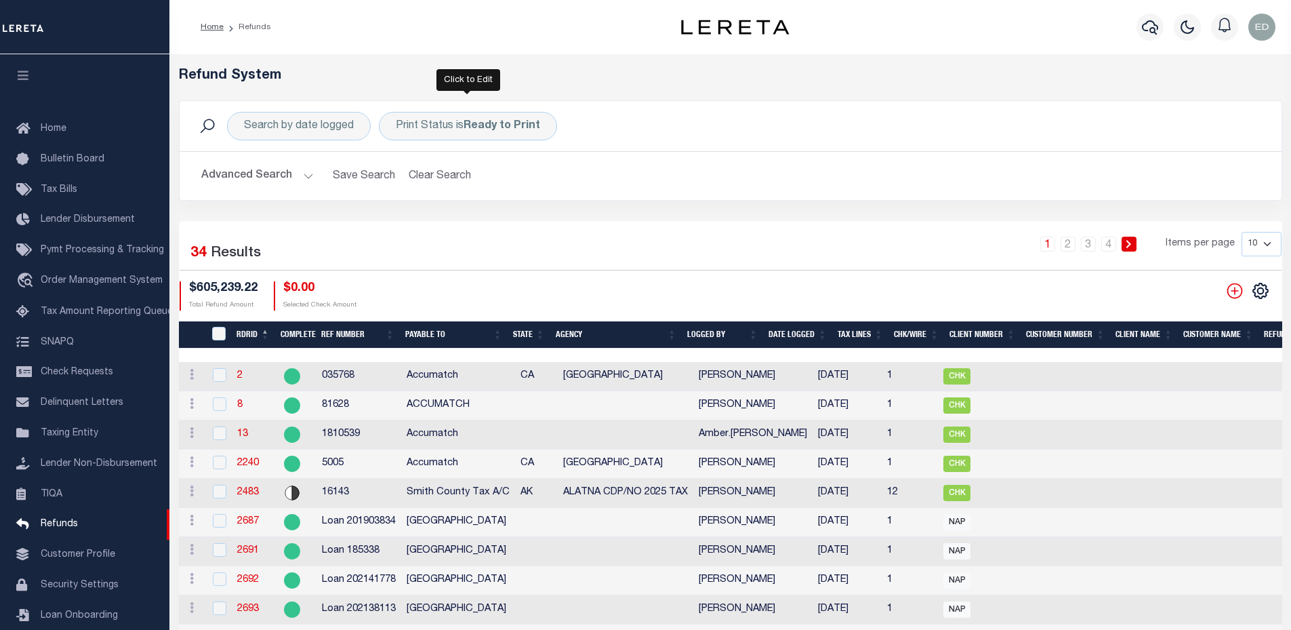
scroll to position [31, 0]
